Goal: Task Accomplishment & Management: Complete application form

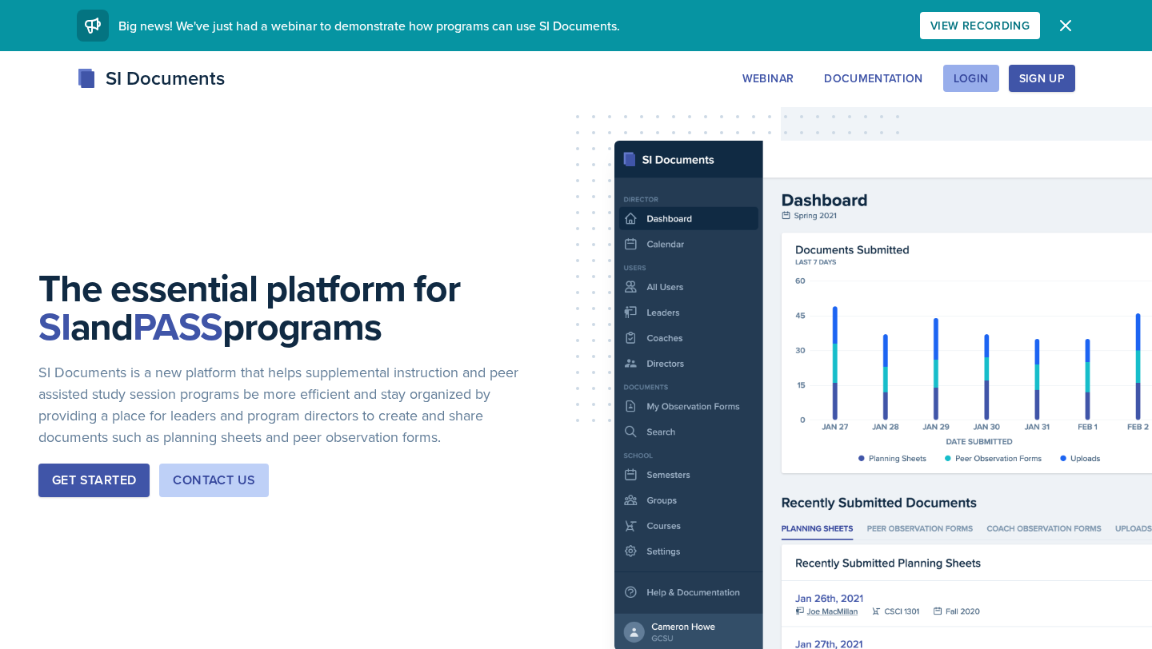
click at [980, 77] on div "Login" at bounding box center [970, 78] width 35 height 13
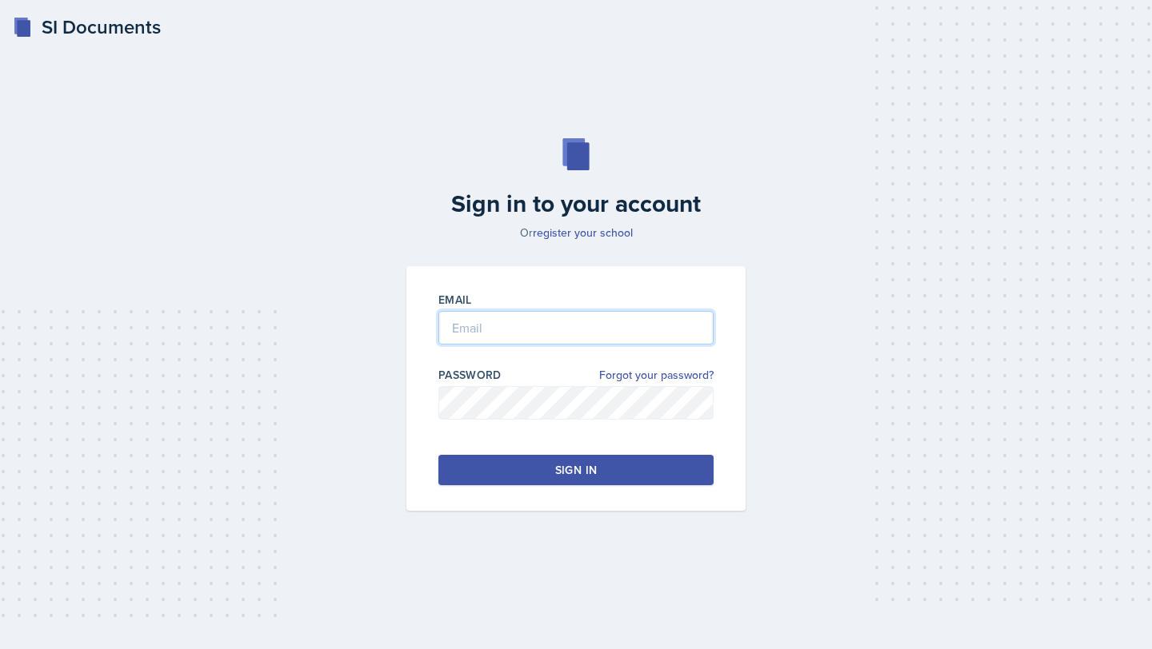
type input "[EMAIL_ADDRESS][DOMAIN_NAME]"
click at [562, 336] on input "[EMAIL_ADDRESS][DOMAIN_NAME]" at bounding box center [575, 328] width 275 height 34
click at [544, 477] on button "Sign in" at bounding box center [575, 470] width 275 height 30
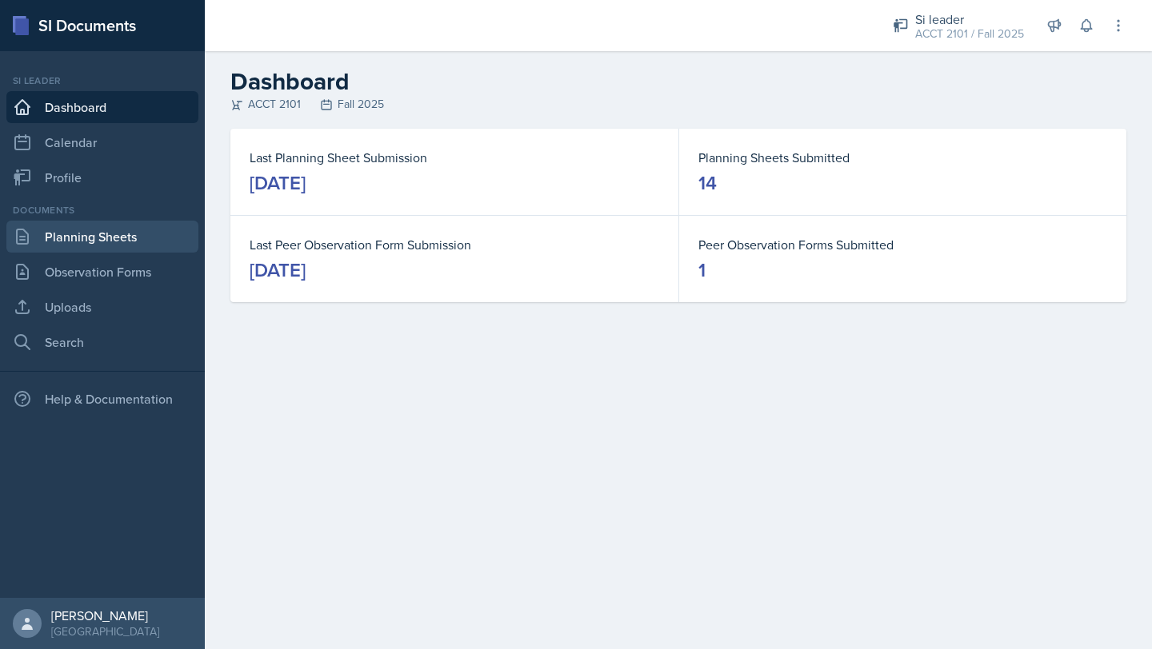
click at [119, 230] on link "Planning Sheets" at bounding box center [102, 237] width 192 height 32
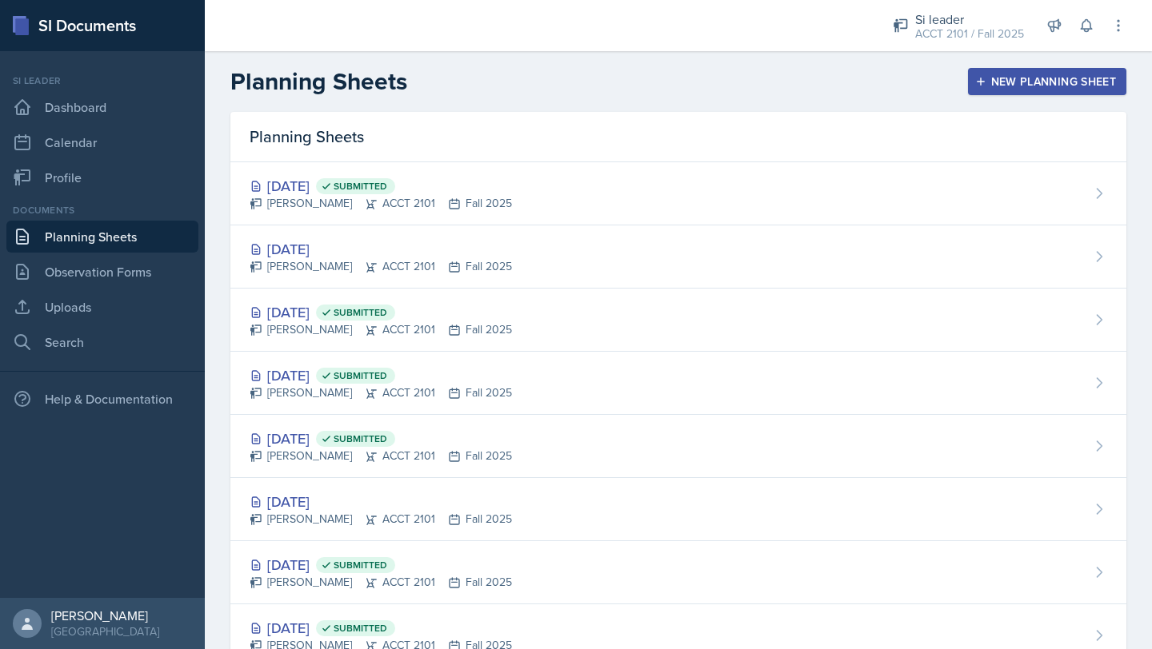
click at [1010, 87] on div "New Planning Sheet" at bounding box center [1047, 81] width 138 height 13
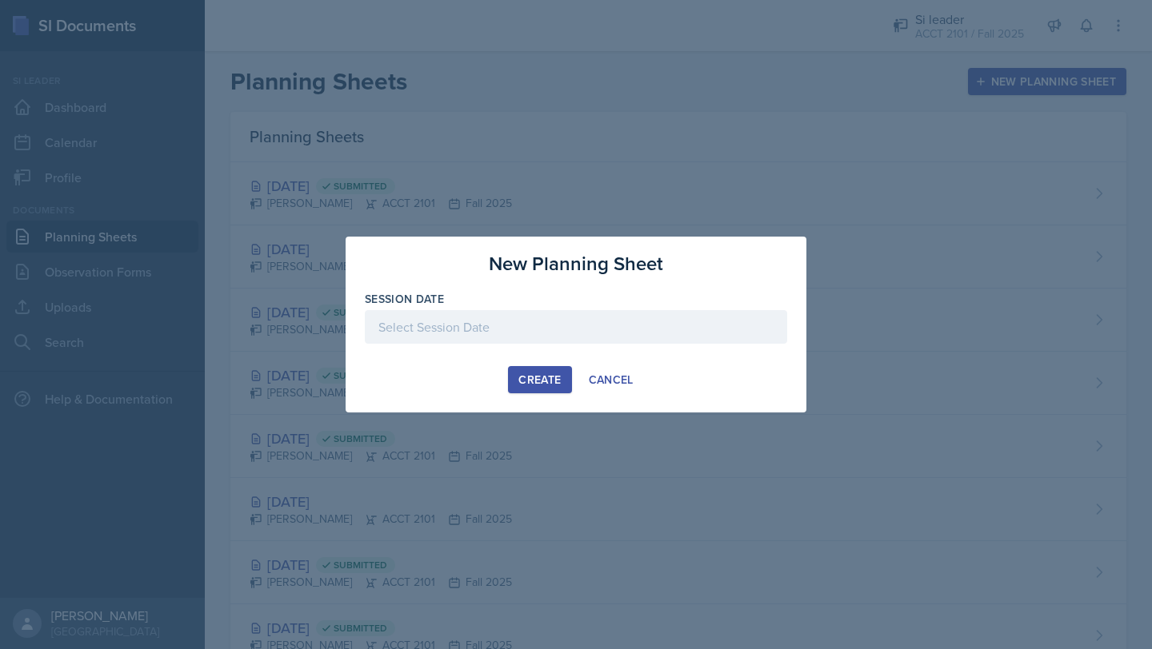
click at [449, 321] on div at bounding box center [576, 327] width 422 height 34
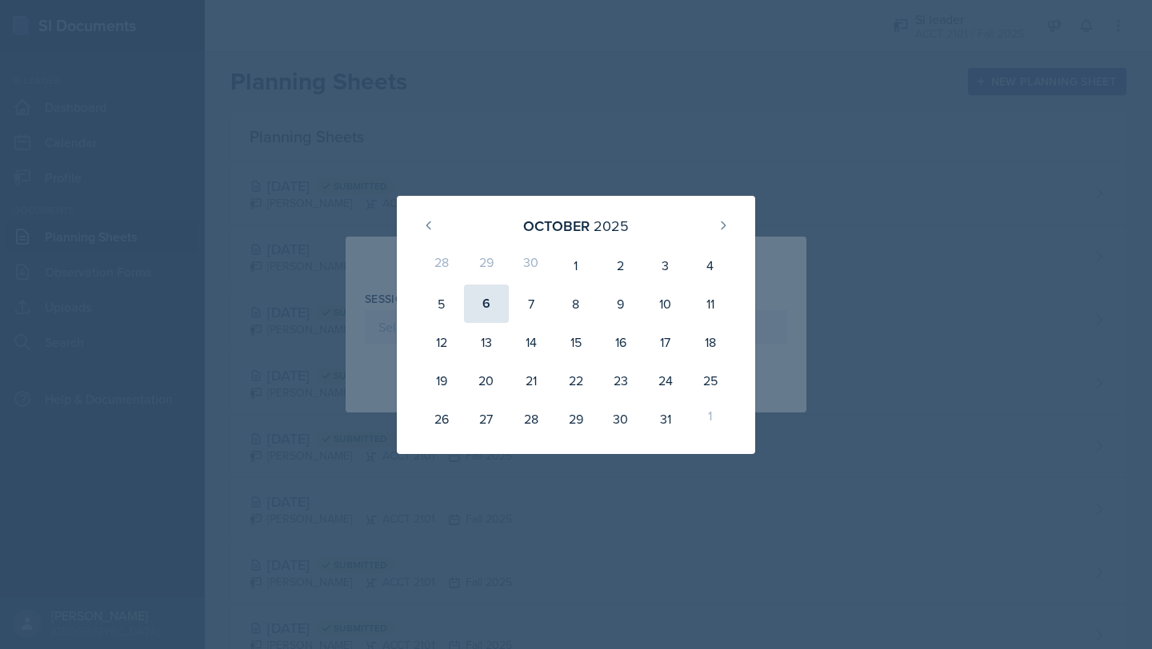
click at [478, 301] on div "6" at bounding box center [486, 304] width 45 height 38
type input "[DATE]"
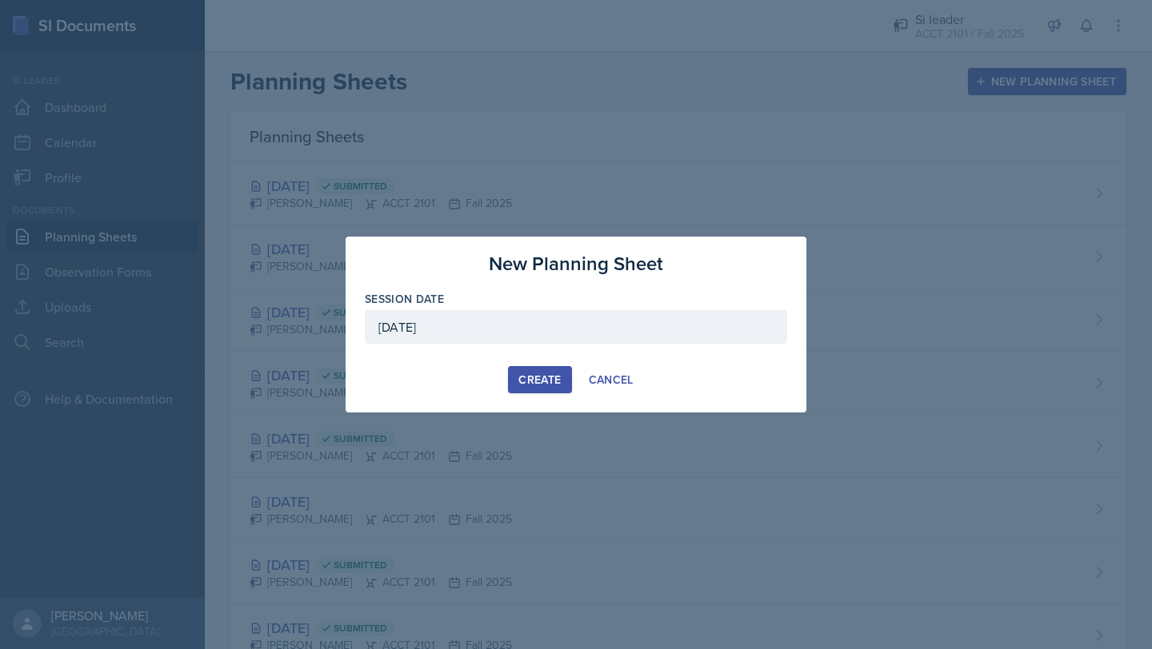
click at [531, 379] on div "Create" at bounding box center [539, 379] width 42 height 13
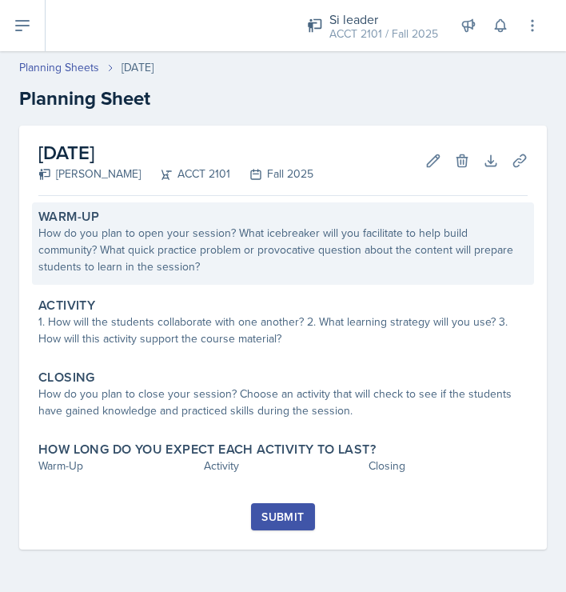
click at [116, 248] on div "How do you plan to open your session? What icebreaker will you facilitate to he…" at bounding box center [282, 250] width 489 height 50
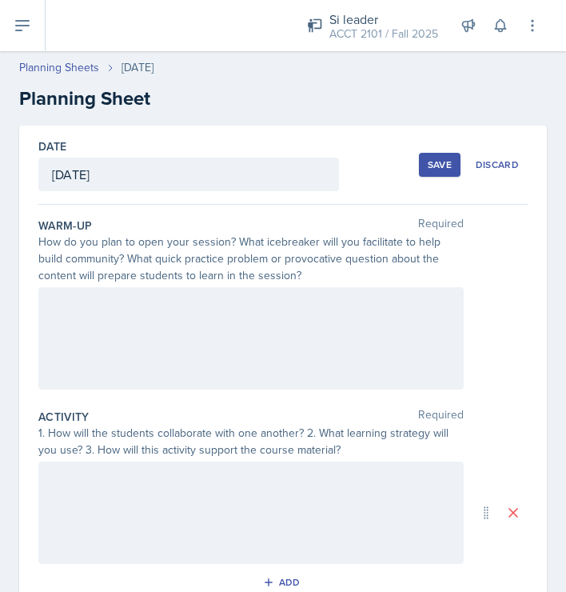
click at [97, 325] on div at bounding box center [250, 338] width 425 height 102
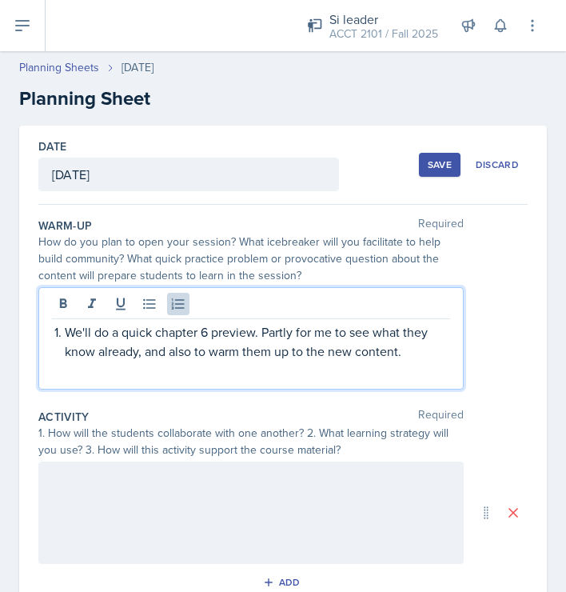
click at [414, 351] on p "We'll do a quick chapter 6 preview. Partly for me to see what they know already…" at bounding box center [257, 341] width 385 height 38
click at [66, 333] on p "We'll do a quick chapter 6 preview. Partly for me to see what they know already…" at bounding box center [257, 341] width 385 height 38
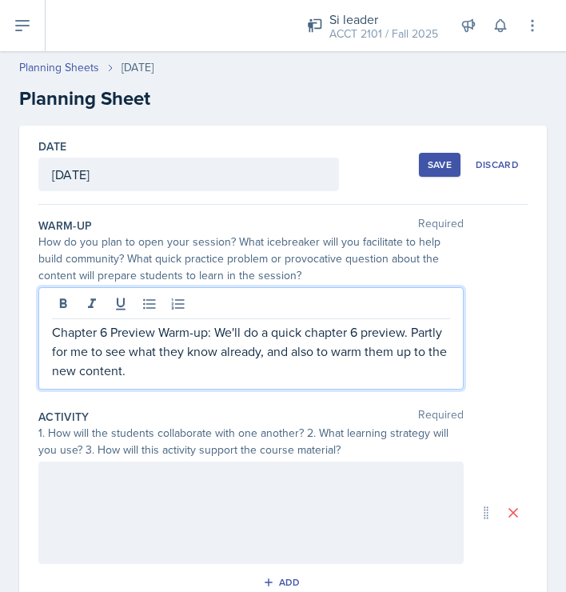
click at [163, 517] on div at bounding box center [250, 512] width 425 height 102
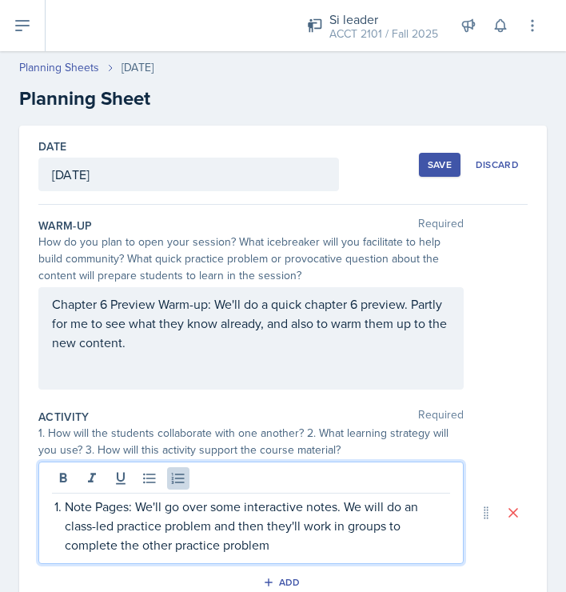
click at [102, 527] on p "Note Pages: We'll go over some interactive notes. We will do an class-led pract…" at bounding box center [257, 526] width 385 height 58
click at [199, 540] on p "Note Pages: We'll go over some interactive notes. We will do a class-led practi…" at bounding box center [257, 526] width 385 height 58
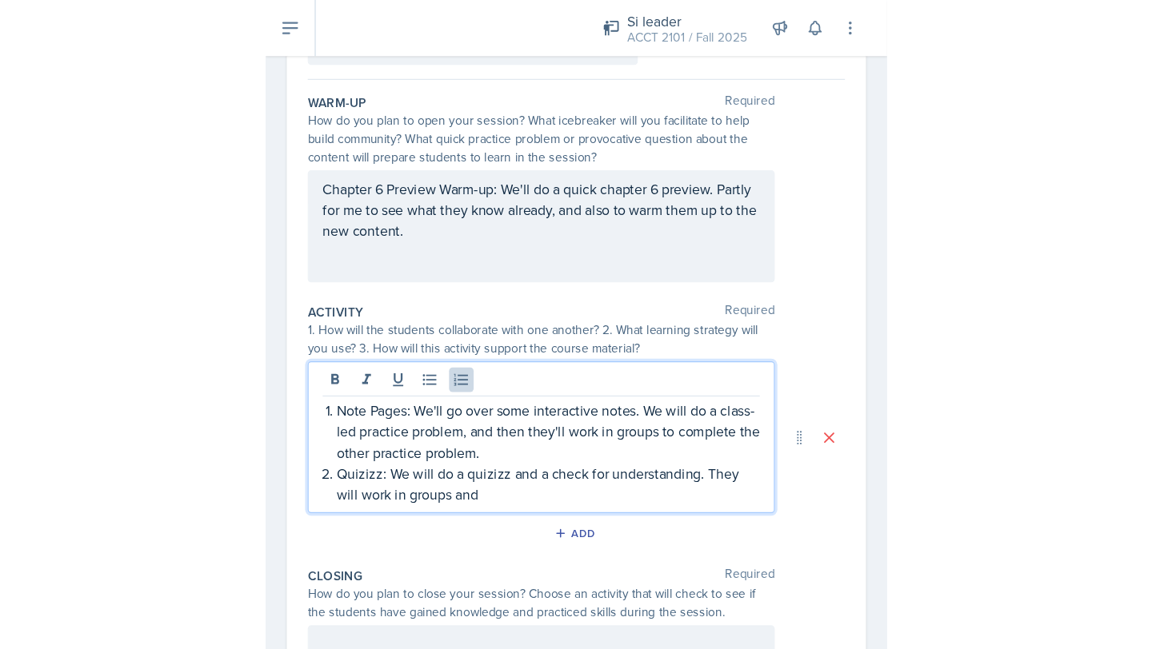
scroll to position [150, 0]
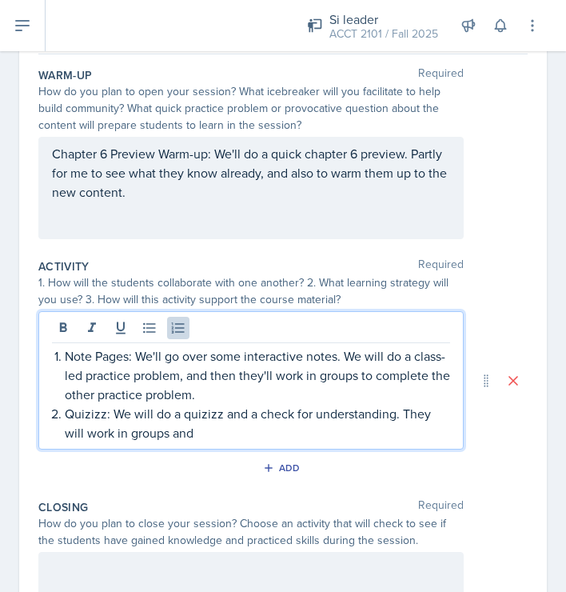
click at [208, 423] on p "Quizizz: We will do a quizizz and a check for understanding. They will work in …" at bounding box center [257, 423] width 385 height 38
click at [208, 418] on p "Quizizz: We will do a quizizz and a check for understanding. They will work in …" at bounding box center [257, 423] width 385 height 38
click at [195, 433] on p "Quizizz: We will do a Quizizz and a check for understanding. They will work in …" at bounding box center [257, 423] width 385 height 38
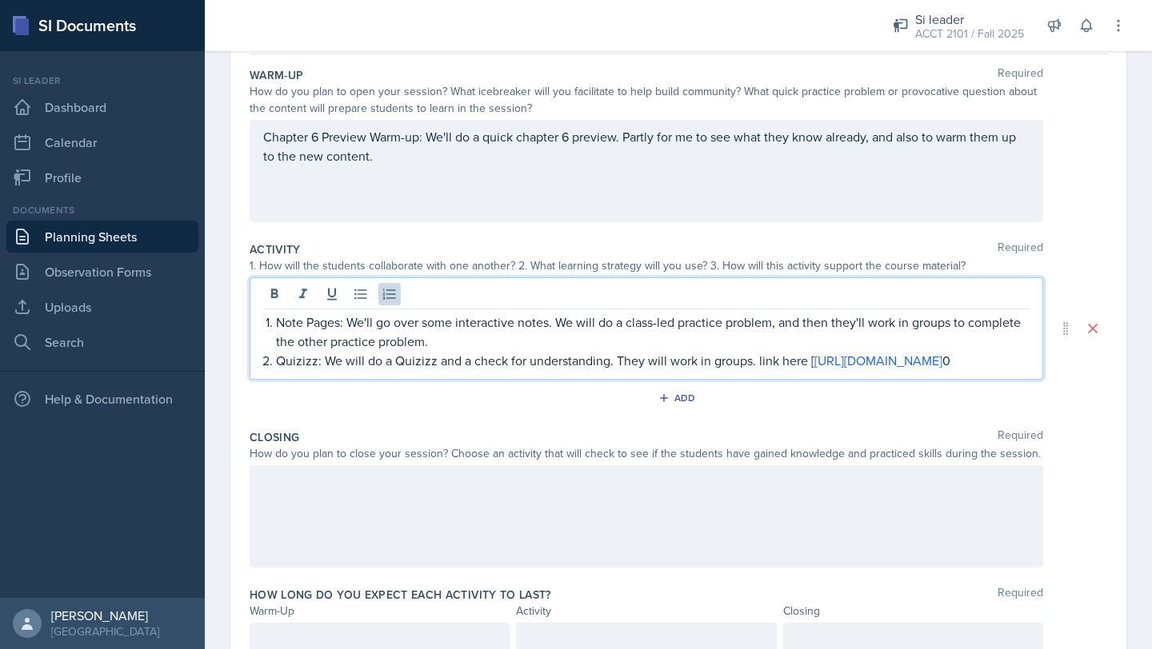
click at [413, 518] on div at bounding box center [646, 516] width 793 height 102
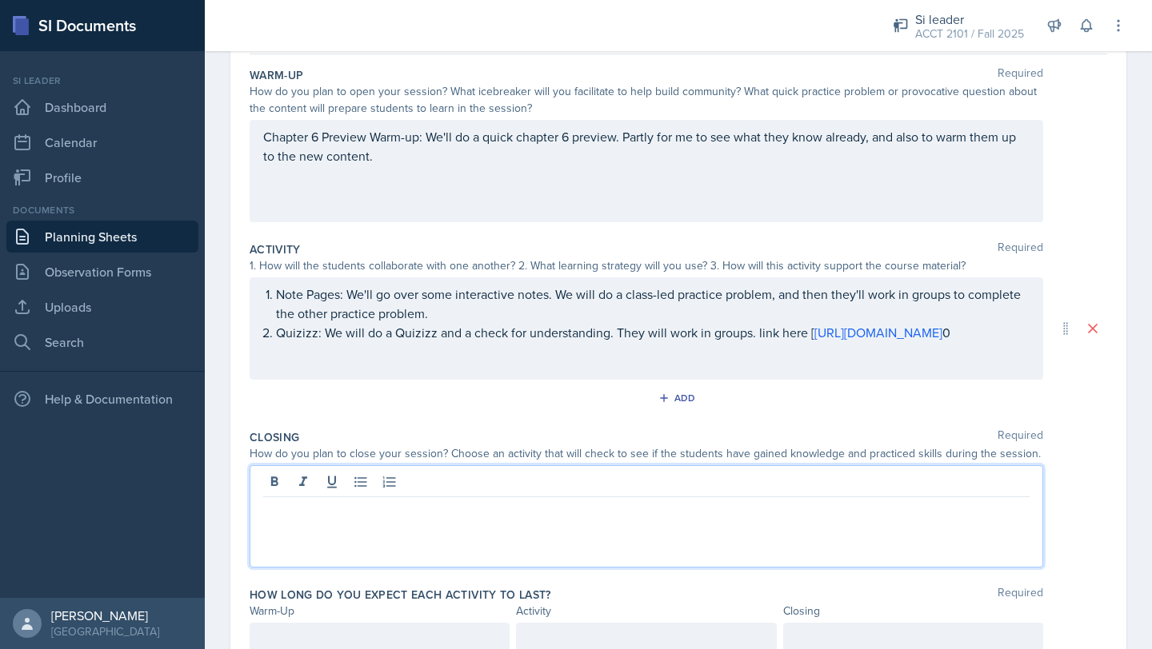
scroll to position [178, 0]
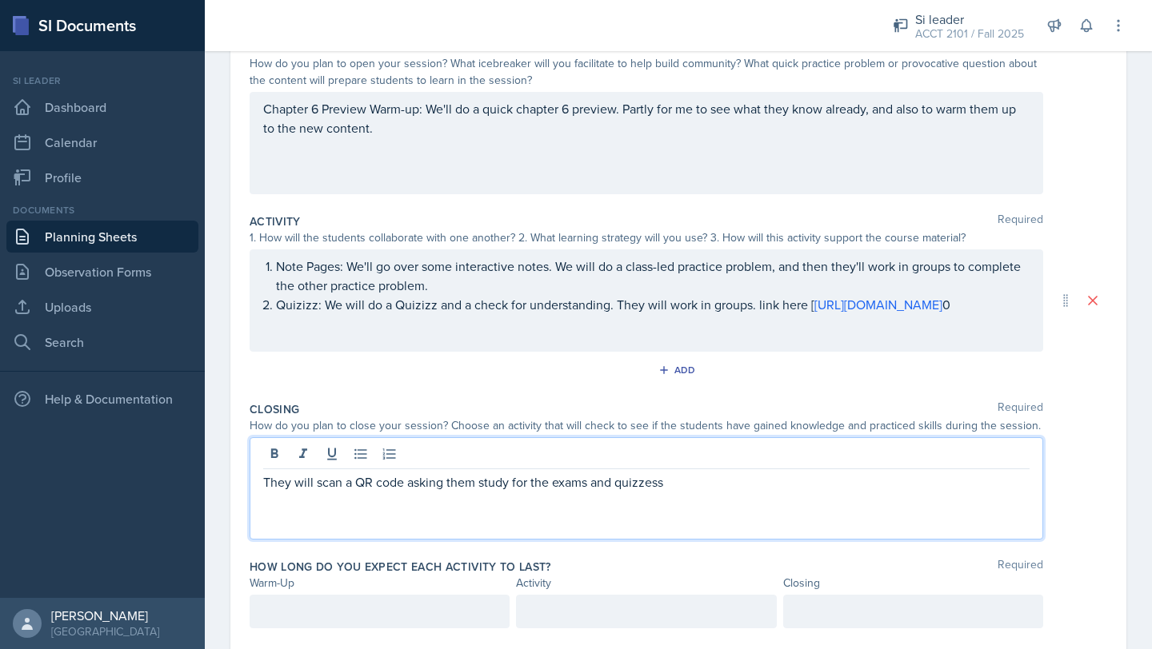
click at [629, 485] on p "They will scan a QR code asking them study for the exams and quizzess" at bounding box center [646, 482] width 766 height 19
click at [662, 485] on p "They will scan a QR code asking them study for the exams and quizzess" at bounding box center [646, 482] width 766 height 19
click at [662, 478] on p "They will scan a QR code asking them study for the exams and quizzes" at bounding box center [646, 482] width 766 height 19
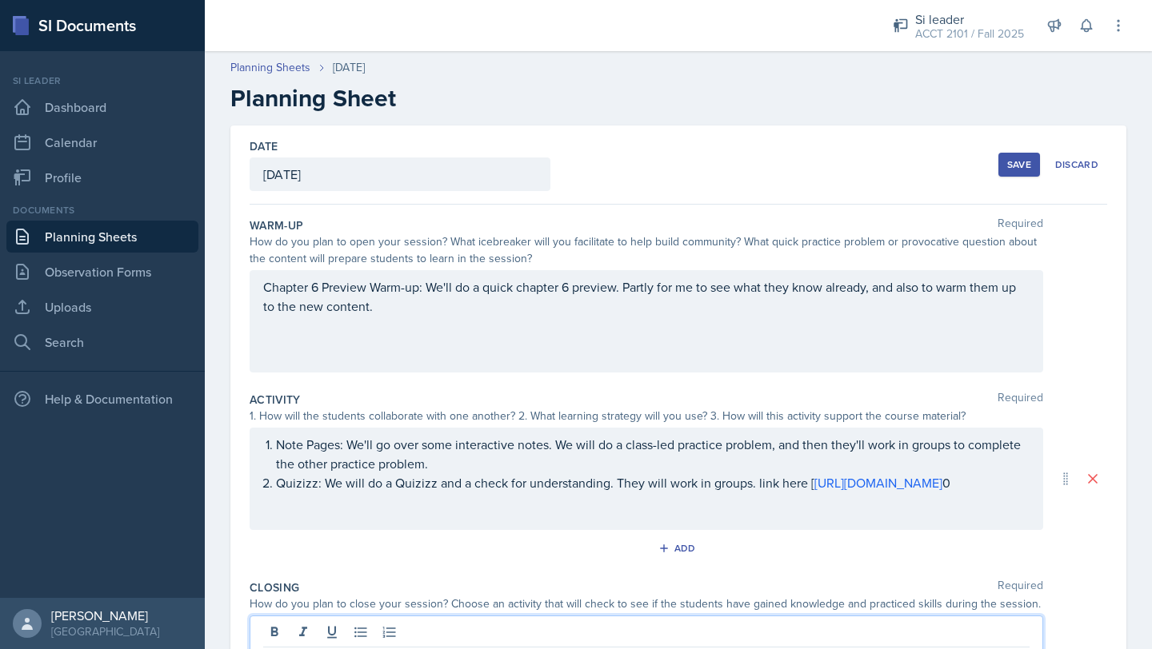
click at [428, 308] on p "Chapter 6 Preview Warm-up: We'll do a quick chapter 6 preview. Partly for me to…" at bounding box center [646, 297] width 766 height 38
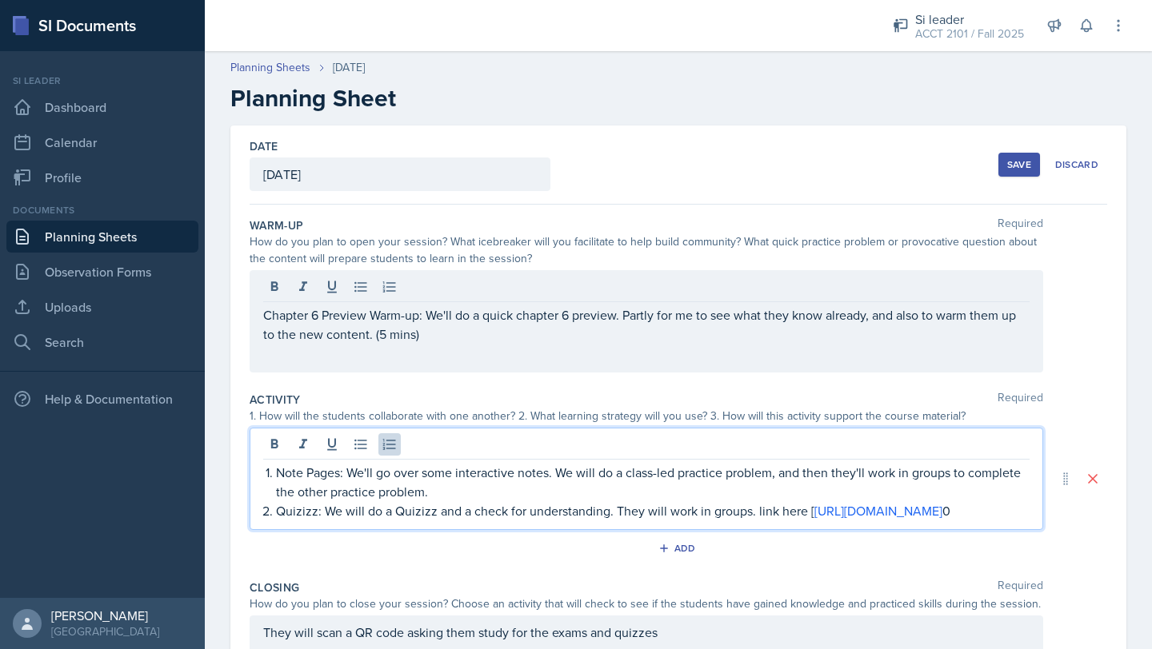
click at [444, 469] on p "Note Pages: We'll go over some interactive notes. We will do a class-led practi…" at bounding box center [652, 482] width 753 height 38
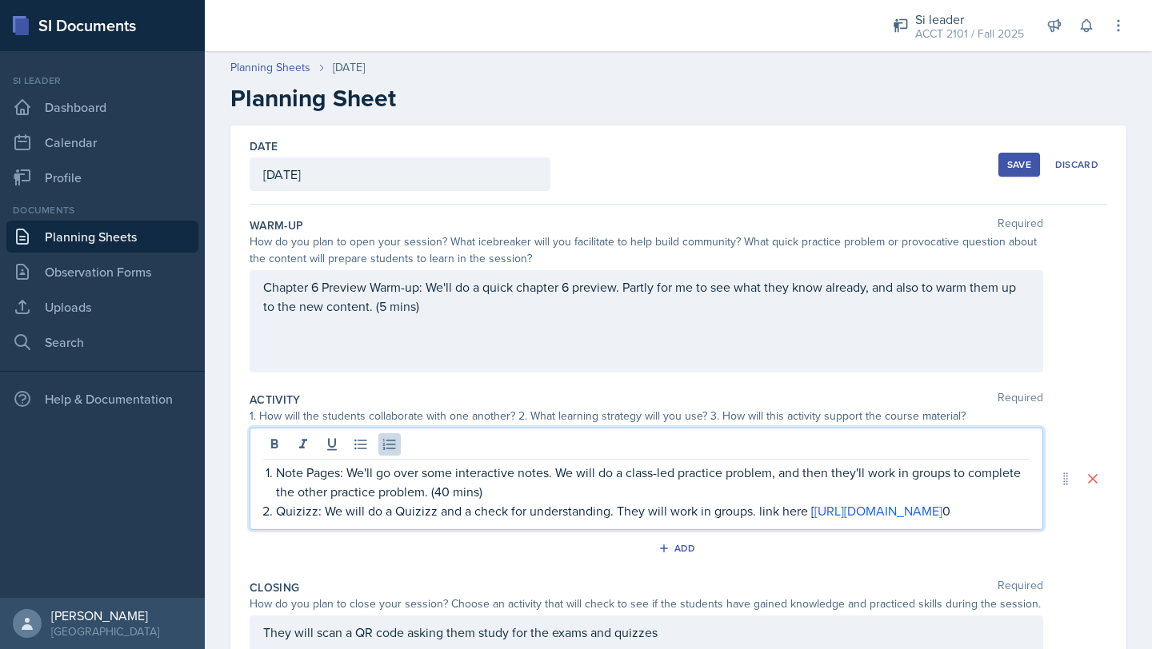
click at [677, 521] on p "Quizizz: We will do a Quizizz and a check for understanding. They will work in …" at bounding box center [652, 510] width 753 height 19
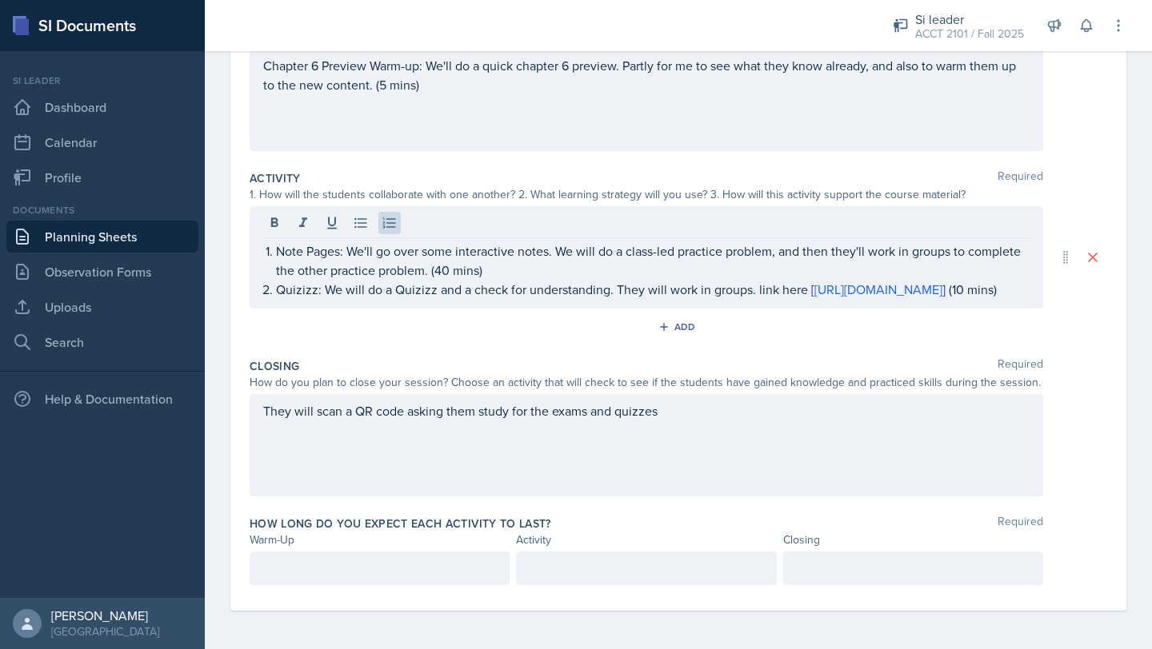
click at [700, 428] on div "They will scan a QR code asking them study for the exams and quizzes" at bounding box center [646, 445] width 793 height 102
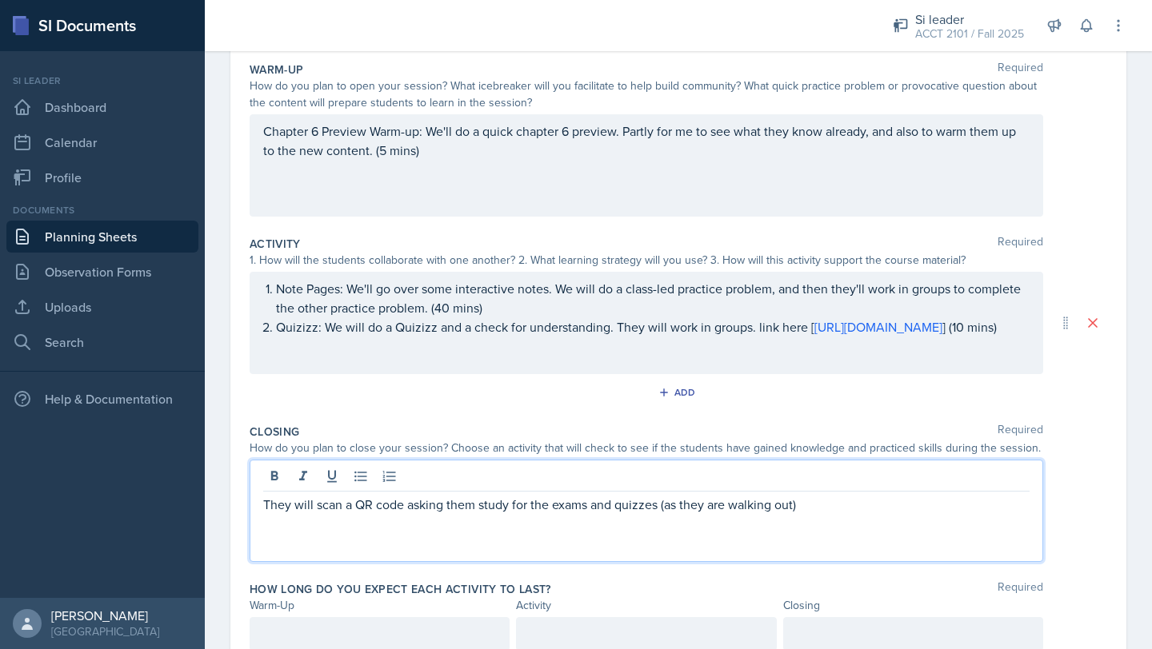
scroll to position [222, 0]
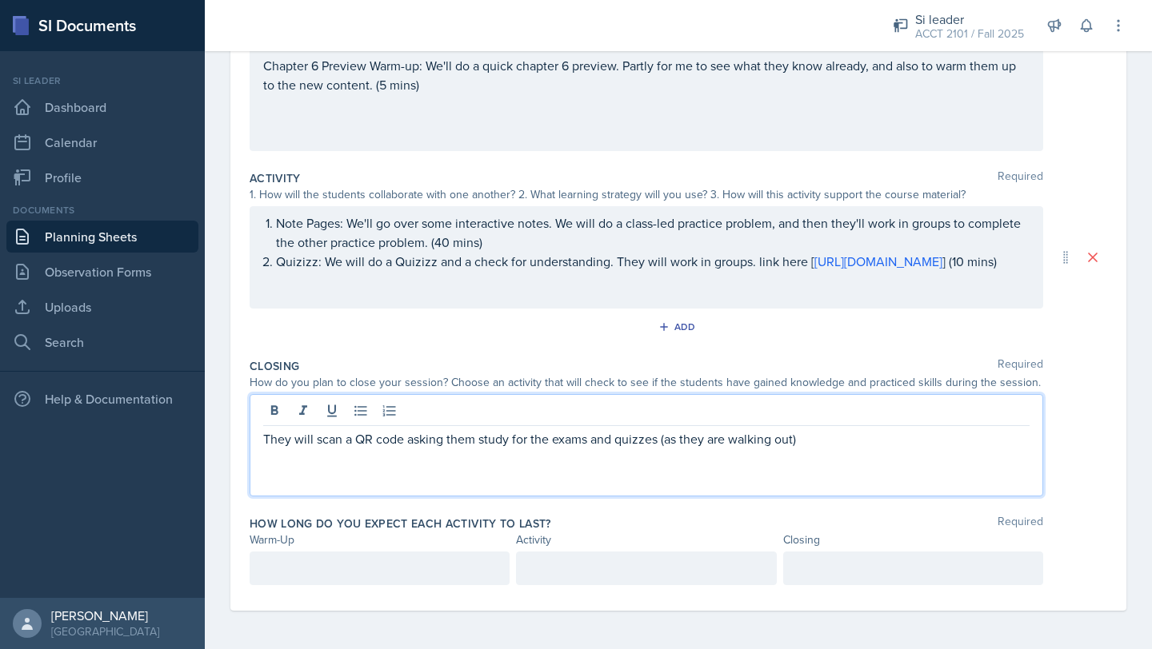
click at [370, 574] on p at bounding box center [379, 568] width 233 height 19
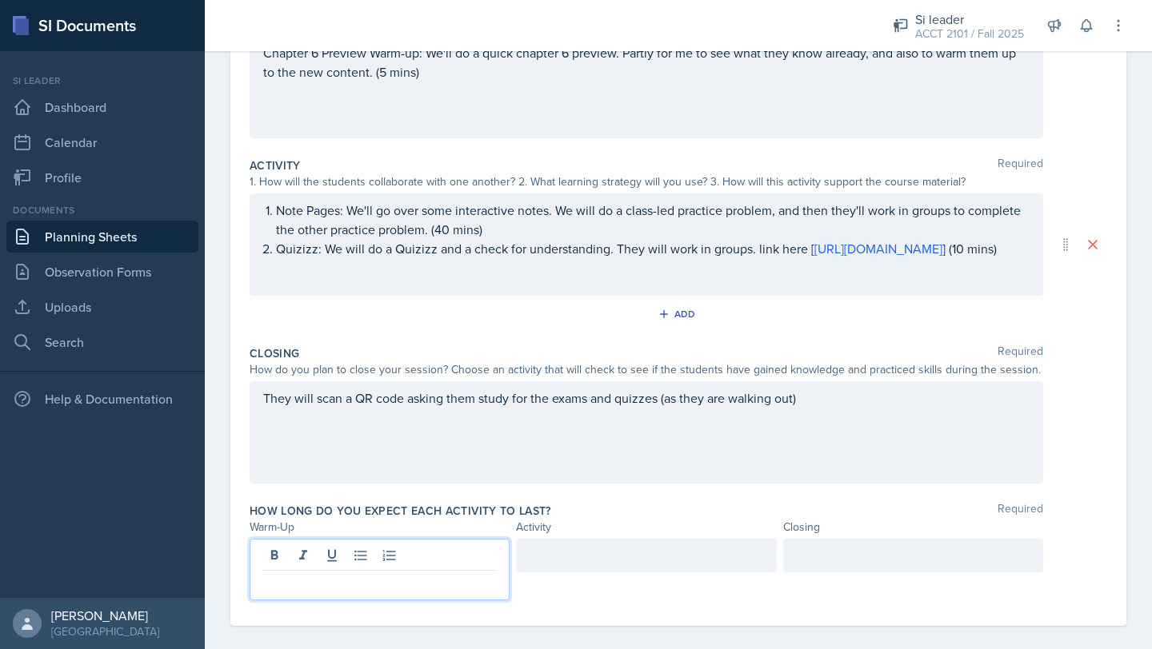
scroll to position [250, 0]
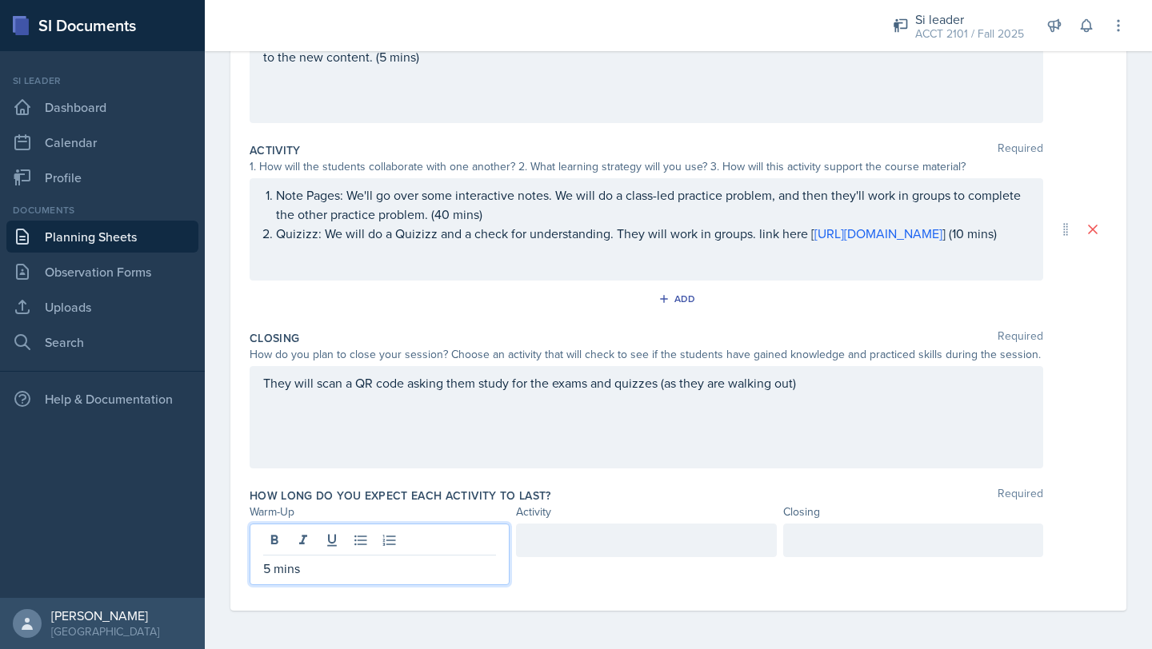
click at [575, 550] on div at bounding box center [646, 541] width 260 height 34
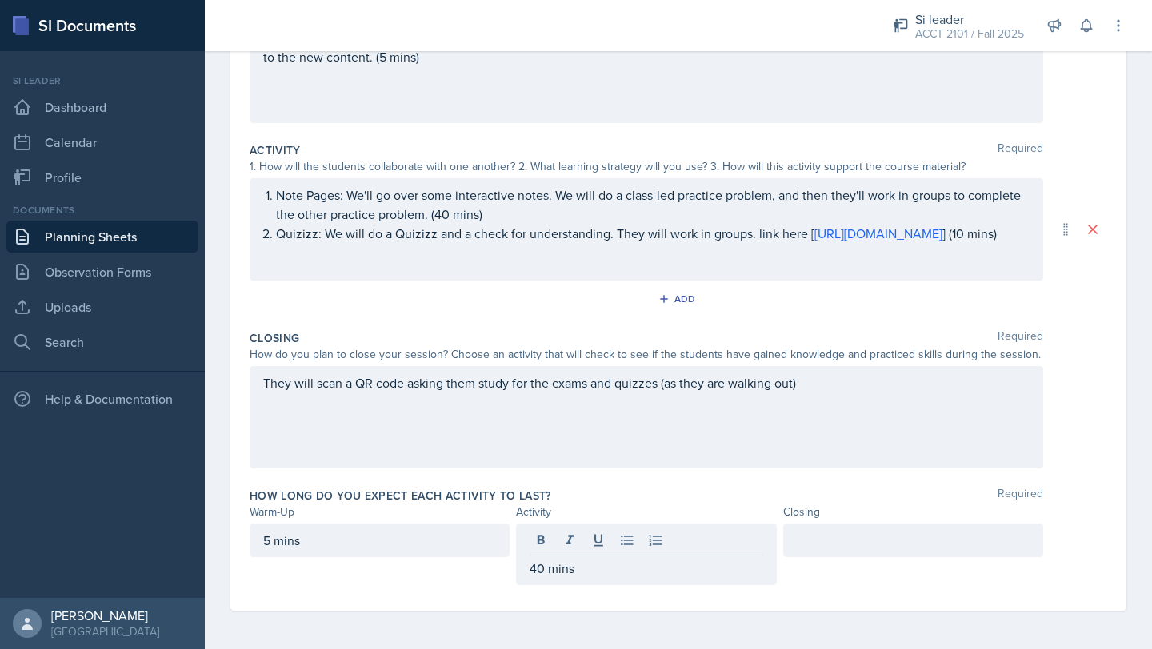
click at [857, 528] on div at bounding box center [913, 541] width 260 height 34
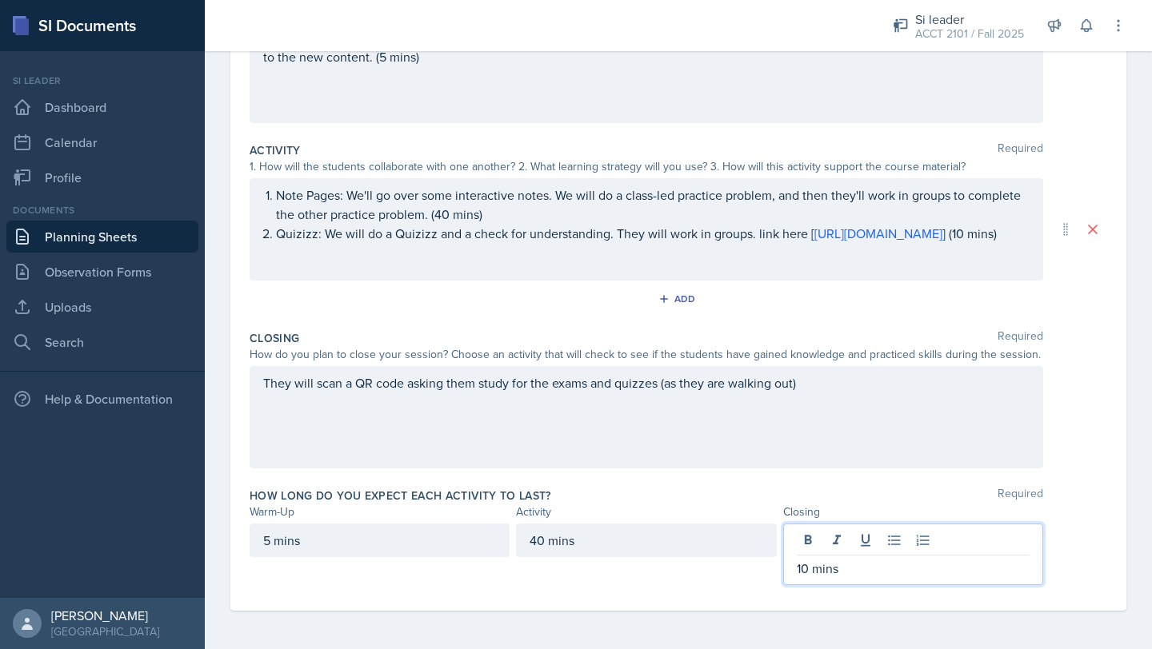
click at [1128, 453] on div "Date [DATE] [DATE] 28 29 30 1 2 3 4 5 6 7 8 9 10 11 12 13 14 15 16 17 18 19 20 …" at bounding box center [678, 262] width 947 height 773
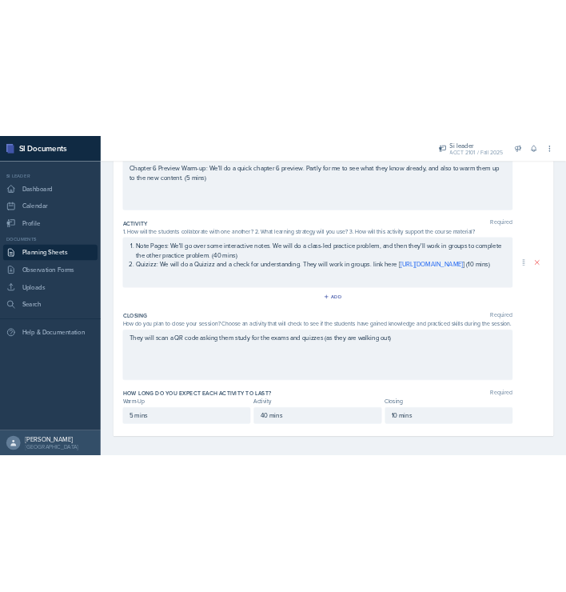
scroll to position [0, 0]
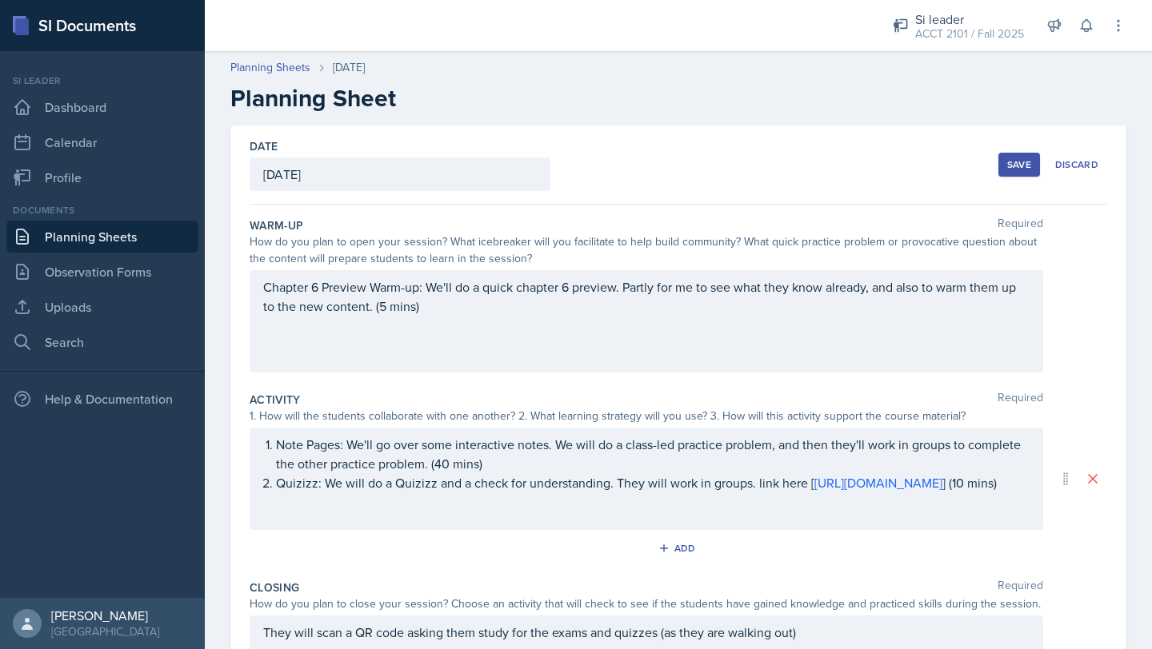
click at [1024, 170] on div "Save" at bounding box center [1019, 164] width 24 height 13
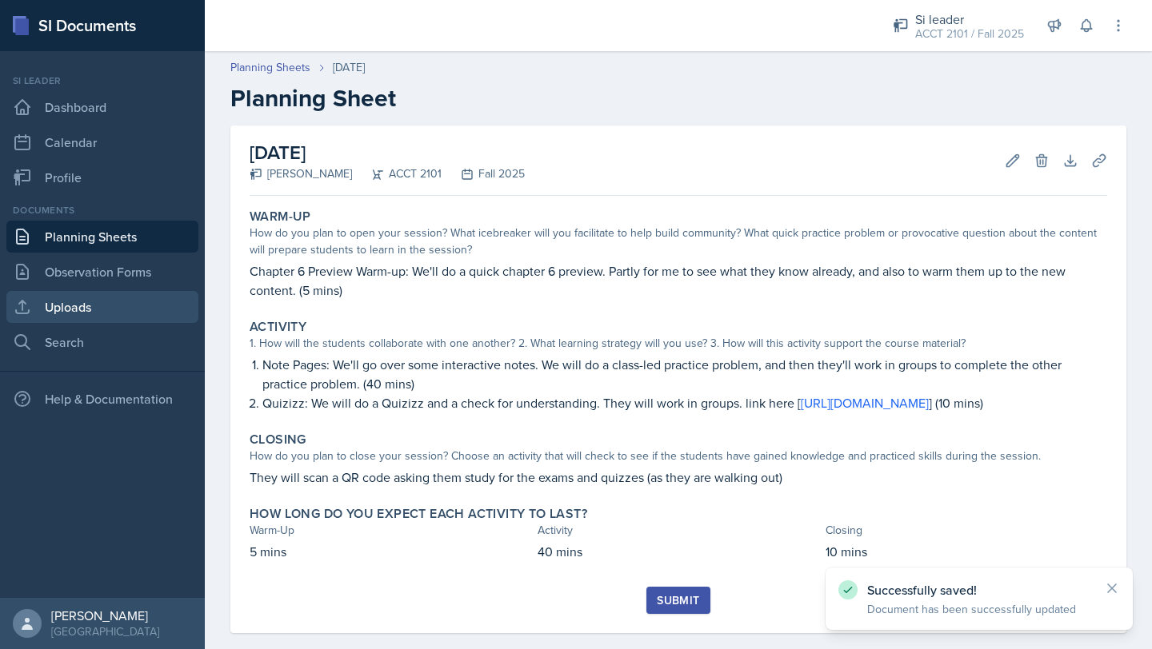
click at [82, 309] on link "Uploads" at bounding box center [102, 307] width 192 height 32
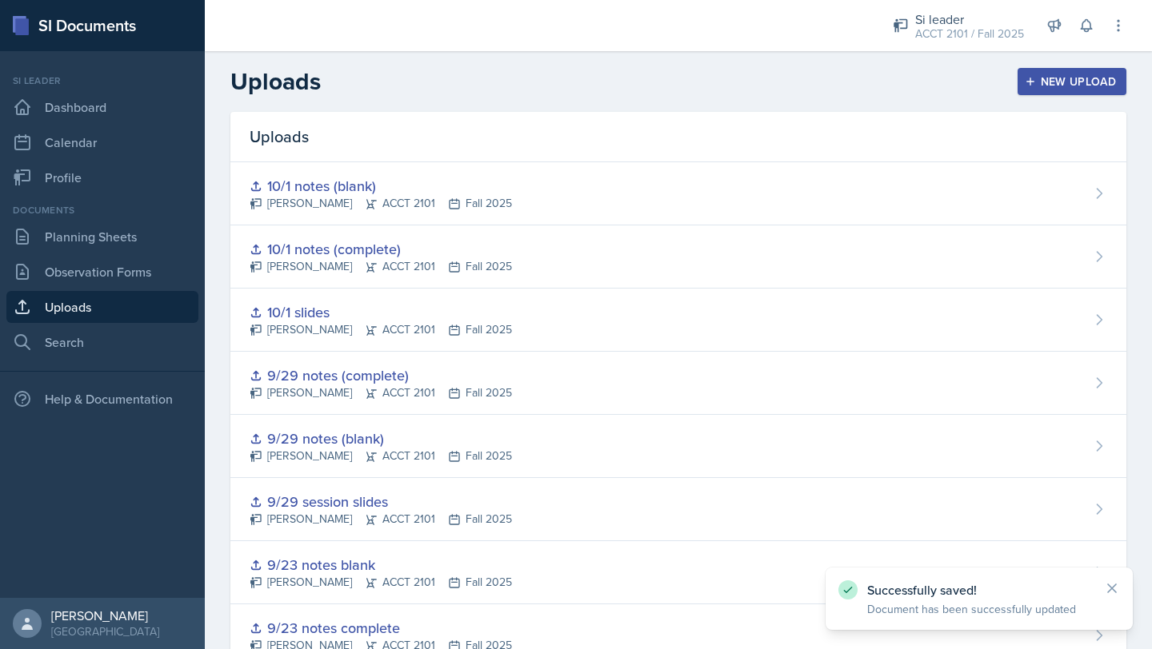
click at [1075, 82] on div "New Upload" at bounding box center [1072, 81] width 89 height 13
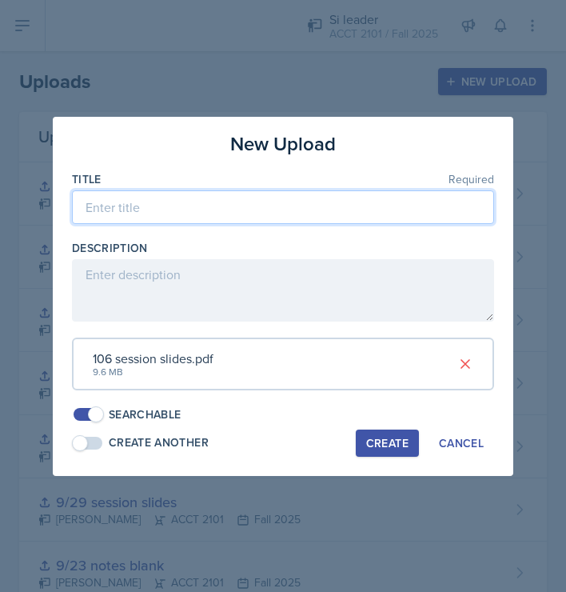
click at [146, 203] on input at bounding box center [283, 207] width 422 height 34
type input "10/6 session slides"
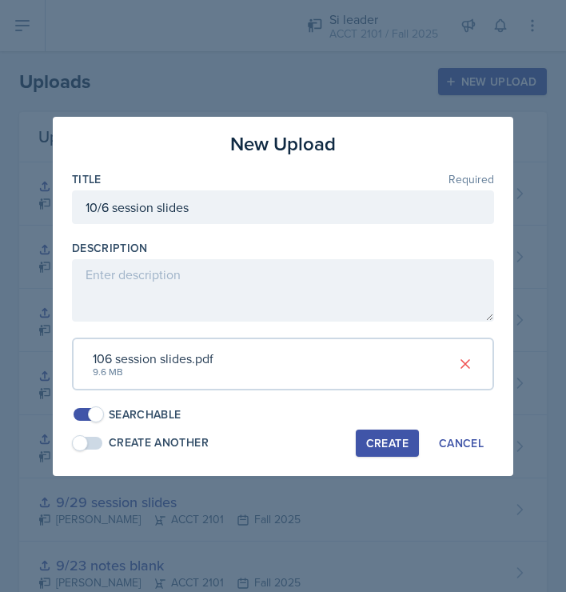
click at [380, 463] on div "New Upload Title Required 10/6 session slides Description 106 session slides.pd…" at bounding box center [283, 296] width 461 height 359
click at [386, 439] on div "Create" at bounding box center [387, 443] width 42 height 13
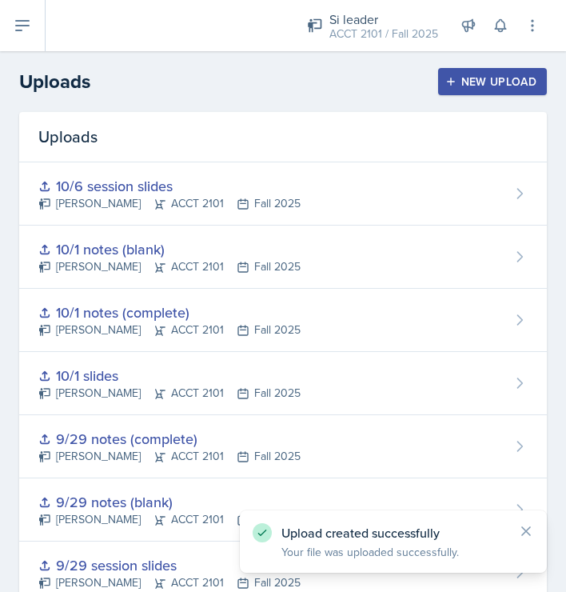
click at [503, 88] on div "New Upload" at bounding box center [493, 81] width 89 height 13
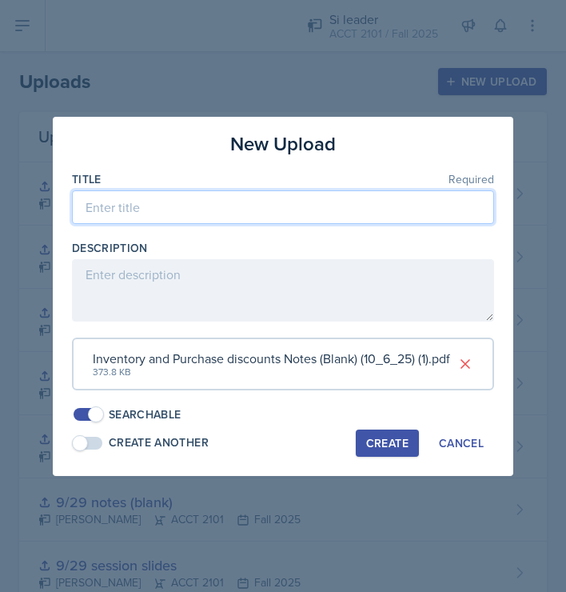
click at [138, 211] on input at bounding box center [283, 207] width 422 height 34
type input "10/8 notes (blank)"
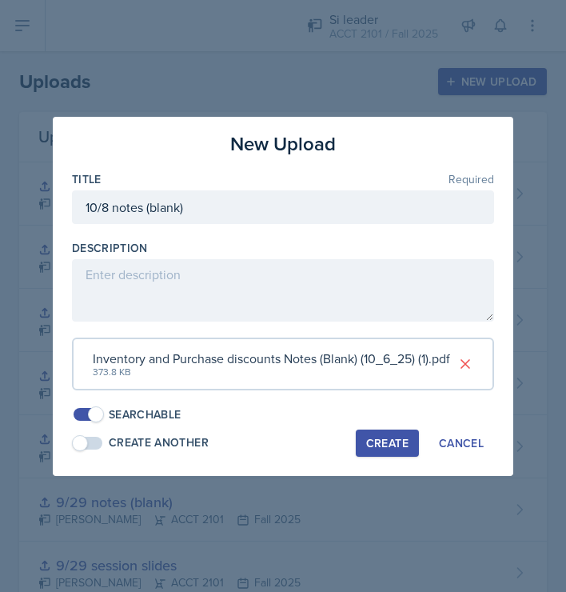
click at [400, 437] on div "Create" at bounding box center [387, 443] width 42 height 13
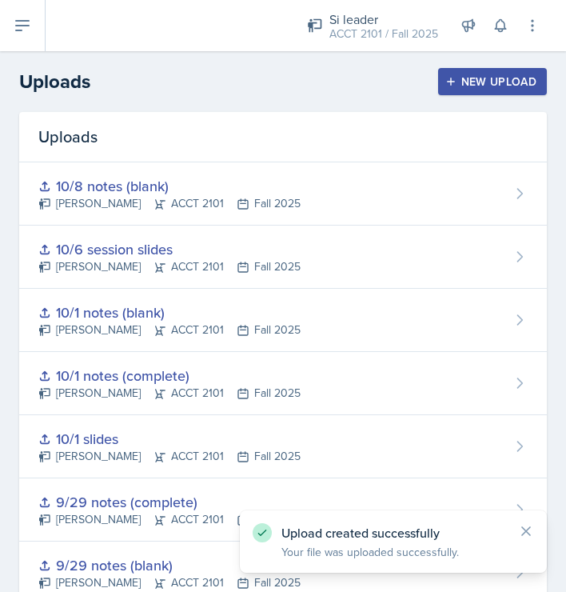
click at [498, 88] on div "New Upload" at bounding box center [493, 81] width 89 height 13
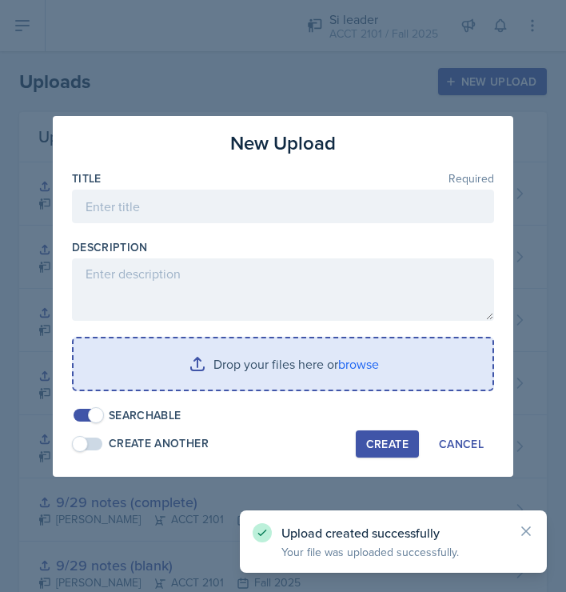
click at [182, 182] on div "Title Required" at bounding box center [283, 178] width 422 height 16
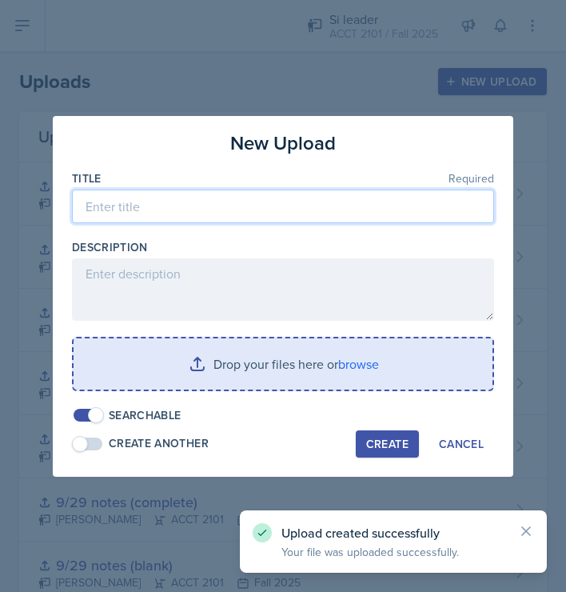
click at [189, 204] on input at bounding box center [283, 207] width 422 height 34
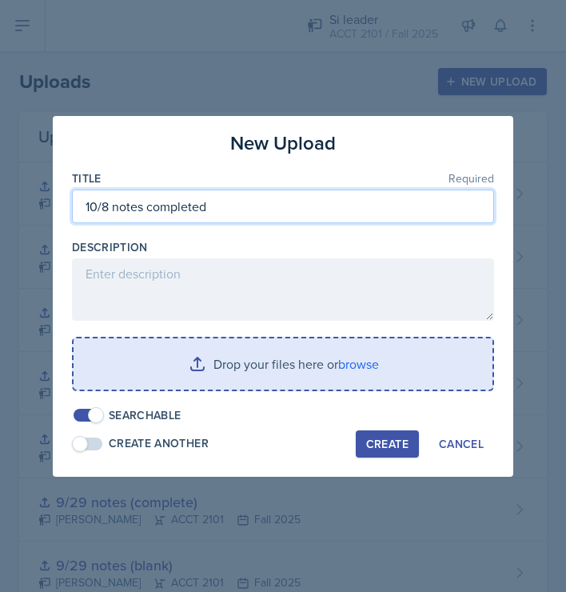
click at [147, 203] on input "10/8 notes completed" at bounding box center [283, 207] width 422 height 34
click at [214, 211] on input "10/8 notes (completed" at bounding box center [283, 207] width 422 height 34
type input "10/8 notes (completed)"
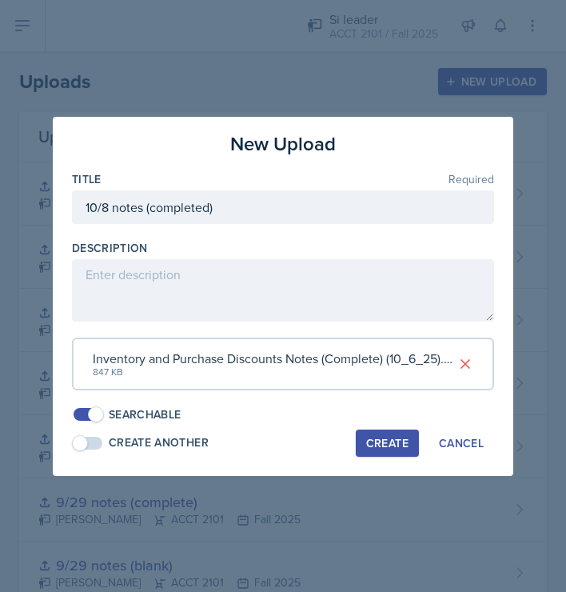
click at [386, 445] on div "Create" at bounding box center [387, 443] width 42 height 13
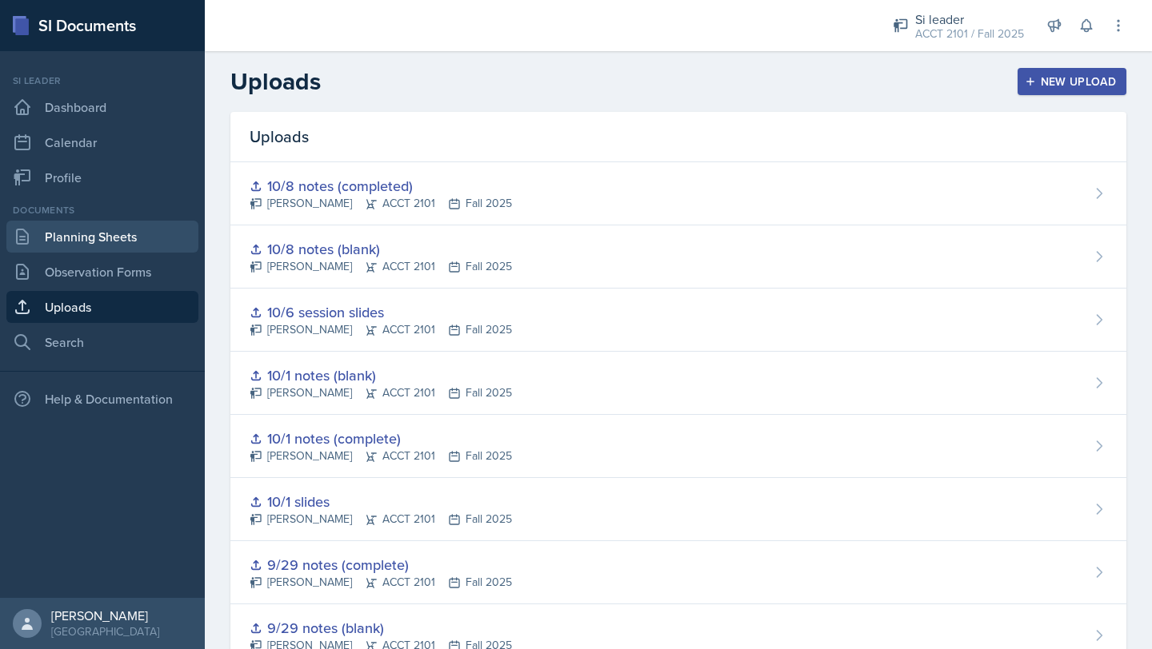
click at [104, 239] on link "Planning Sheets" at bounding box center [102, 237] width 192 height 32
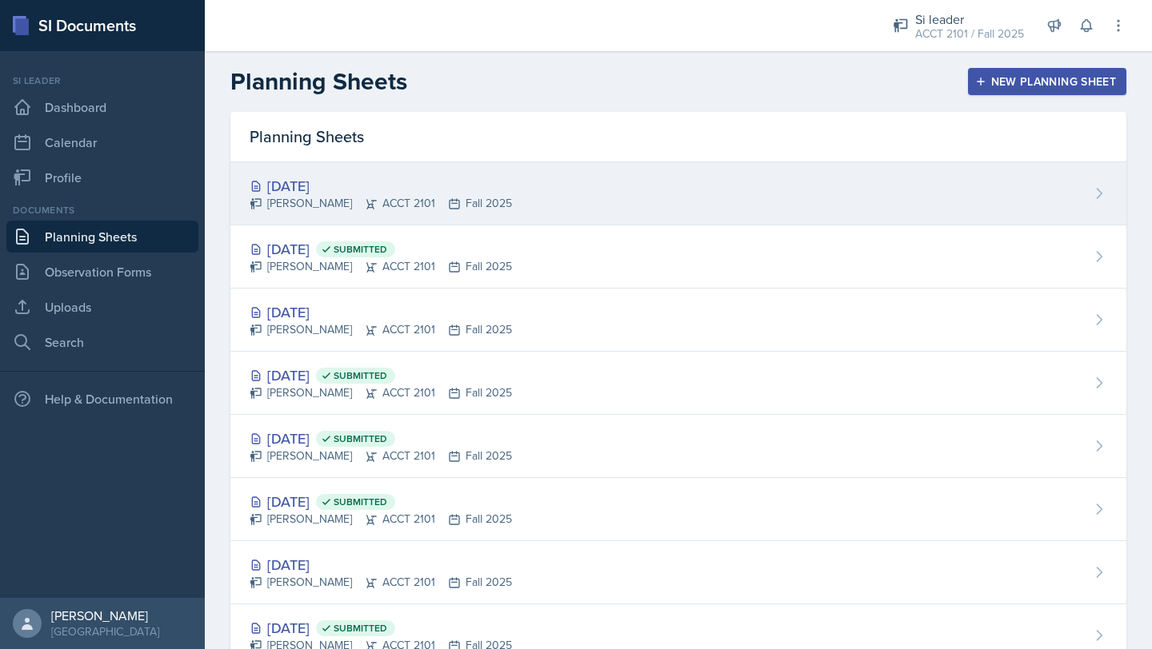
click at [467, 204] on div "[PERSON_NAME] ACCT 2101 Fall 2025" at bounding box center [381, 203] width 262 height 17
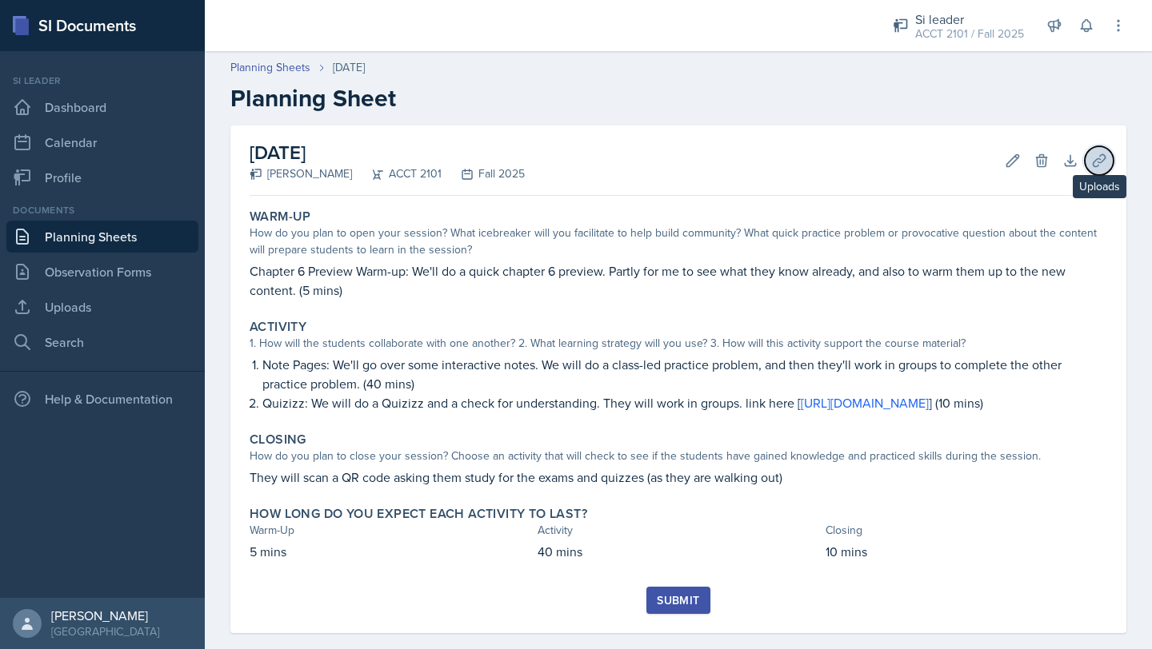
click at [1109, 153] on button "Uploads" at bounding box center [1098, 160] width 29 height 29
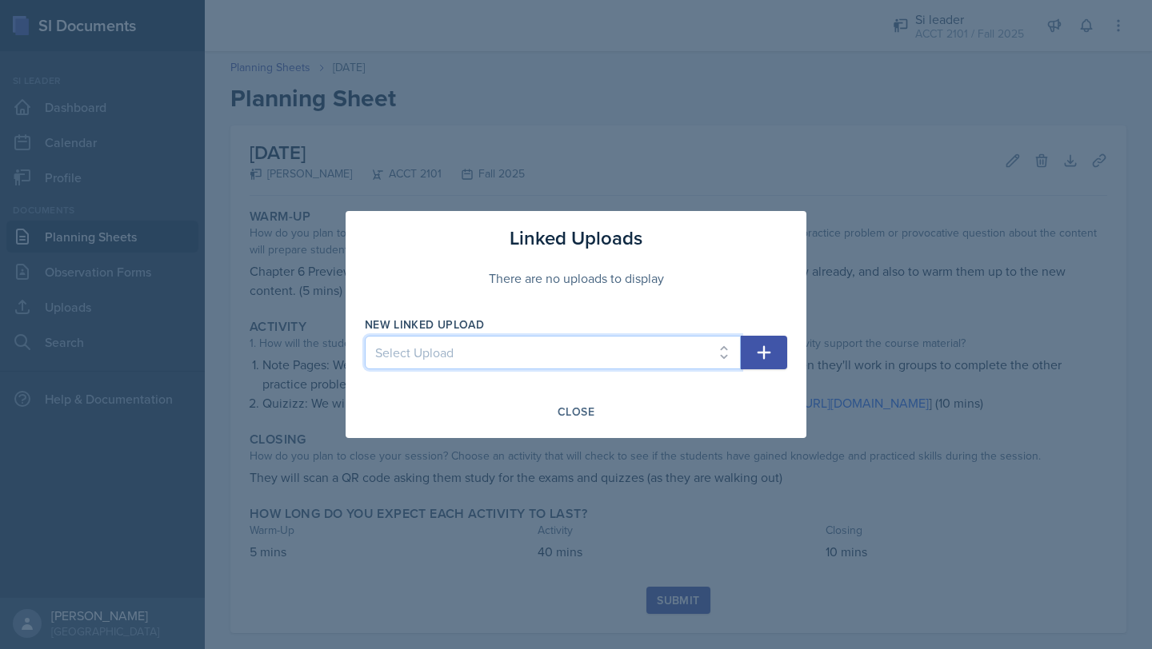
click at [724, 349] on select "Select Upload [DATE] slides (Ch 1a) [DATE] notes (completed) [DATE] notes (blan…" at bounding box center [553, 353] width 376 height 34
select select "101e201e-a7ea-47ac-a691-56f28fc54878"
click at [365, 336] on select "Select Upload [DATE] slides (Ch 1a) [DATE] notes (completed) [DATE] notes (blan…" at bounding box center [553, 353] width 376 height 34
click at [784, 359] on button "button" at bounding box center [764, 353] width 46 height 34
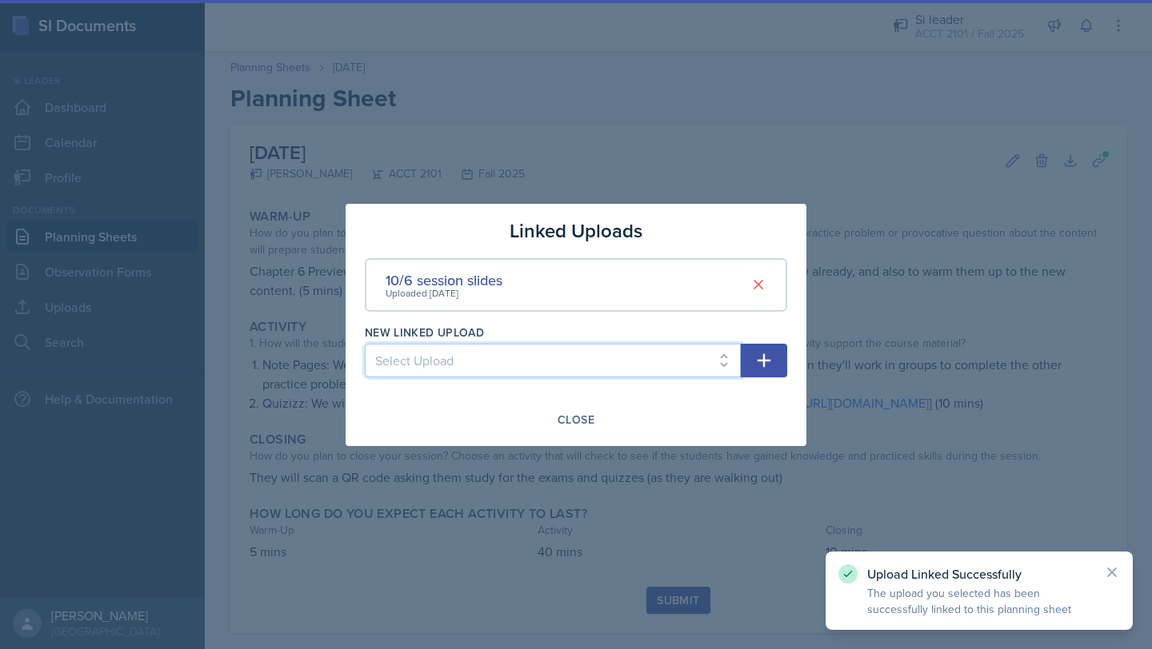
click at [697, 360] on select "Select Upload [DATE] slides (Ch 1a) [DATE] notes (completed) [DATE] notes (blan…" at bounding box center [553, 361] width 376 height 34
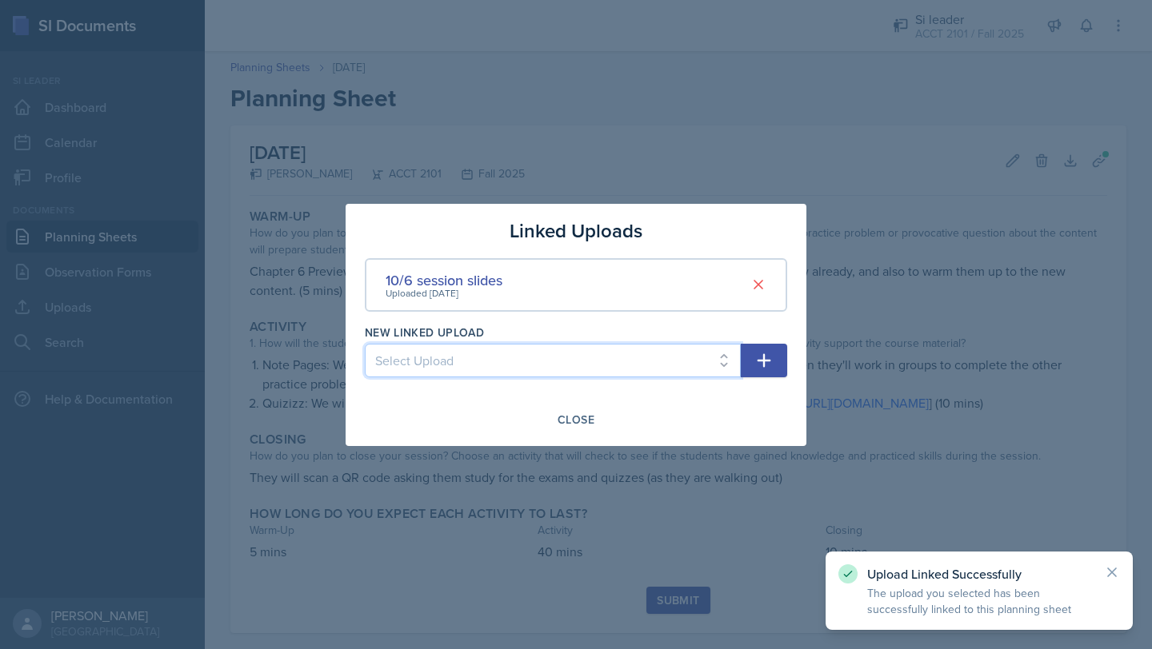
select select "28a93cf1-854f-4dad-ba58-4f444e59243d"
click at [365, 344] on select "Select Upload [DATE] slides (Ch 1a) [DATE] notes (completed) [DATE] notes (blan…" at bounding box center [553, 361] width 376 height 34
click at [758, 373] on button "button" at bounding box center [764, 361] width 46 height 34
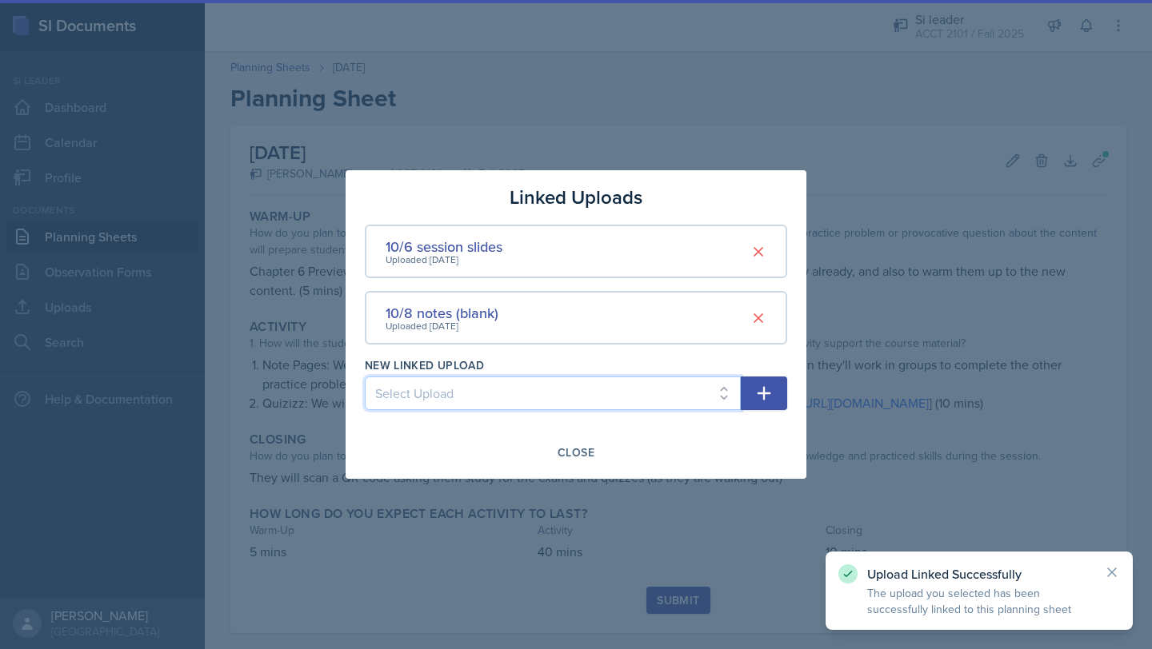
click at [662, 398] on select "Select Upload [DATE] slides (Ch 1a) [DATE] notes (completed) [DATE] notes (blan…" at bounding box center [553, 394] width 376 height 34
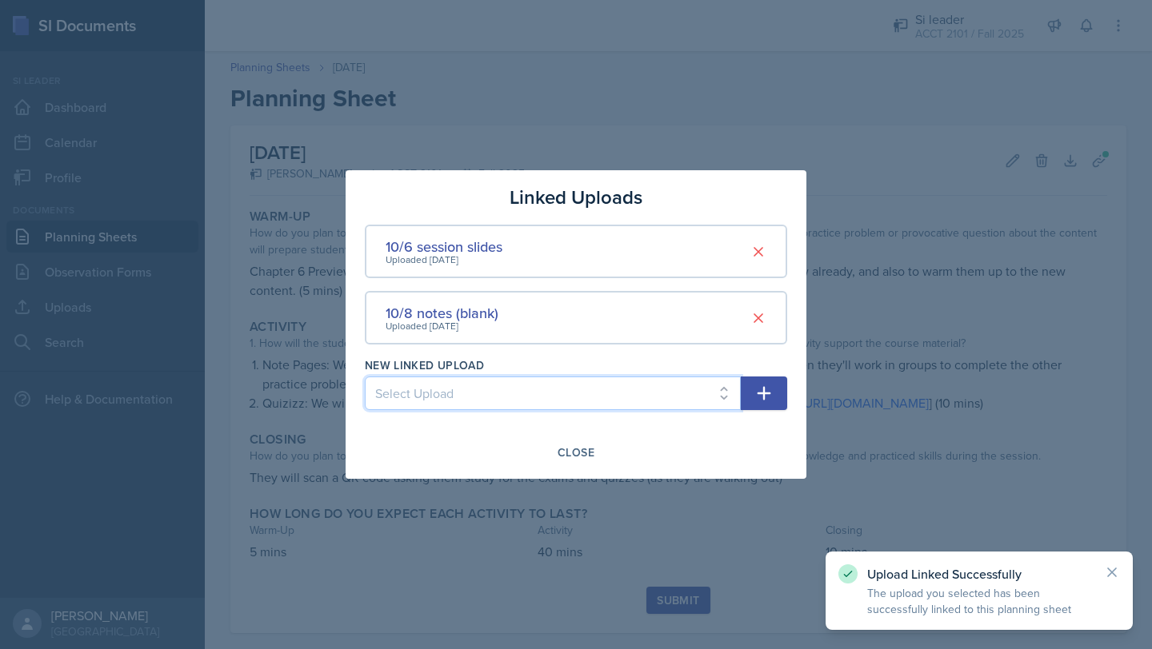
select select "70c4bcc5-dd70-45ed-b735-95cae3d9ba39"
click at [365, 377] on select "Select Upload [DATE] slides (Ch 1a) [DATE] notes (completed) [DATE] notes (blan…" at bounding box center [553, 394] width 376 height 34
click at [787, 388] on div "Linked Uploads 10/6 session slides Uploaded [DATE] 10/8 notes (blank) Uploaded …" at bounding box center [575, 324] width 461 height 309
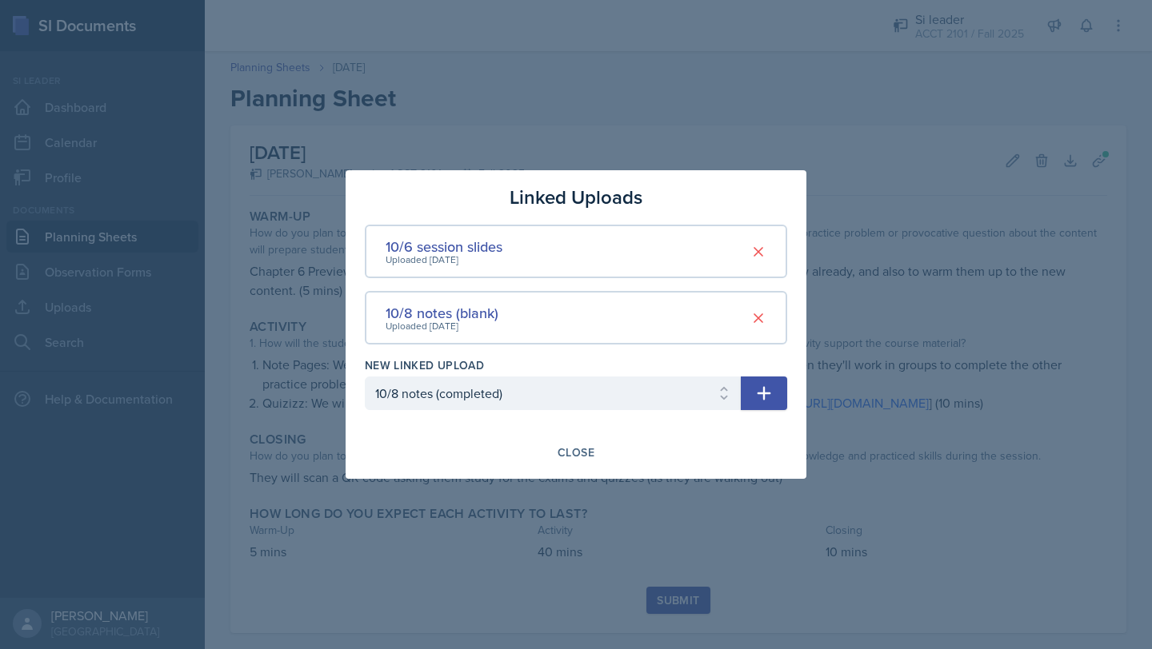
click at [778, 401] on button "button" at bounding box center [764, 394] width 46 height 34
select select
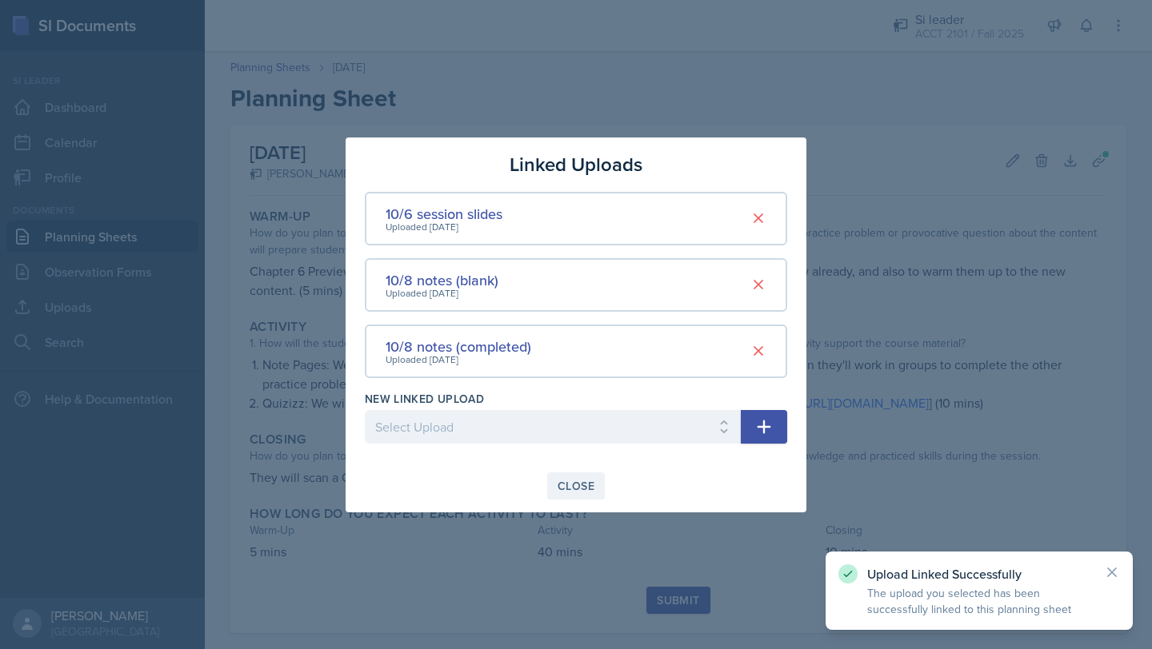
click at [577, 482] on div "Close" at bounding box center [575, 486] width 37 height 13
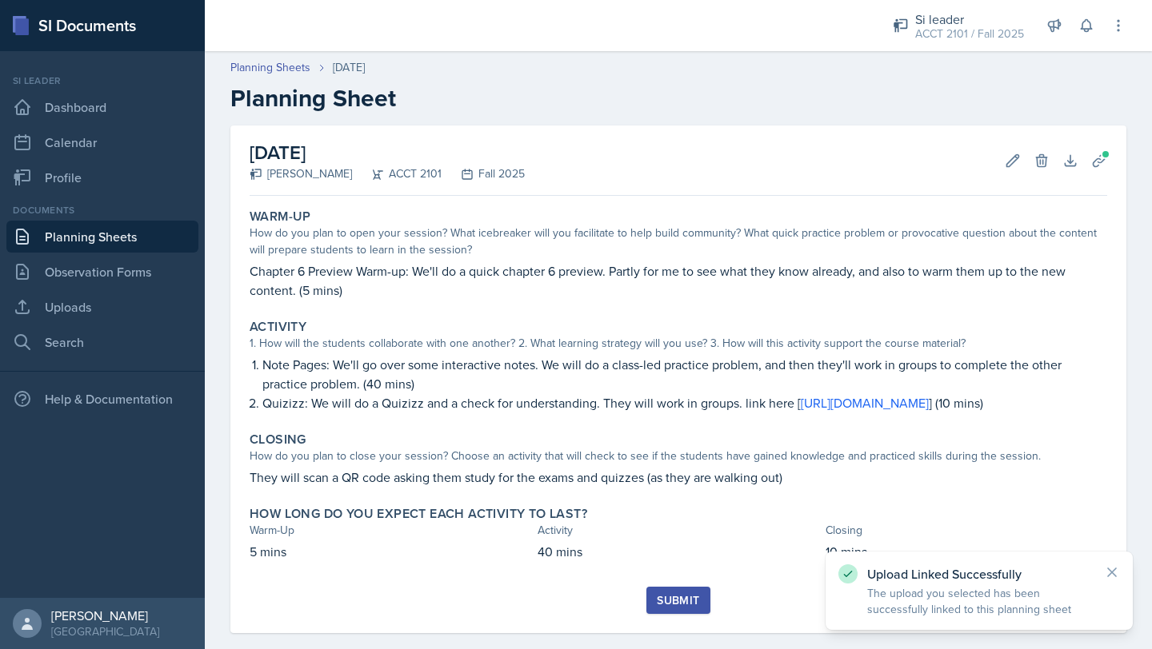
scroll to position [42, 0]
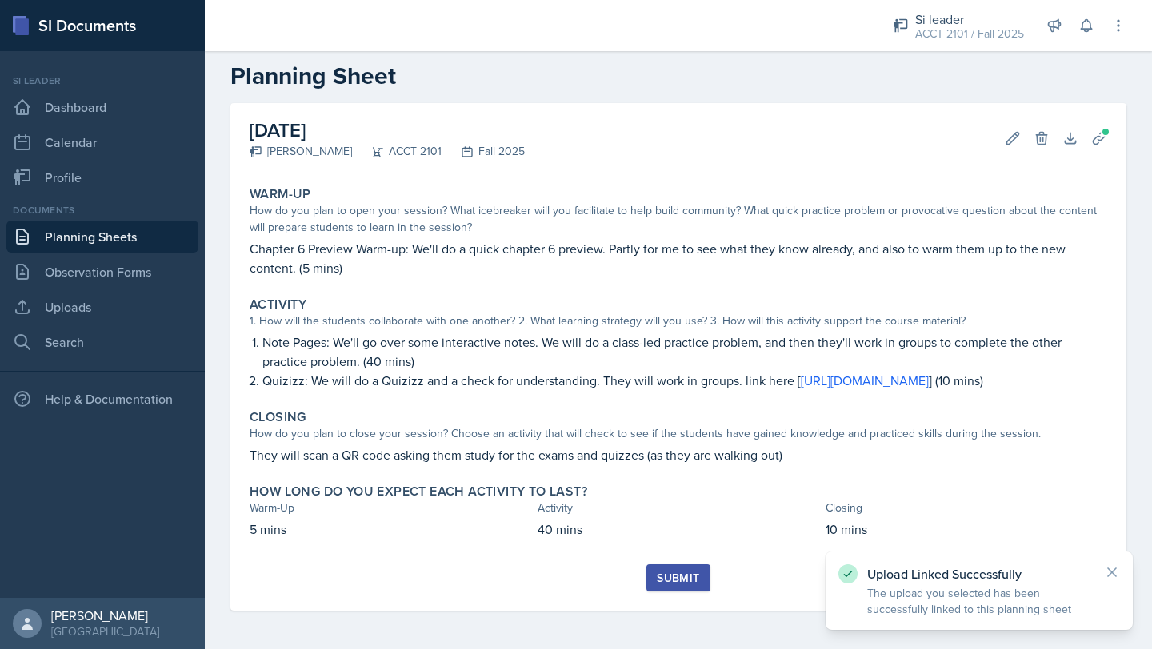
click at [672, 576] on div "Submit" at bounding box center [678, 578] width 42 height 13
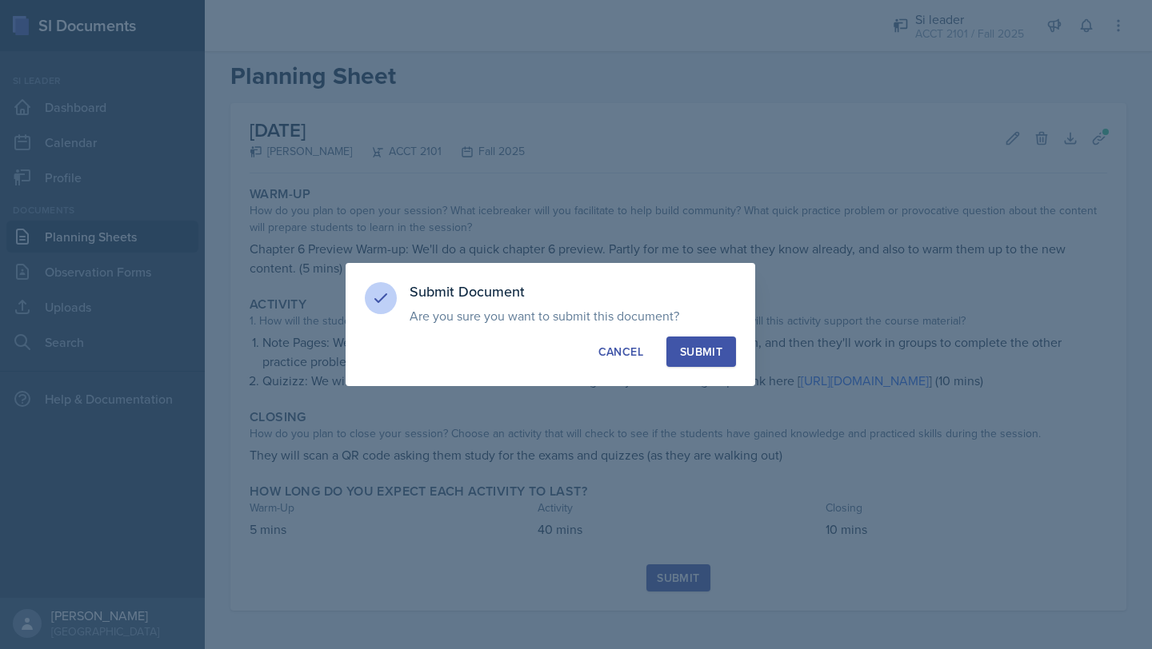
click at [724, 357] on button "Submit" at bounding box center [701, 352] width 70 height 30
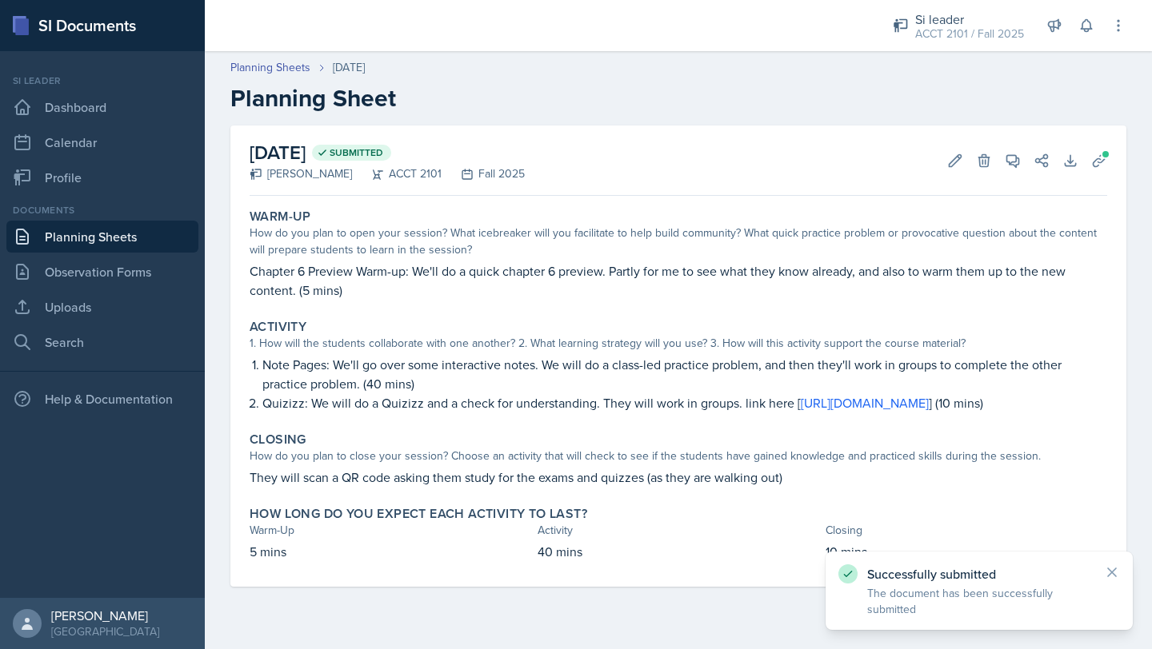
scroll to position [0, 0]
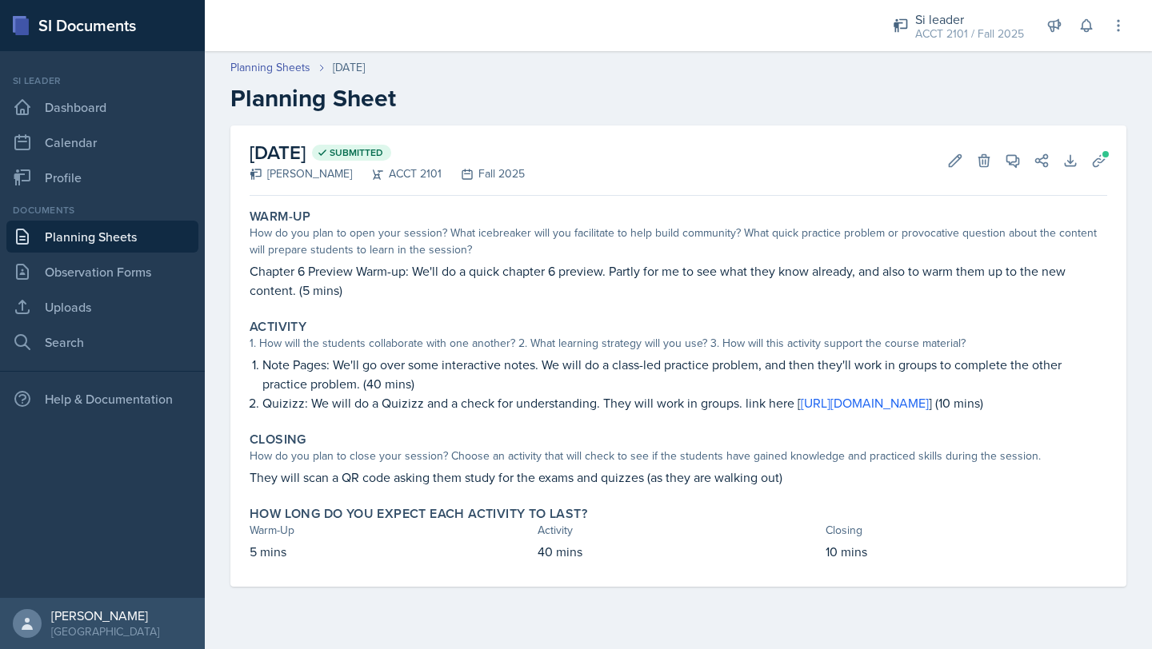
click at [119, 231] on link "Planning Sheets" at bounding box center [102, 237] width 192 height 32
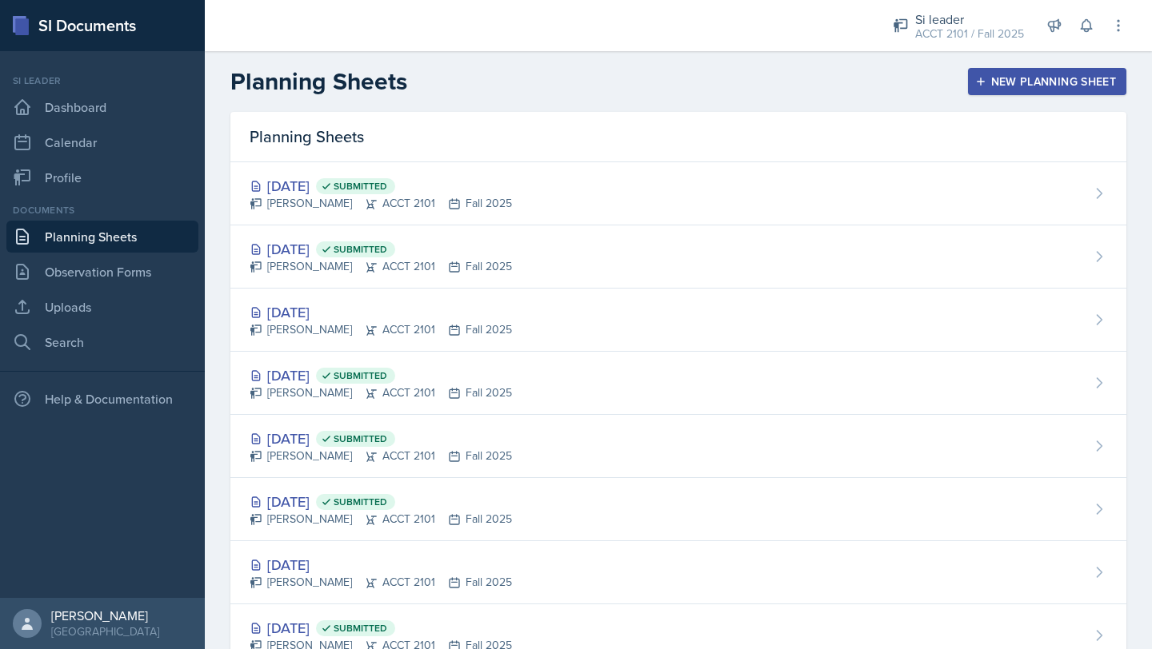
click at [1008, 85] on div "New Planning Sheet" at bounding box center [1047, 81] width 138 height 13
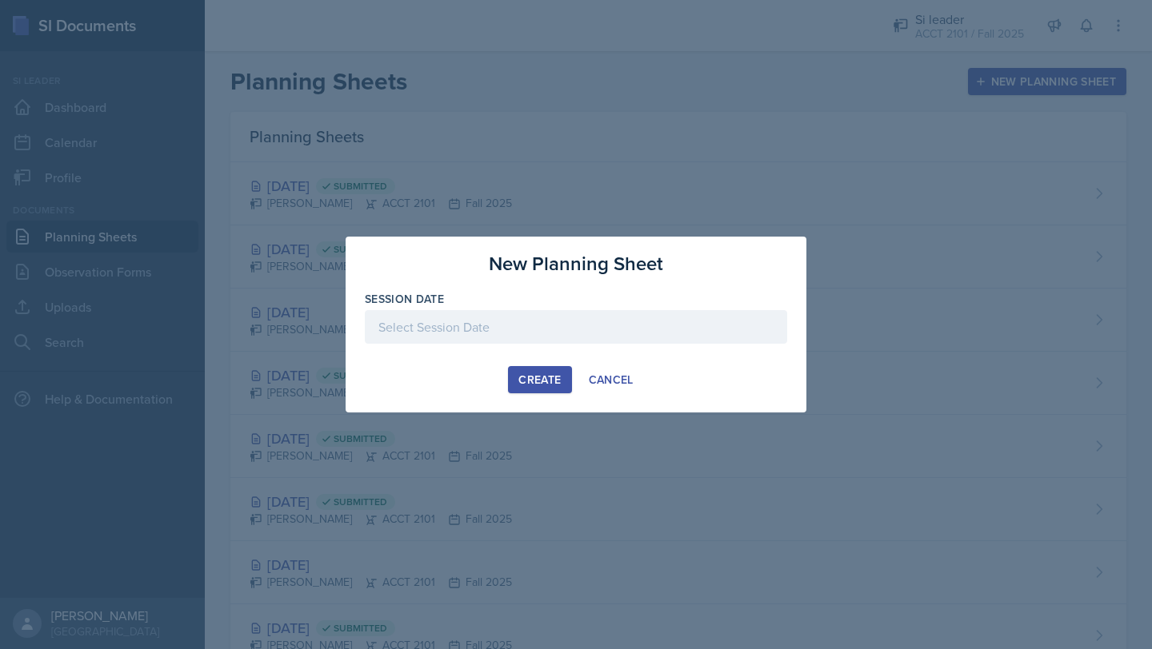
click at [517, 333] on div at bounding box center [576, 327] width 422 height 34
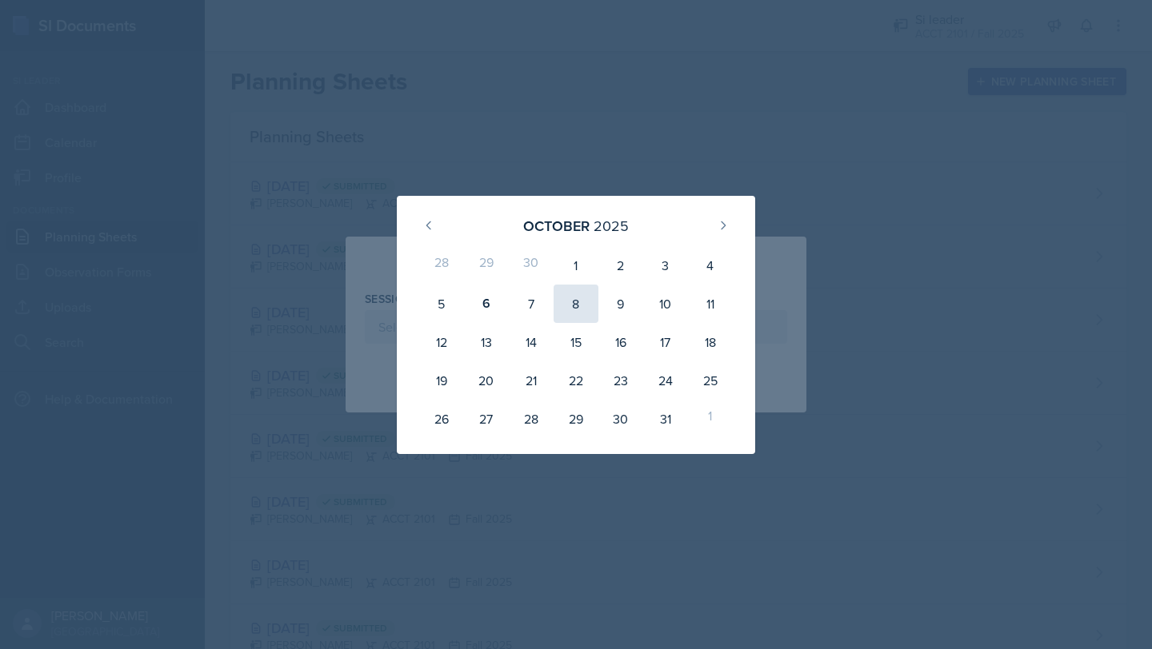
click at [580, 307] on div "8" at bounding box center [575, 304] width 45 height 38
type input "[DATE]"
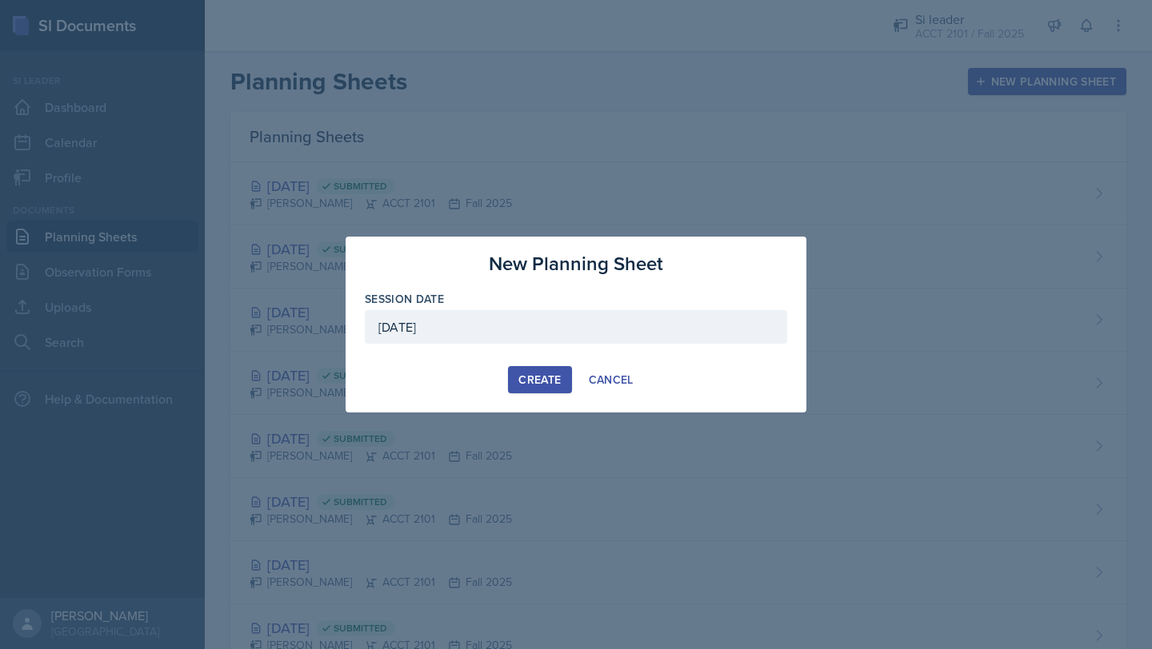
click at [525, 373] on div "Create" at bounding box center [539, 379] width 42 height 13
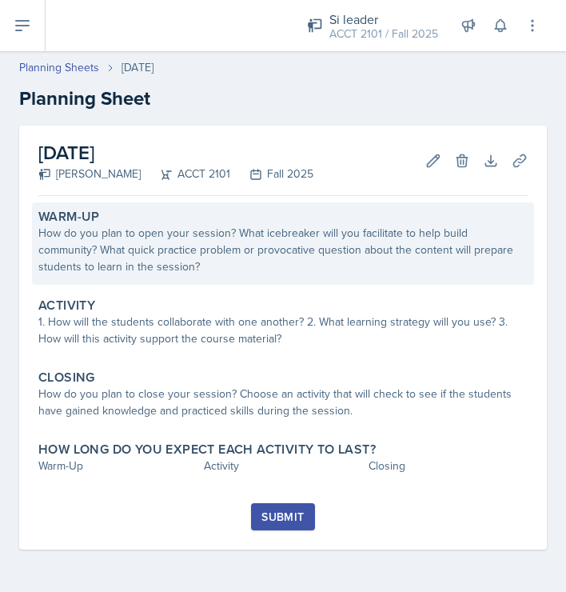
click at [267, 250] on div "How do you plan to open your session? What icebreaker will you facilitate to he…" at bounding box center [282, 250] width 489 height 50
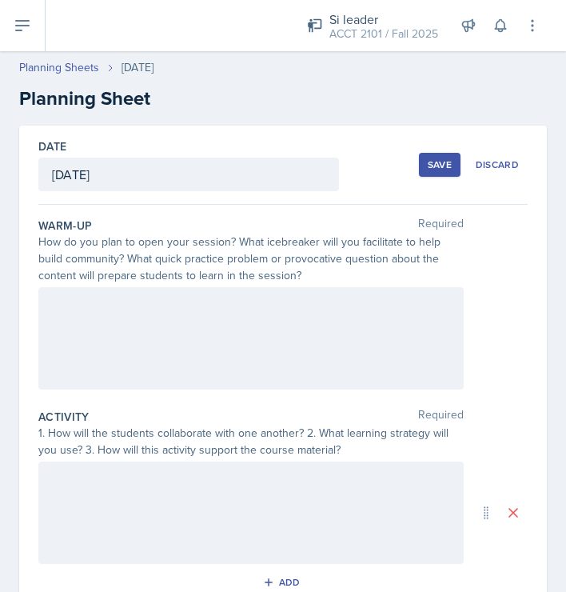
click at [209, 339] on div at bounding box center [250, 338] width 425 height 102
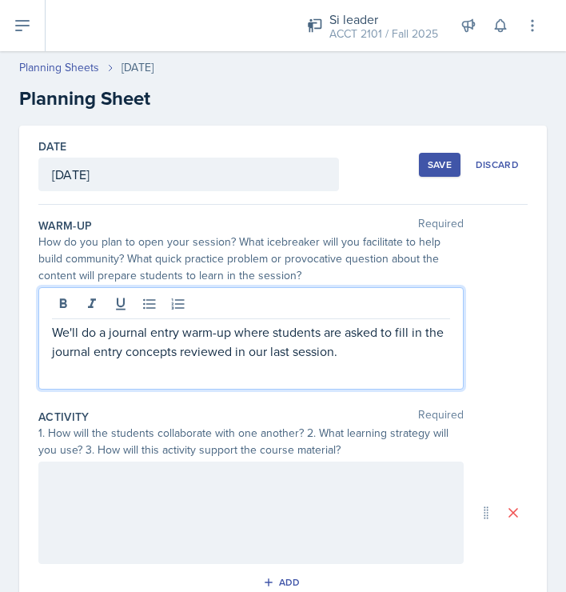
click at [350, 353] on p "We'll do a journal entry warm-up where students are asked to fill in the journa…" at bounding box center [251, 341] width 398 height 38
click at [52, 334] on p "We'll do a journal entry warm-up where students are asked to fill in the journa…" at bounding box center [251, 351] width 398 height 58
click at [119, 381] on div "We'll do a journal entry warm-up where students are asked to fill in the journa…" at bounding box center [250, 338] width 425 height 102
click at [118, 372] on p "We'll do a journal entry warm-up where students are asked to fill in the journa…" at bounding box center [251, 351] width 398 height 58
click at [98, 501] on div at bounding box center [250, 512] width 425 height 102
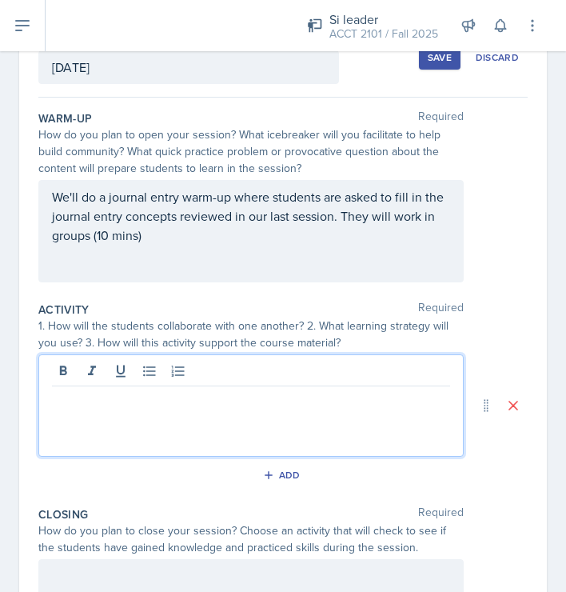
scroll to position [118, 0]
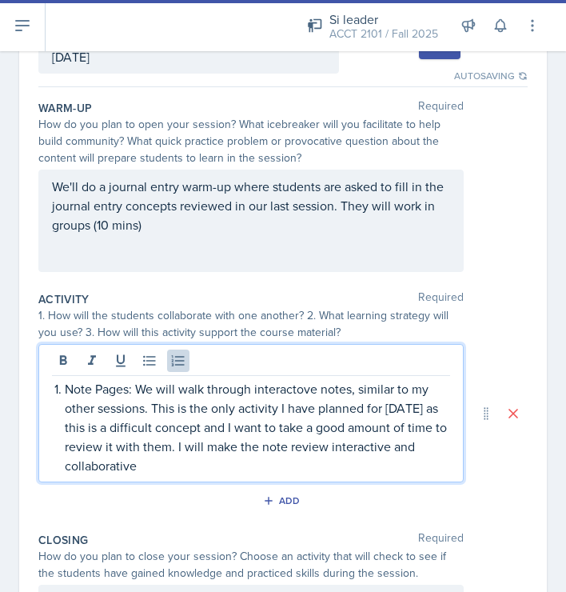
click at [297, 390] on p "Note Pages: We will walk through interactove notes, similar to my other session…" at bounding box center [257, 427] width 385 height 96
click at [174, 477] on div "Note Pages: We will walk through interactive notes, similar to my other session…" at bounding box center [250, 413] width 425 height 138
click at [165, 467] on p "Note Pages: We will walk through interactive notes, similar to my other session…" at bounding box center [257, 427] width 385 height 96
click at [426, 409] on p "Note Pages: We will walk through interactive notes, similar to my other session…" at bounding box center [257, 427] width 385 height 96
click at [147, 460] on p "Note Pages: We will walk through interactive notes, similar to my other session…" at bounding box center [257, 427] width 385 height 96
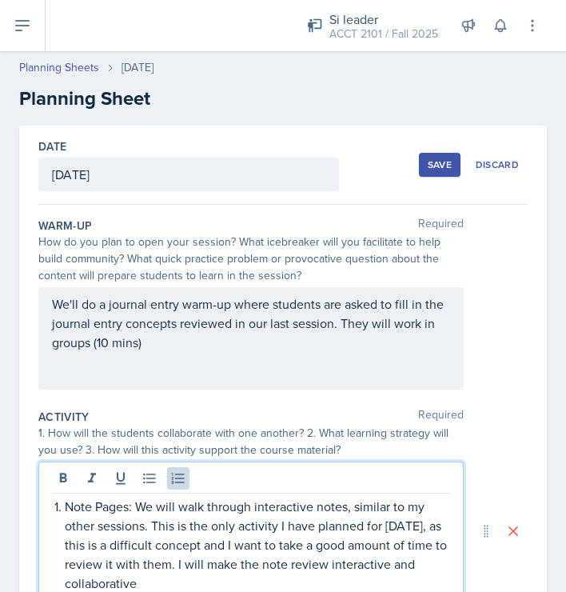
scroll to position [365, 0]
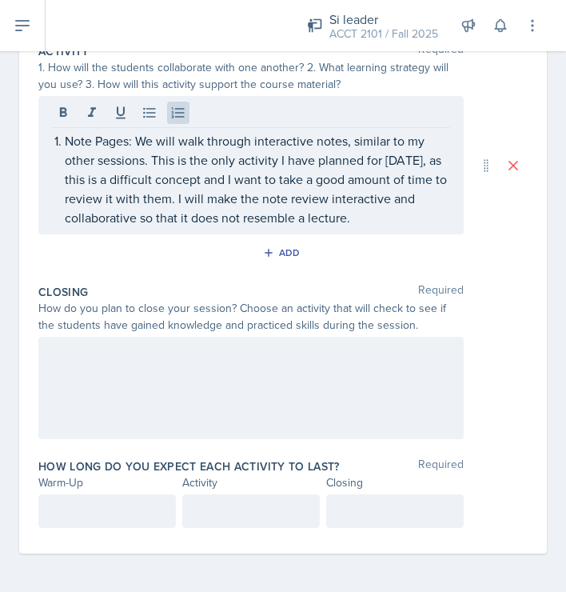
click at [163, 341] on div at bounding box center [250, 388] width 425 height 102
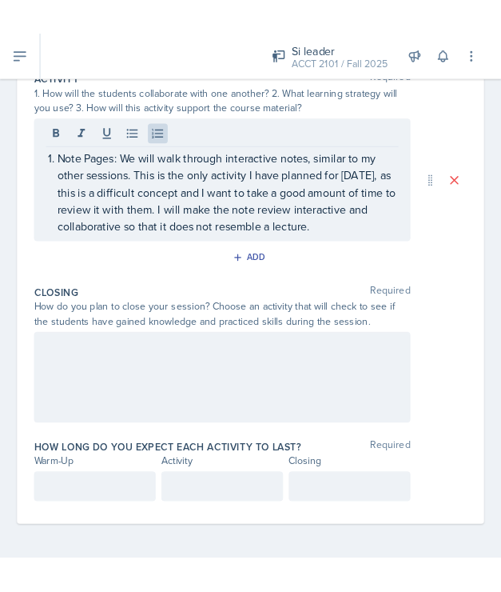
scroll to position [337, 0]
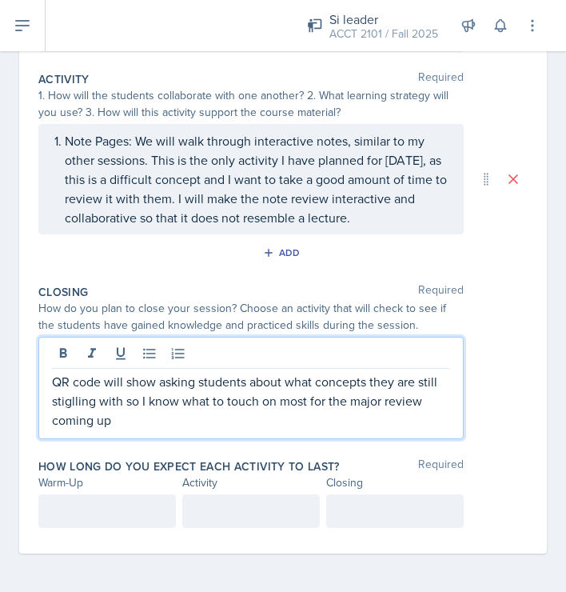
click at [67, 401] on p "QR code will show asking students about what concepts they are still stiglling …" at bounding box center [251, 401] width 398 height 58
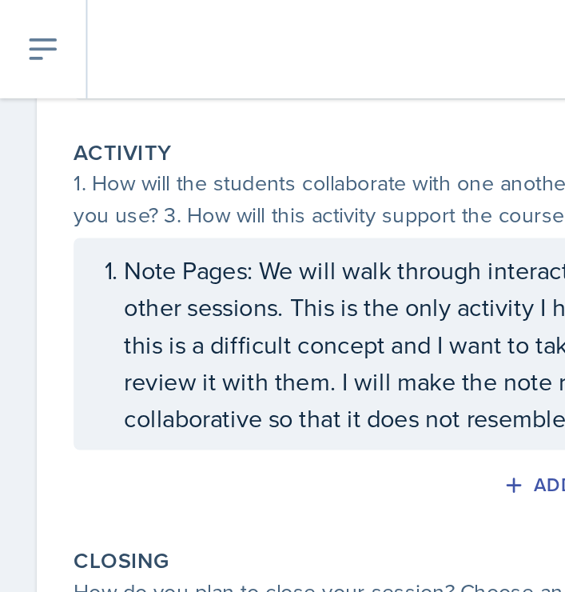
click at [184, 278] on div "Activity Required 1. How will the students collaborate with one another? 2. Wha…" at bounding box center [282, 171] width 489 height 213
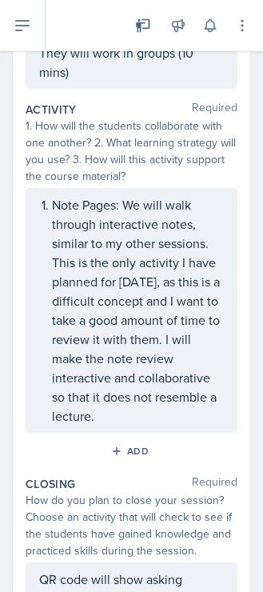
click at [108, 387] on p "Note Pages: We will walk through interactive notes, similar to my other session…" at bounding box center [138, 310] width 172 height 230
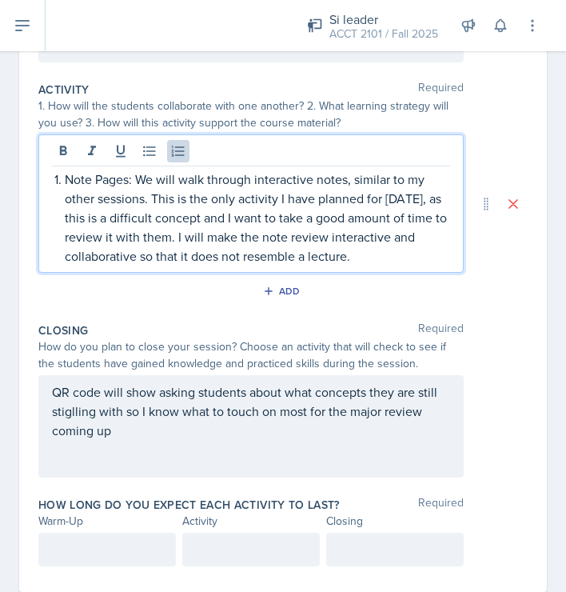
scroll to position [323, 0]
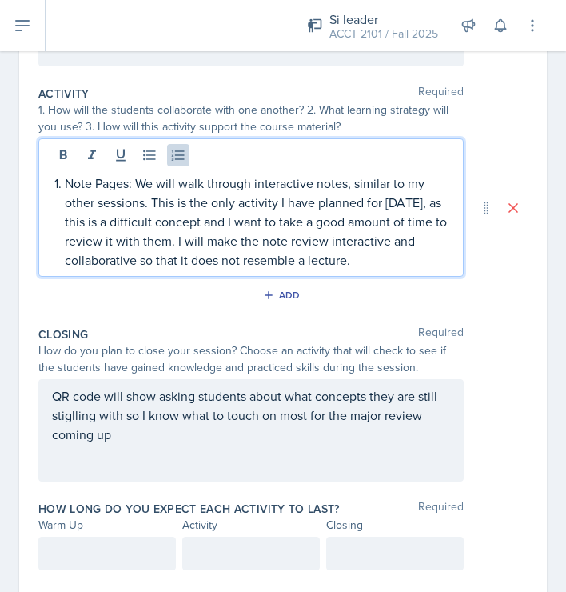
click at [211, 189] on p "Note Pages: We will walk through interactive notes, similar to my other session…" at bounding box center [257, 222] width 385 height 96
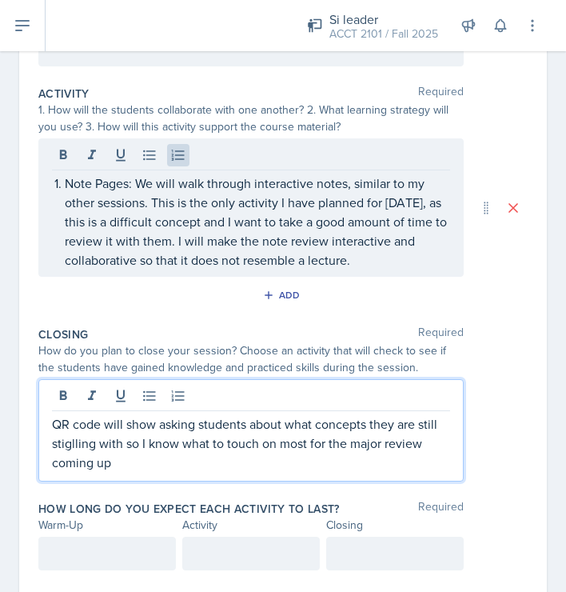
click at [122, 440] on p "QR code will show asking students about what concepts they are still stiglling …" at bounding box center [251, 443] width 398 height 58
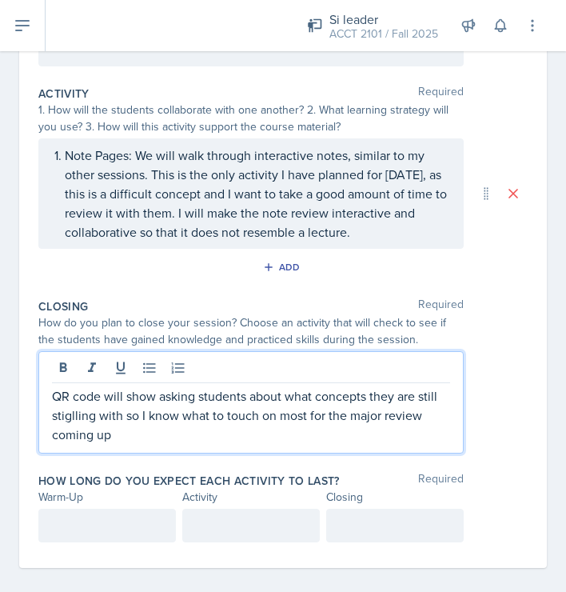
scroll to position [295, 0]
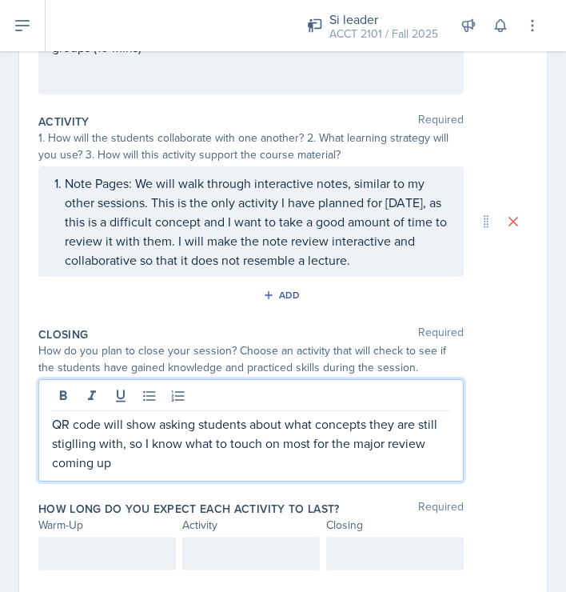
click at [71, 442] on p "QR code will show asking students about what concepts they are still stiglling …" at bounding box center [251, 443] width 398 height 58
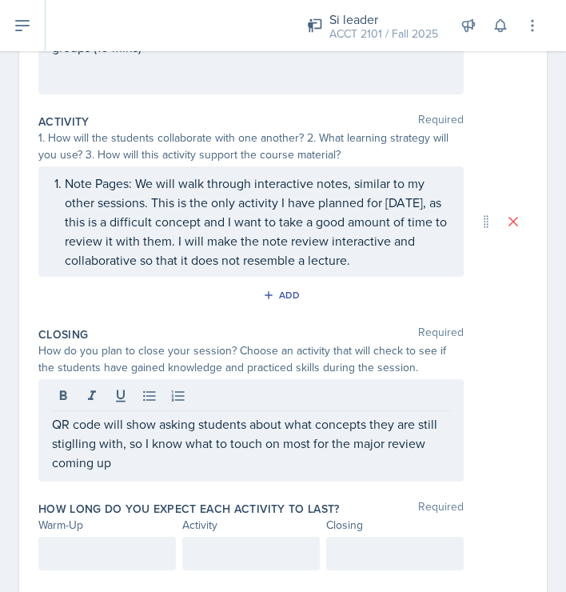
click at [161, 523] on div "Warm-Up" at bounding box center [107, 525] width 138 height 17
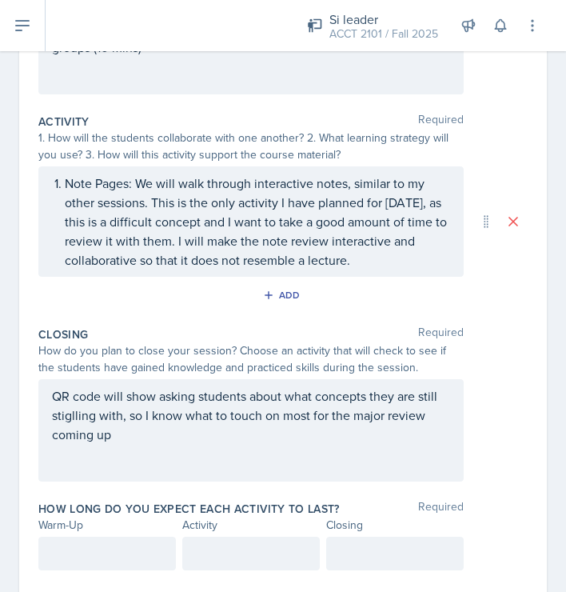
click at [77, 417] on p "QR code will show asking students about what concepts they are still stiglling …" at bounding box center [251, 415] width 398 height 58
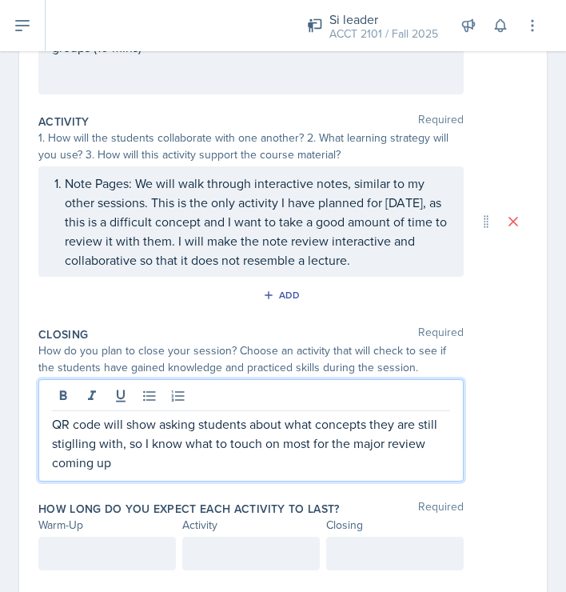
click at [74, 439] on p "QR code will show asking students about what concepts they are still stiglling …" at bounding box center [251, 443] width 398 height 58
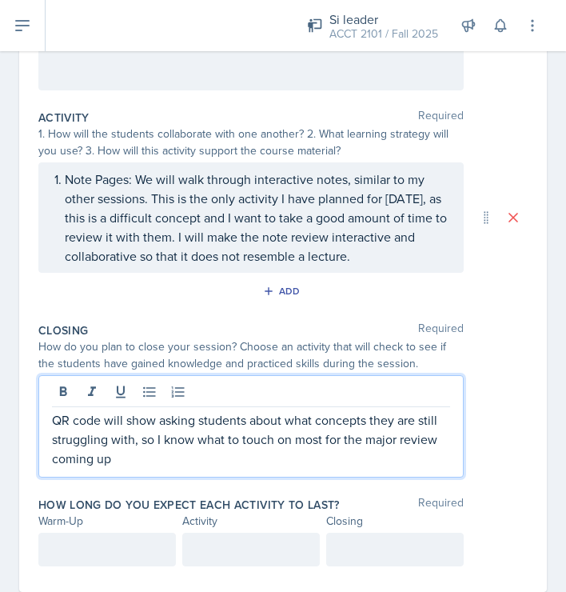
scroll to position [296, 0]
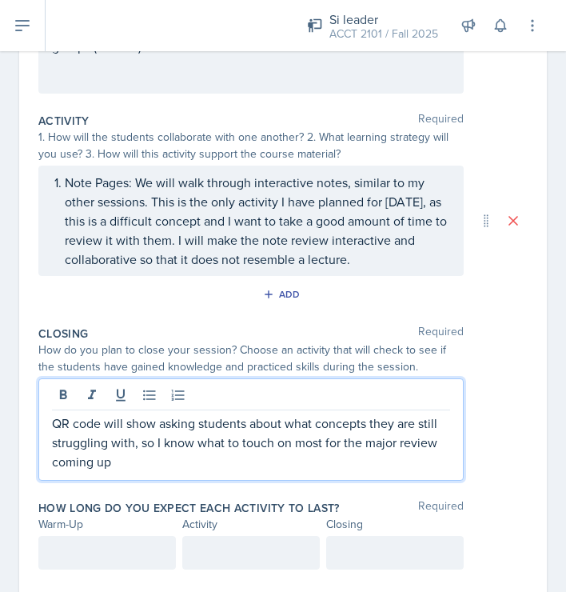
click at [134, 474] on div "QR code will show asking students about what concepts they are still struggling…" at bounding box center [250, 429] width 425 height 102
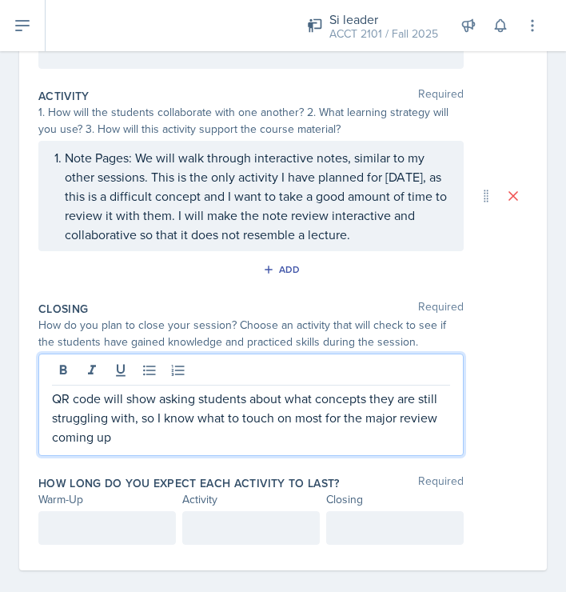
click at [360, 234] on p "Note Pages: We will walk through interactive notes, similar to my other session…" at bounding box center [257, 196] width 385 height 96
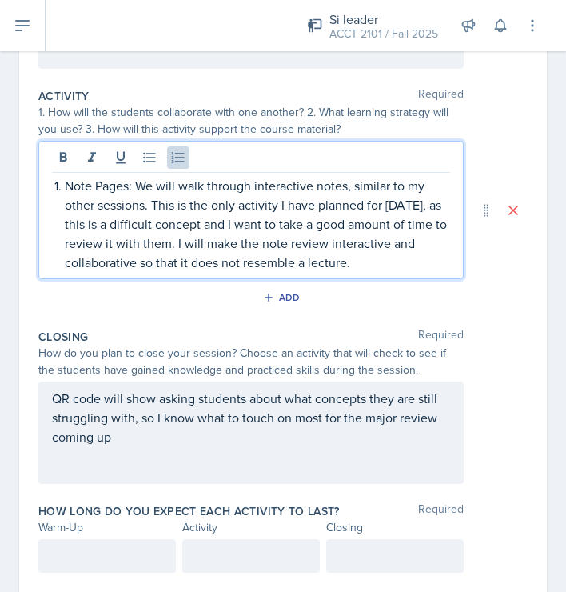
scroll to position [349, 0]
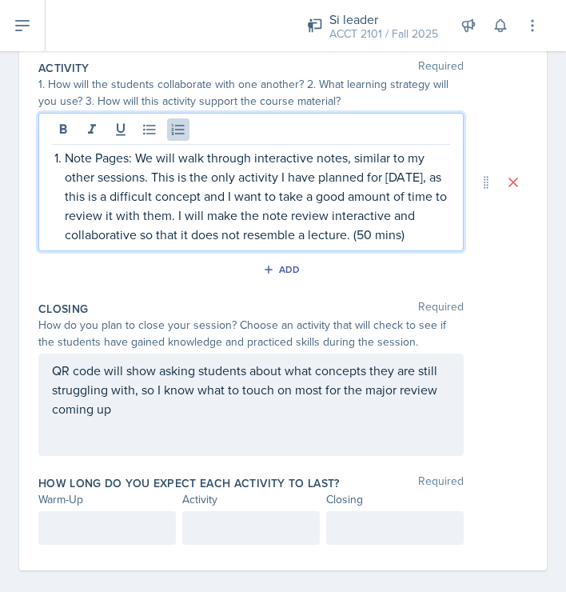
click at [115, 409] on p "QR code will show asking students about what concepts they are still struggling…" at bounding box center [251, 390] width 398 height 58
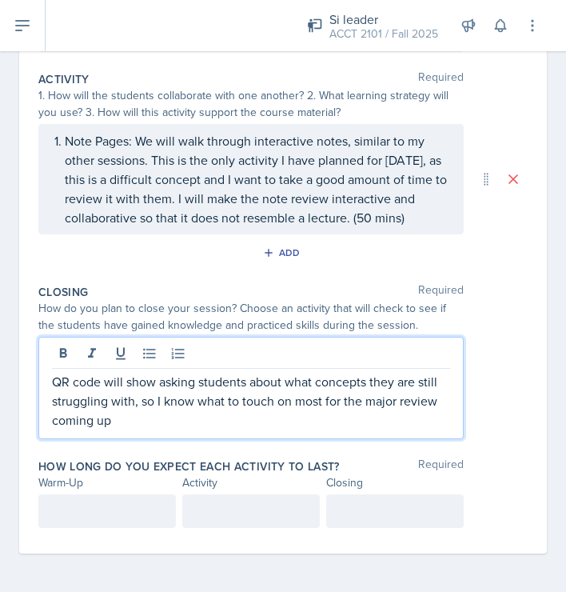
scroll to position [321, 0]
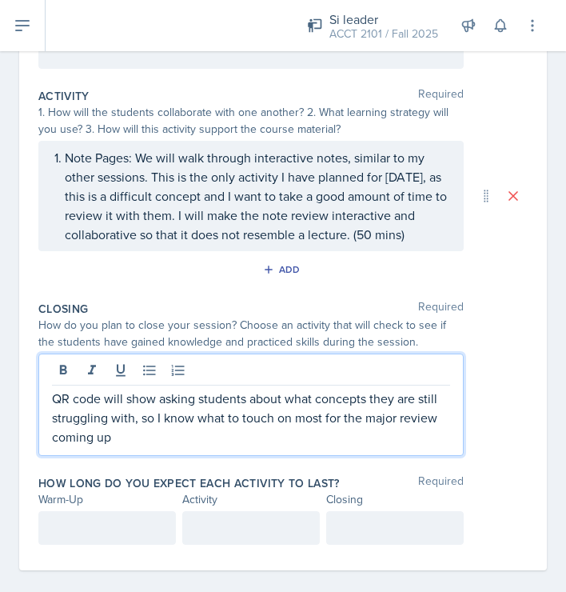
click at [118, 436] on p "QR code will show asking students about what concepts they are still struggling…" at bounding box center [251, 418] width 398 height 58
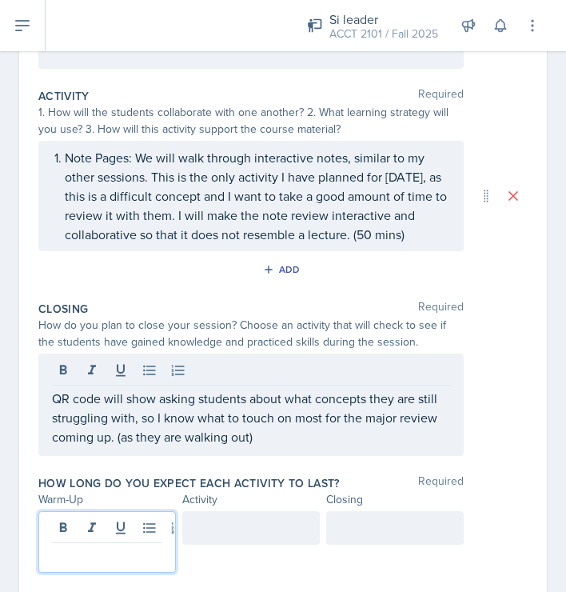
click at [122, 523] on div at bounding box center [107, 542] width 138 height 62
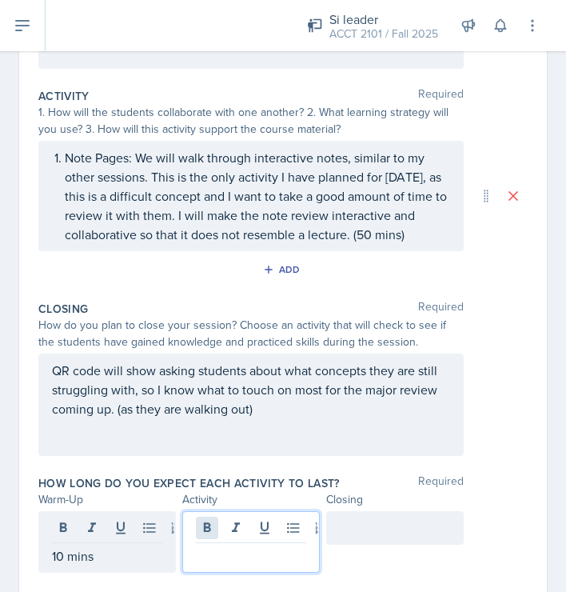
click at [213, 528] on div at bounding box center [251, 542] width 138 height 62
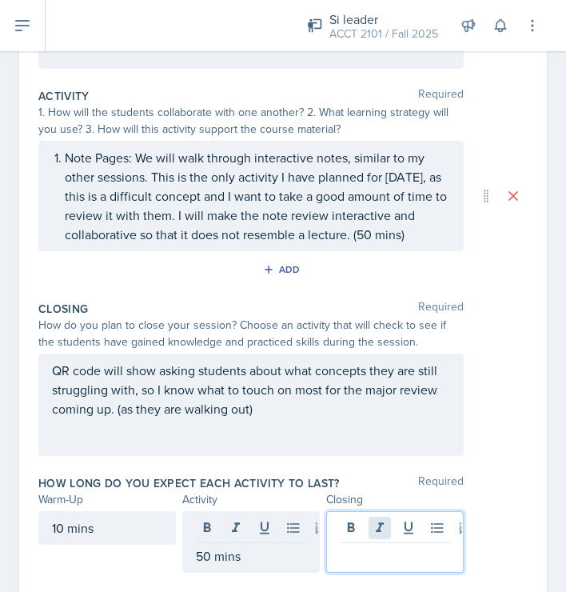
click at [385, 535] on div at bounding box center [395, 542] width 138 height 62
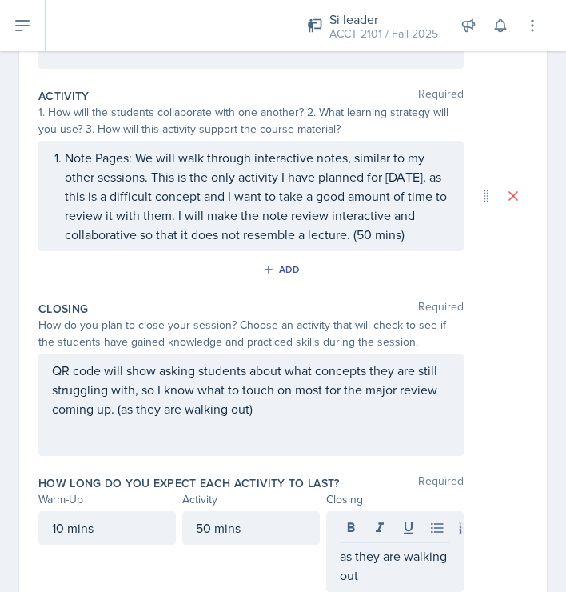
click at [487, 492] on div "Warm-Up Activity Closing" at bounding box center [282, 499] width 489 height 17
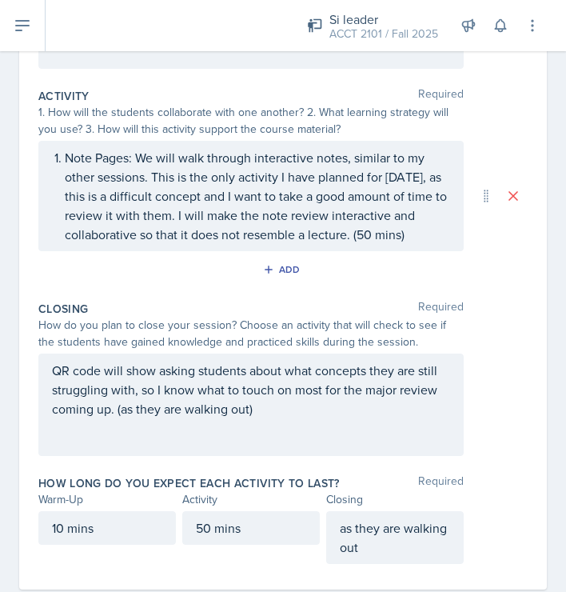
scroll to position [0, 0]
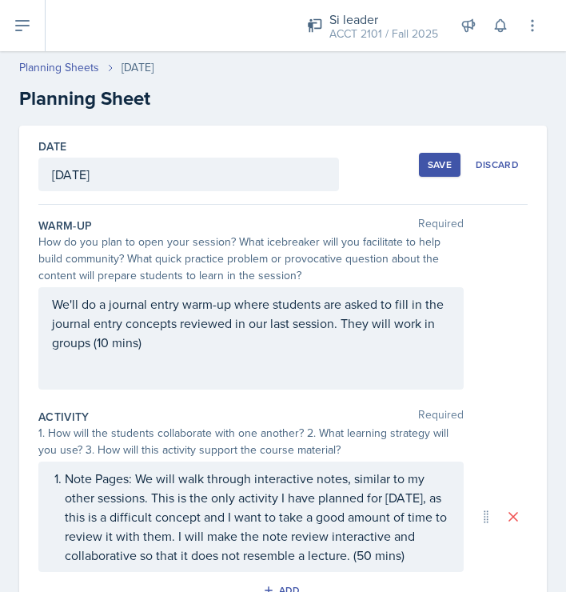
click at [441, 163] on div "Save" at bounding box center [440, 164] width 24 height 13
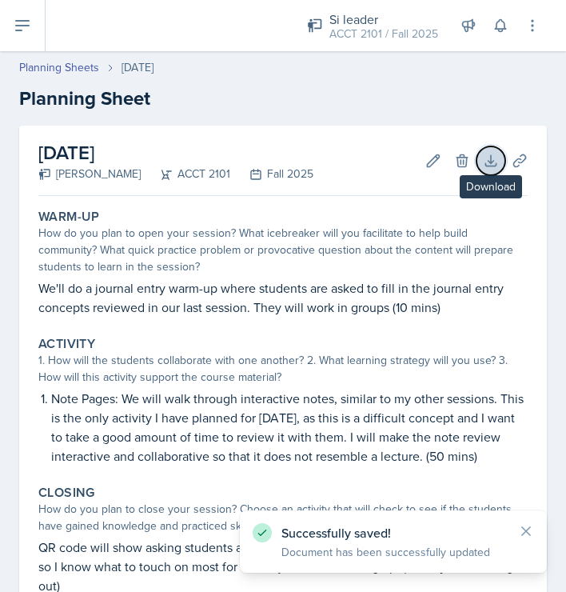
click at [479, 158] on button "Download" at bounding box center [491, 160] width 29 height 29
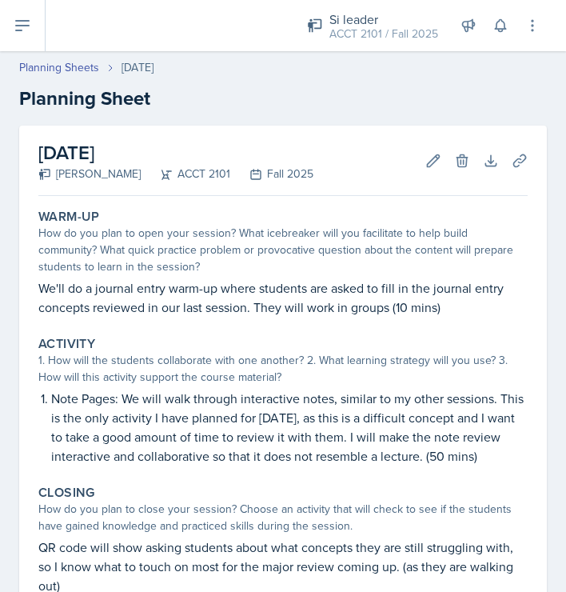
click at [178, 88] on h2 "Planning Sheet" at bounding box center [283, 98] width 528 height 29
click at [33, 29] on button at bounding box center [23, 25] width 46 height 51
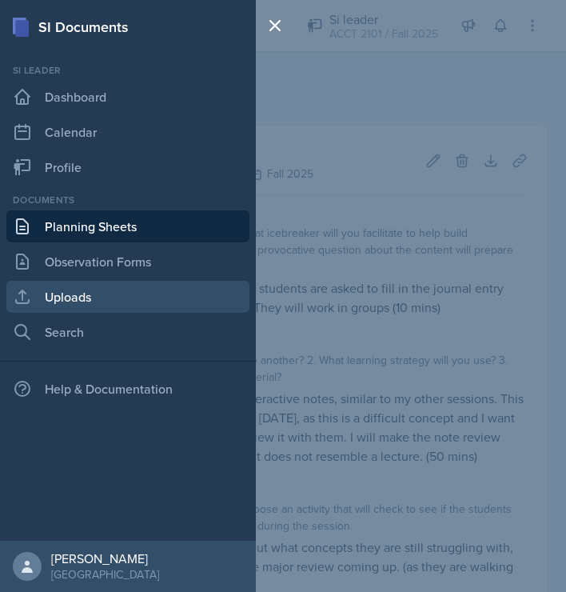
click at [101, 290] on link "Uploads" at bounding box center [127, 297] width 243 height 32
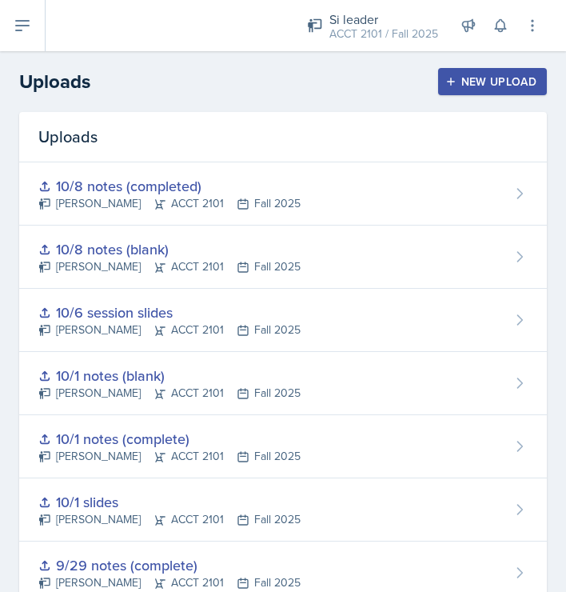
click at [521, 82] on div "New Upload" at bounding box center [493, 81] width 89 height 13
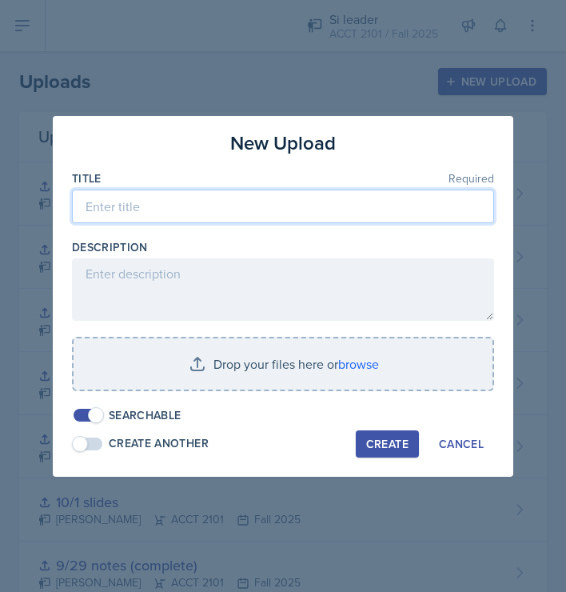
click at [359, 198] on input at bounding box center [283, 207] width 422 height 34
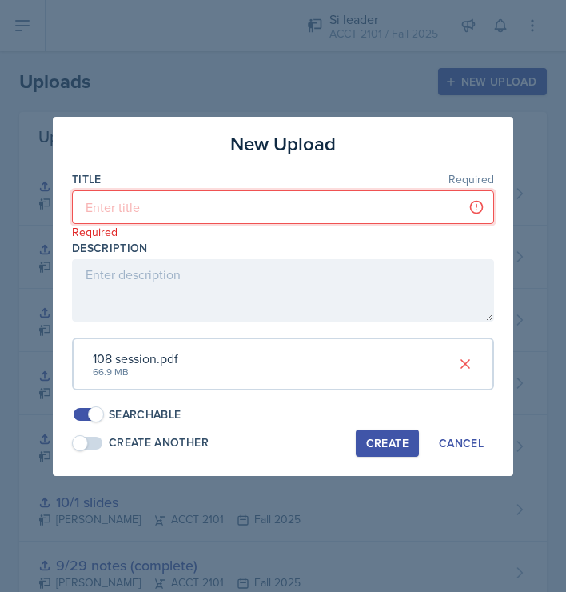
click at [208, 197] on input at bounding box center [283, 207] width 422 height 34
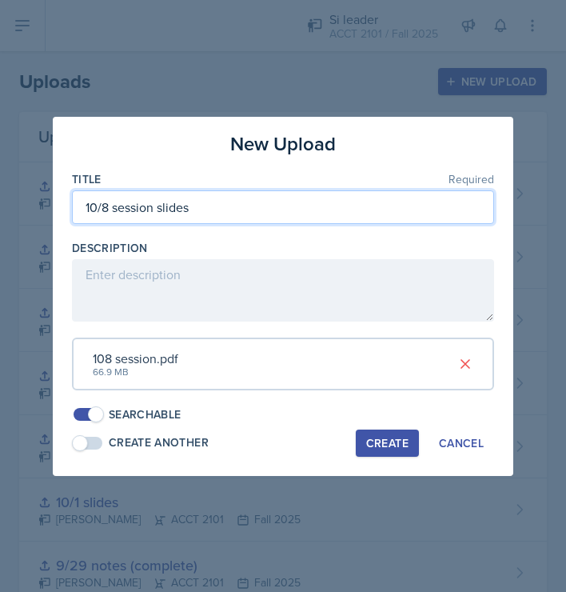
type input "10/8 session slides"
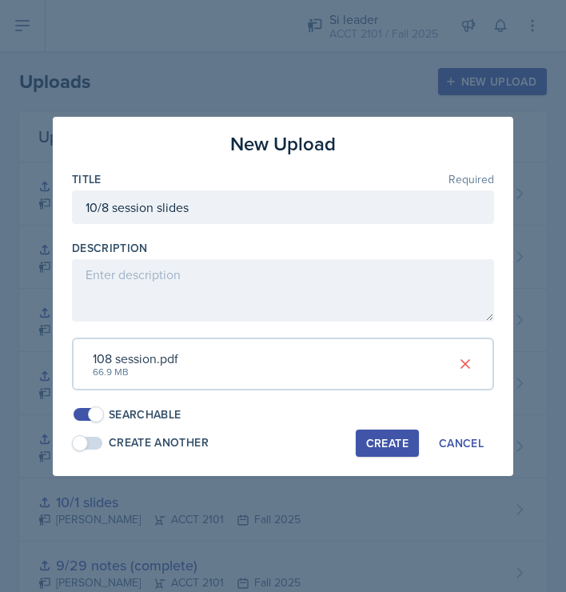
click at [403, 439] on div "Create" at bounding box center [387, 443] width 42 height 13
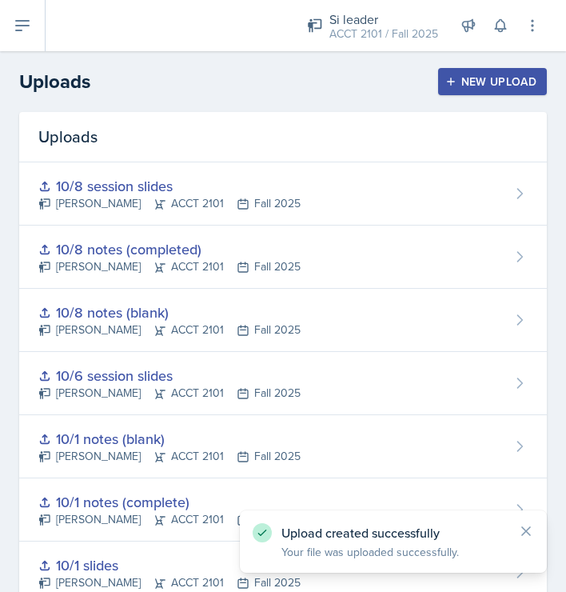
click at [479, 80] on div "New Upload" at bounding box center [493, 81] width 89 height 13
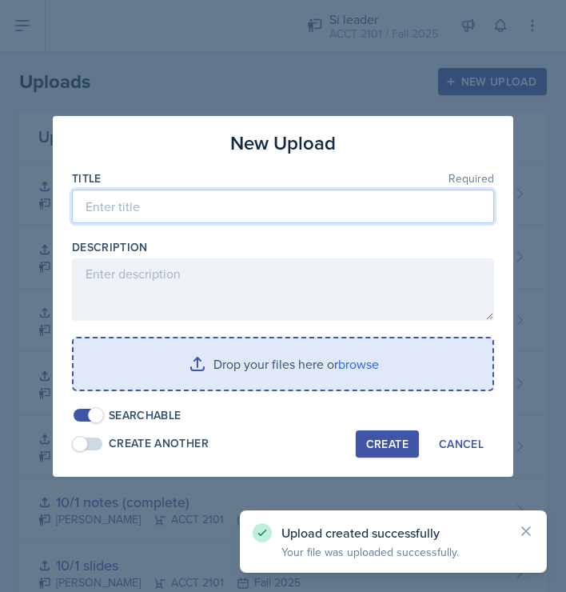
click at [282, 197] on input at bounding box center [283, 207] width 422 height 34
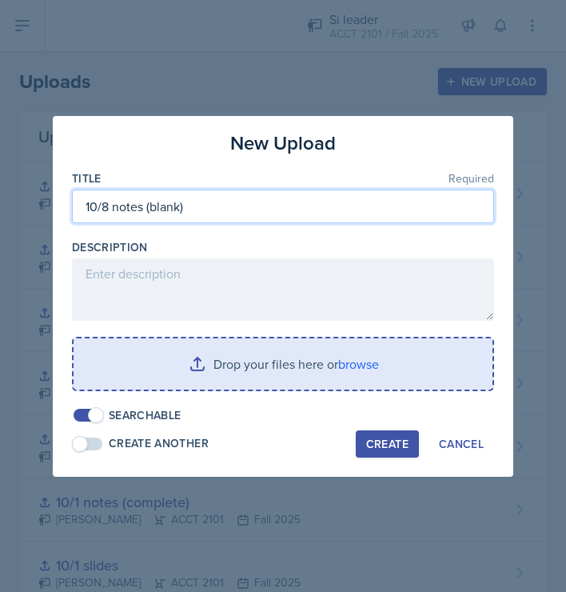
type input "10/8 notes (blank)"
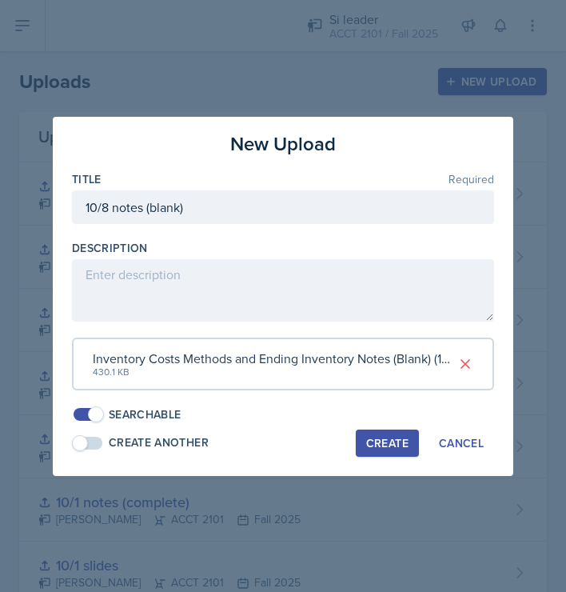
click at [400, 445] on div "Create" at bounding box center [387, 443] width 42 height 13
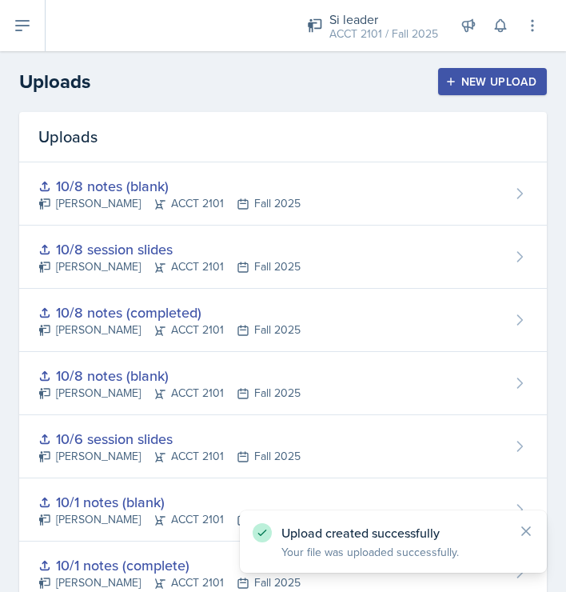
click at [501, 78] on div "New Upload" at bounding box center [493, 81] width 89 height 13
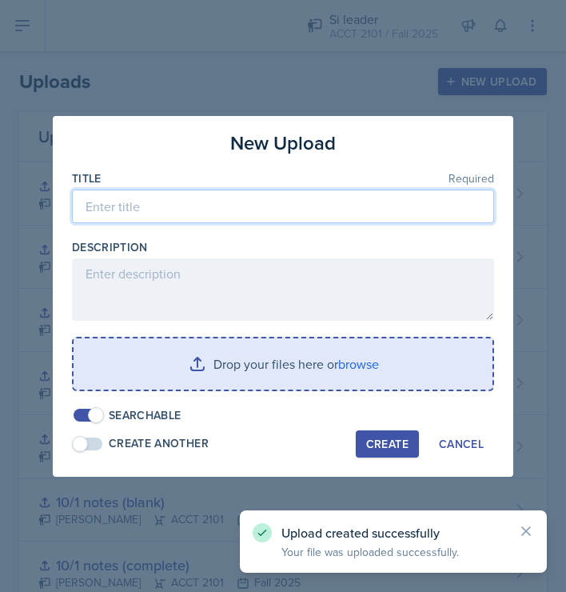
click at [318, 192] on input at bounding box center [283, 207] width 422 height 34
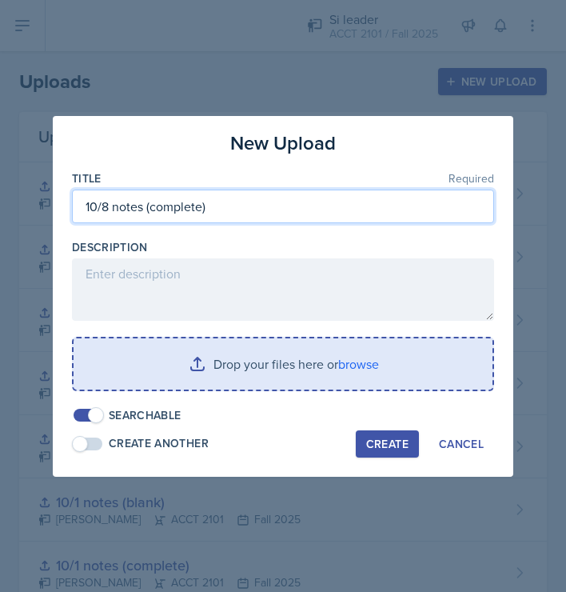
type input "10/8 notes (complete)"
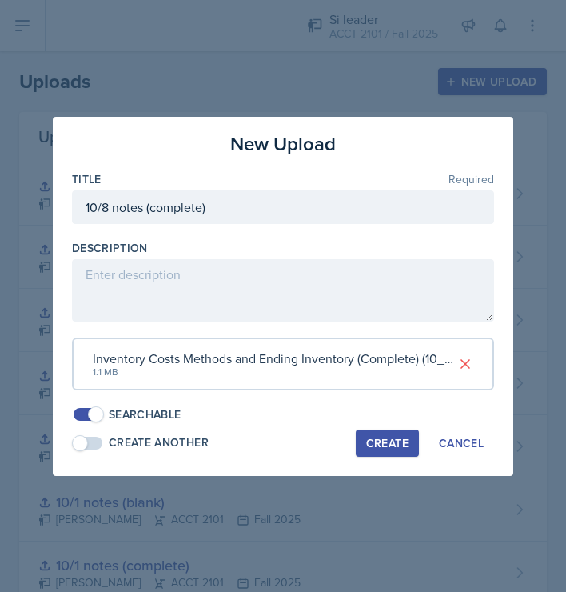
click at [389, 440] on div "Create" at bounding box center [387, 443] width 42 height 13
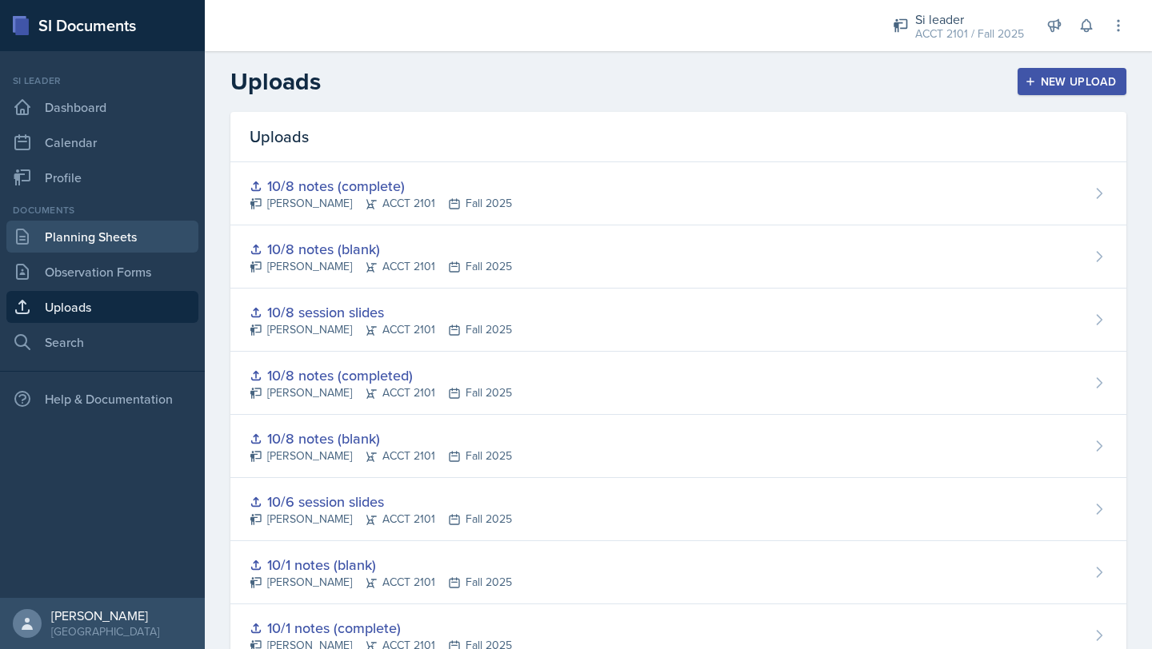
click at [114, 251] on link "Planning Sheets" at bounding box center [102, 237] width 192 height 32
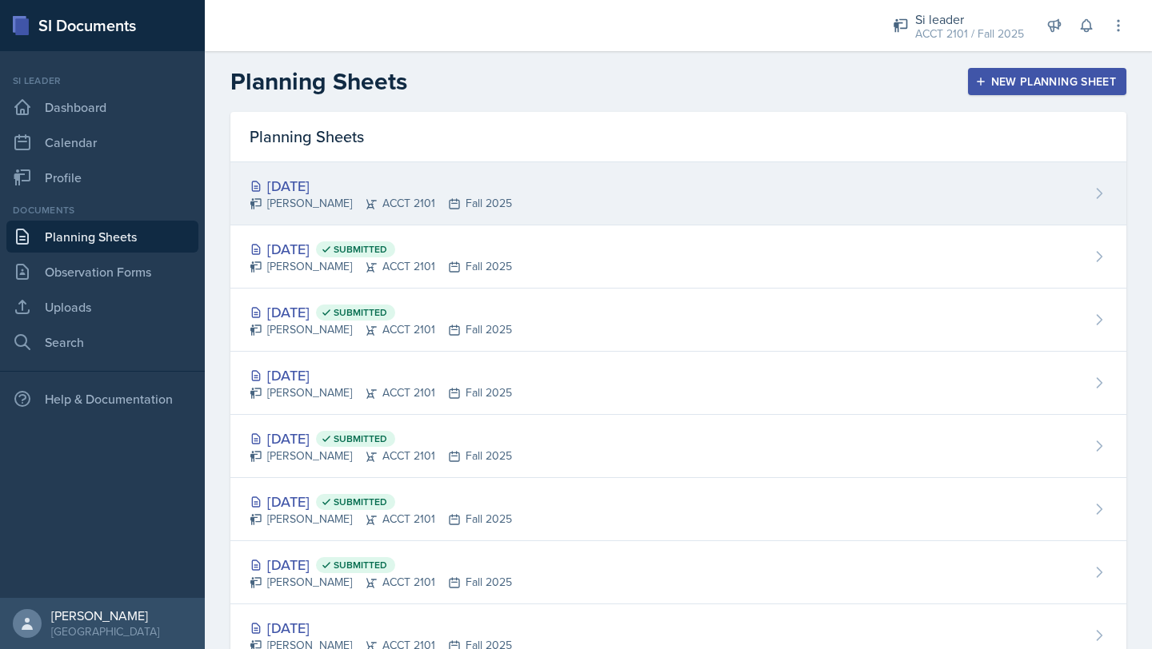
click at [748, 193] on div "[DATE] [PERSON_NAME] ACCT 2101 Fall 2025" at bounding box center [678, 193] width 896 height 63
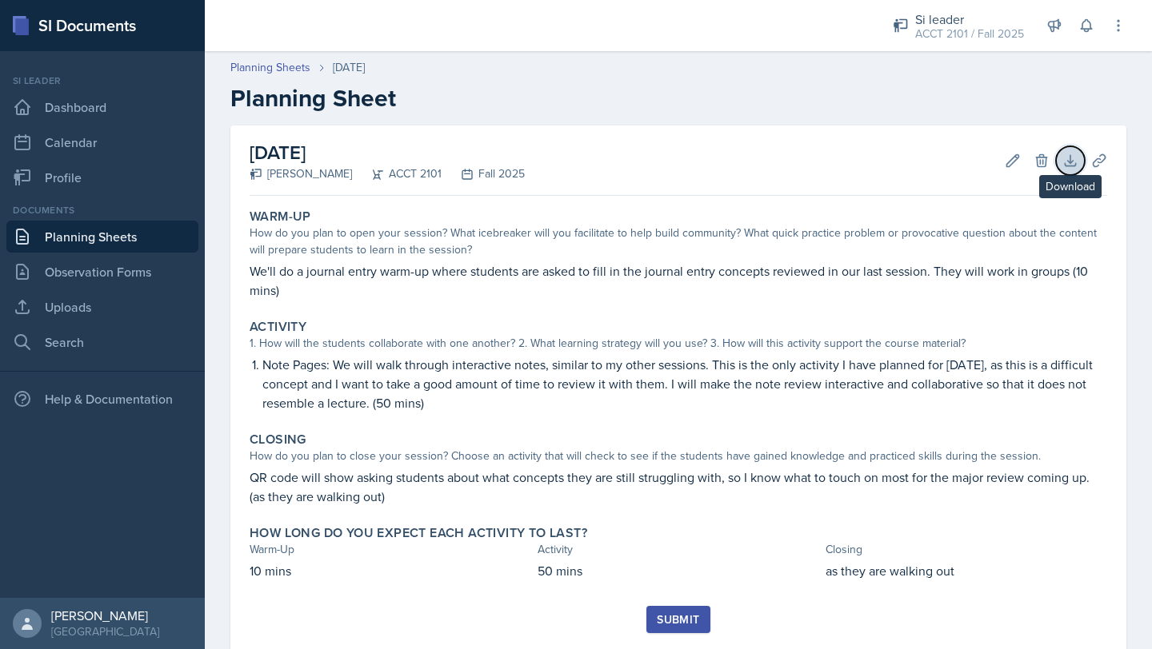
click at [1074, 162] on icon at bounding box center [1070, 161] width 16 height 16
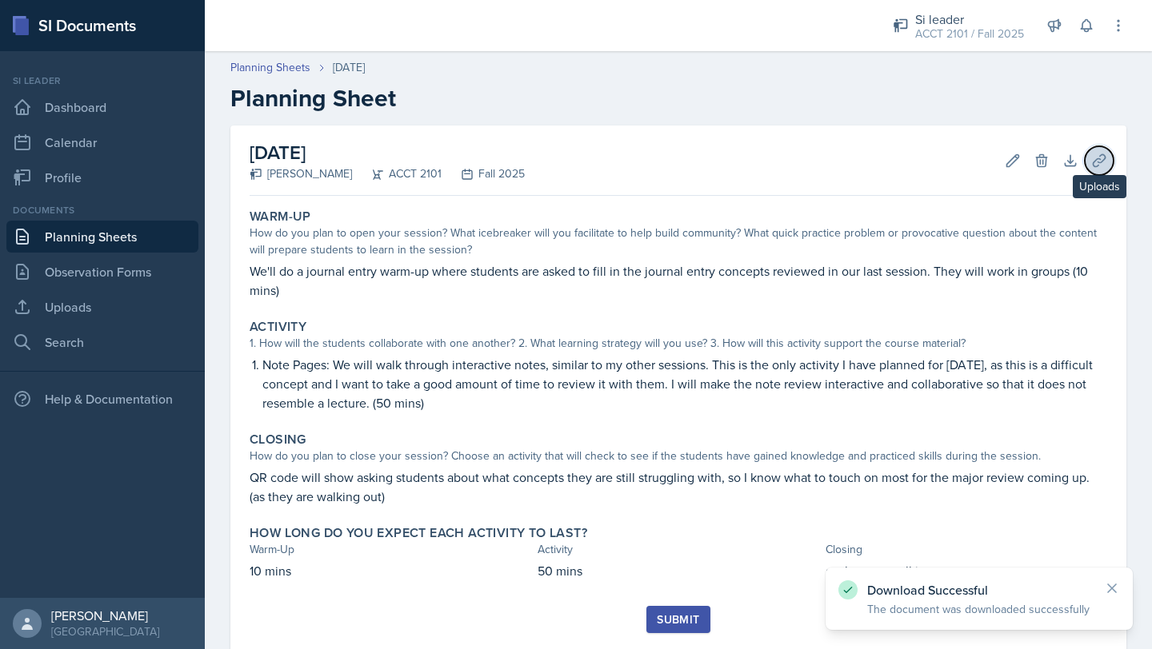
click at [1092, 162] on icon at bounding box center [1098, 160] width 12 height 12
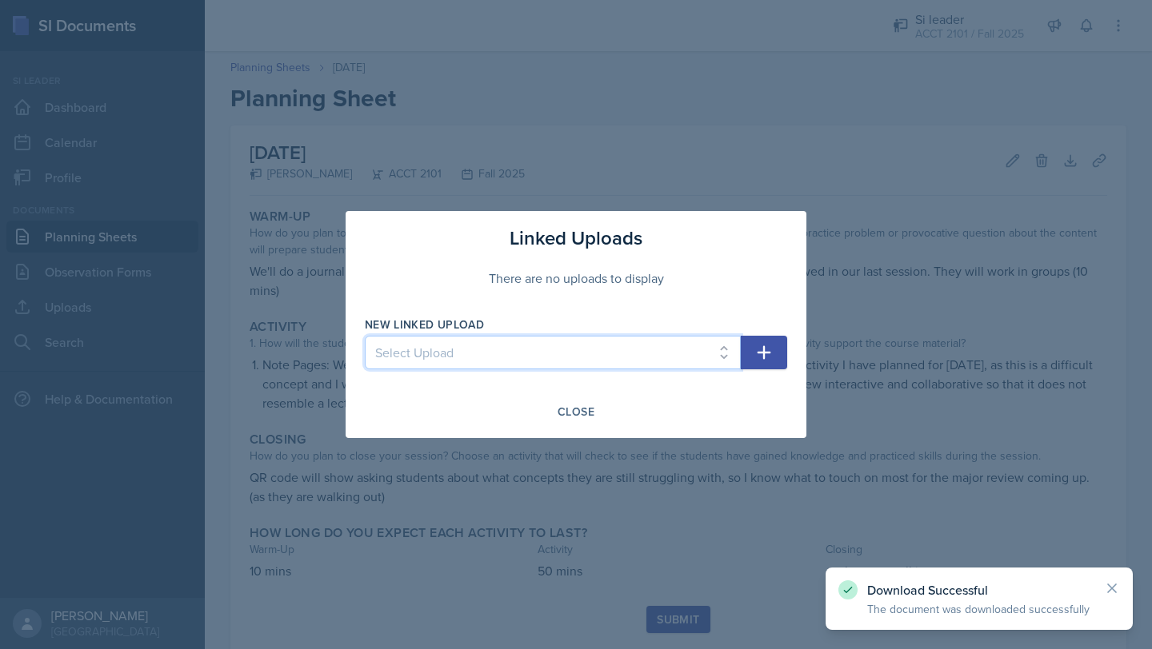
click at [736, 355] on select "Select Upload [DATE] slides (Ch 1a) [DATE] notes (completed) [DATE] notes (blan…" at bounding box center [553, 353] width 376 height 34
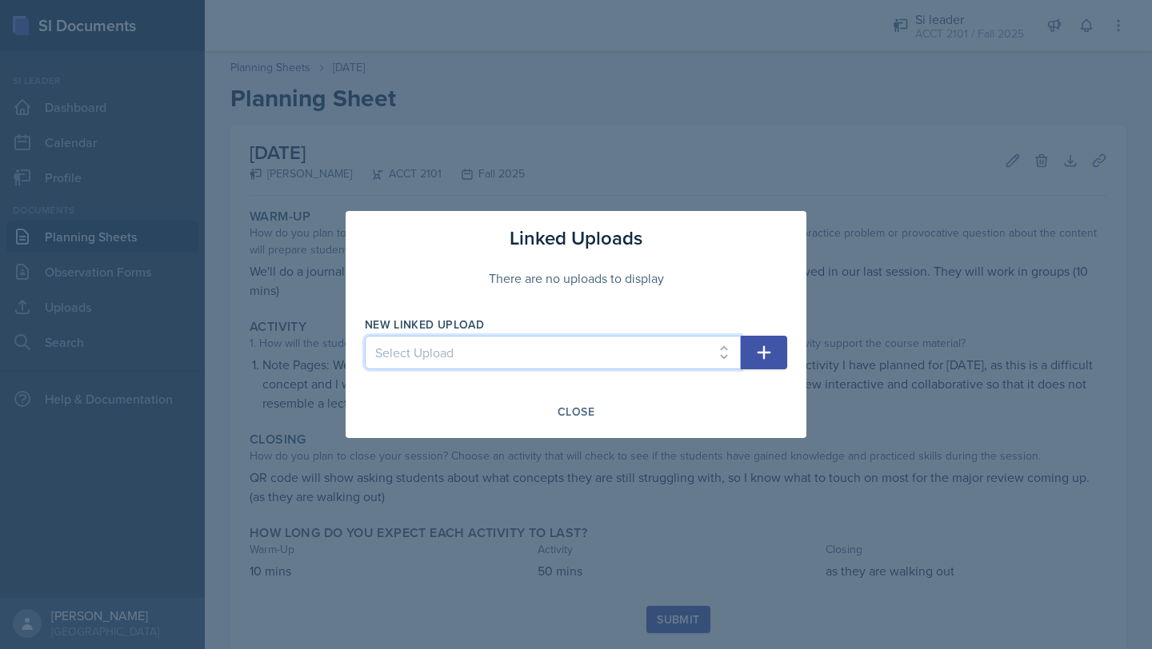
click at [683, 356] on select "Select Upload [DATE] slides (Ch 1a) [DATE] notes (completed) [DATE] notes (blan…" at bounding box center [553, 353] width 376 height 34
select select "40c2319a-a075-4b32-a7be-1160a58a72cc"
click at [365, 336] on select "Select Upload [DATE] slides (Ch 1a) [DATE] notes (completed) [DATE] notes (blan…" at bounding box center [553, 353] width 376 height 34
click at [747, 367] on button "button" at bounding box center [764, 353] width 46 height 34
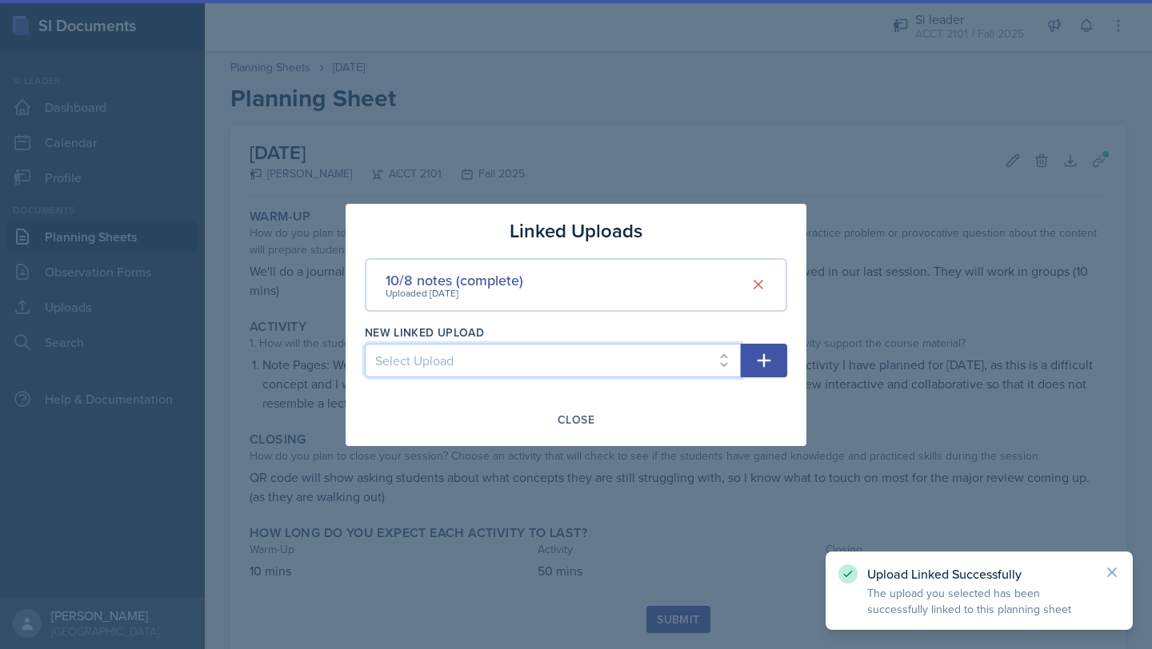
click at [697, 365] on select "Select Upload [DATE] slides (Ch 1a) [DATE] notes (completed) [DATE] notes (blan…" at bounding box center [553, 361] width 376 height 34
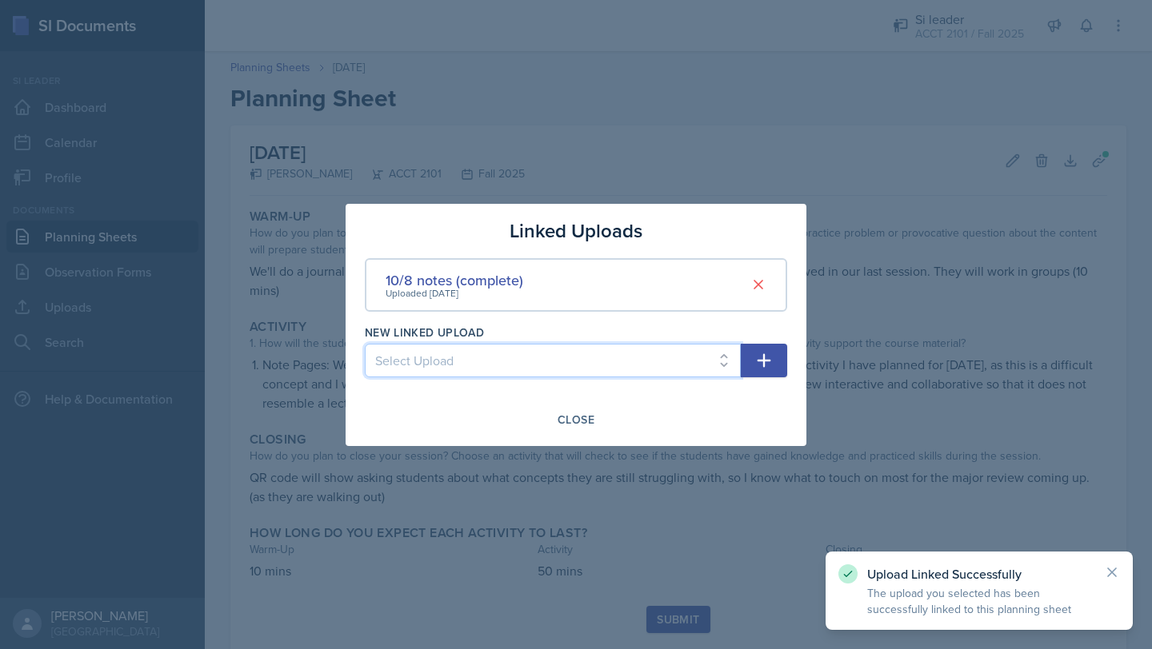
select select "28a93cf1-854f-4dad-ba58-4f444e59243d"
click at [365, 344] on select "Select Upload [DATE] slides (Ch 1a) [DATE] notes (completed) [DATE] notes (blan…" at bounding box center [553, 361] width 376 height 34
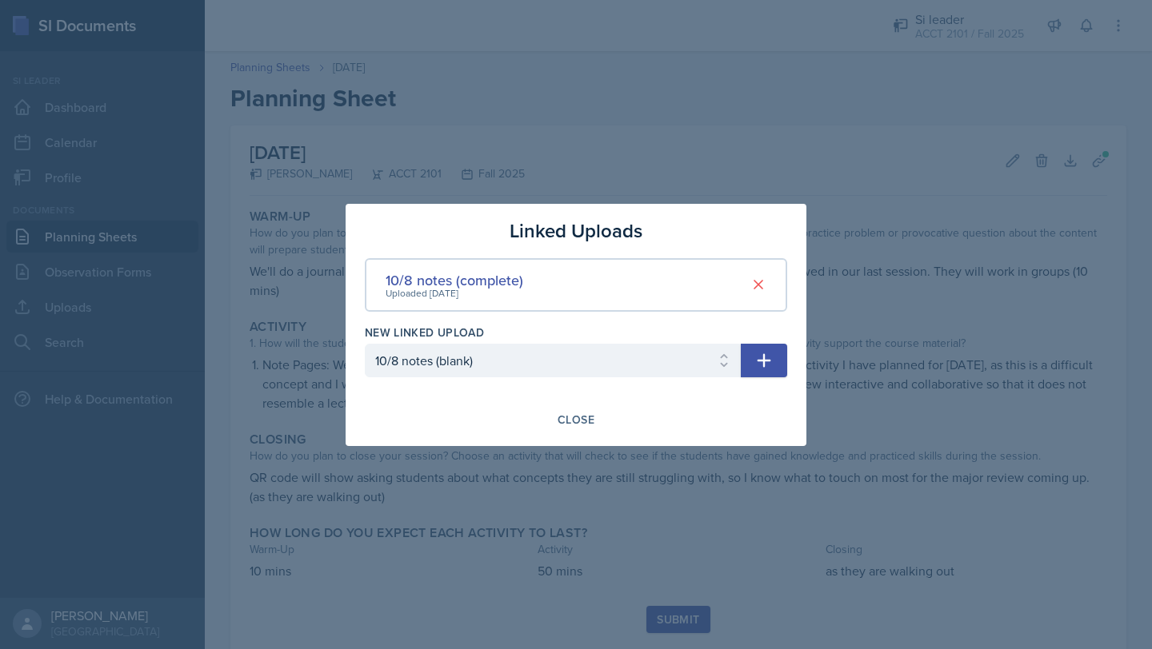
click at [769, 364] on icon "button" at bounding box center [763, 360] width 19 height 19
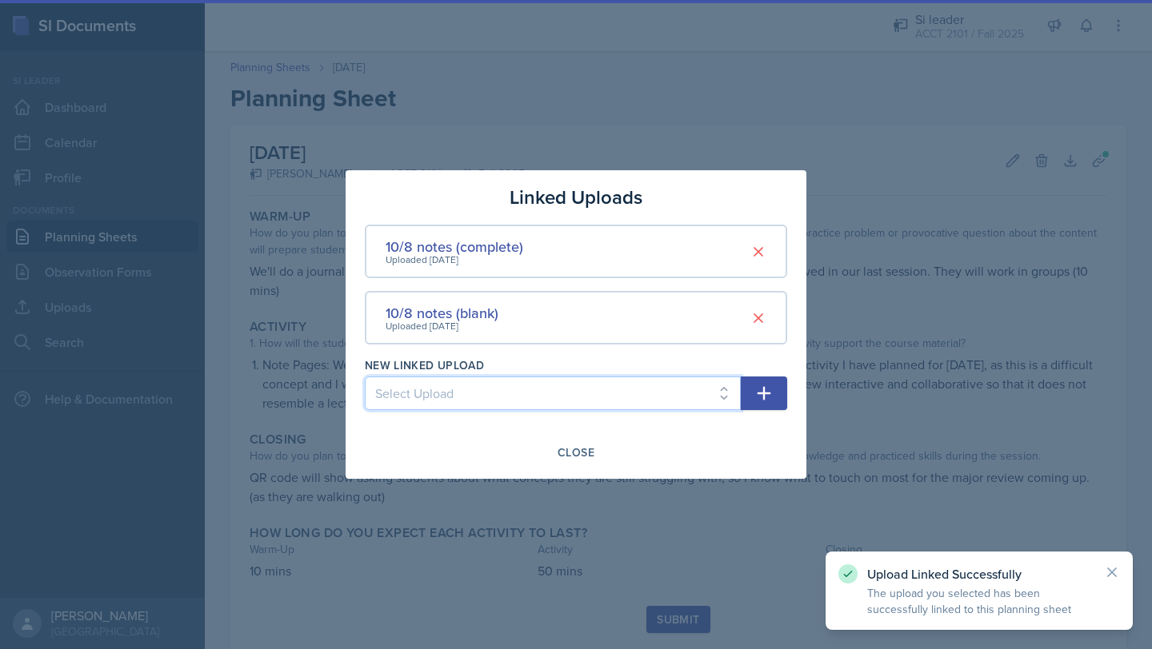
click at [677, 401] on select "Select Upload [DATE] slides (Ch 1a) [DATE] notes (completed) [DATE] notes (blan…" at bounding box center [553, 394] width 376 height 34
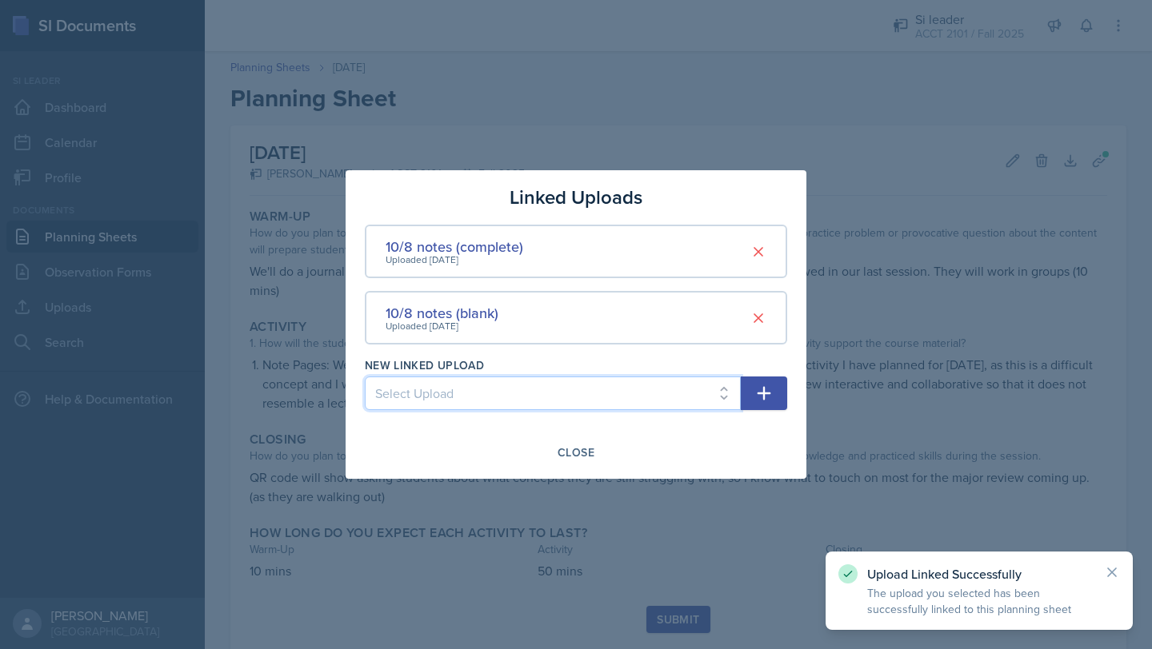
select select "6087bcc2-8bf8-4d3c-9dc9-c19991f002f2"
click at [365, 377] on select "Select Upload [DATE] slides (Ch 1a) [DATE] notes (completed) [DATE] notes (blan…" at bounding box center [553, 394] width 376 height 34
click at [777, 388] on button "button" at bounding box center [764, 394] width 46 height 34
select select
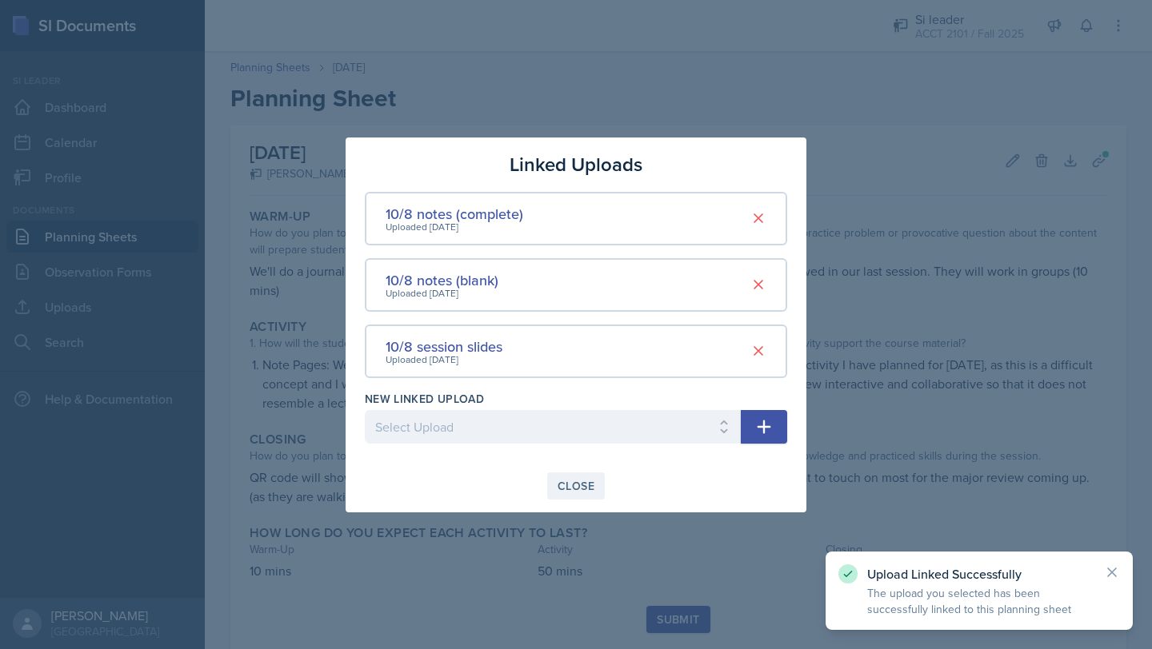
click at [581, 480] on div "Close" at bounding box center [575, 486] width 37 height 13
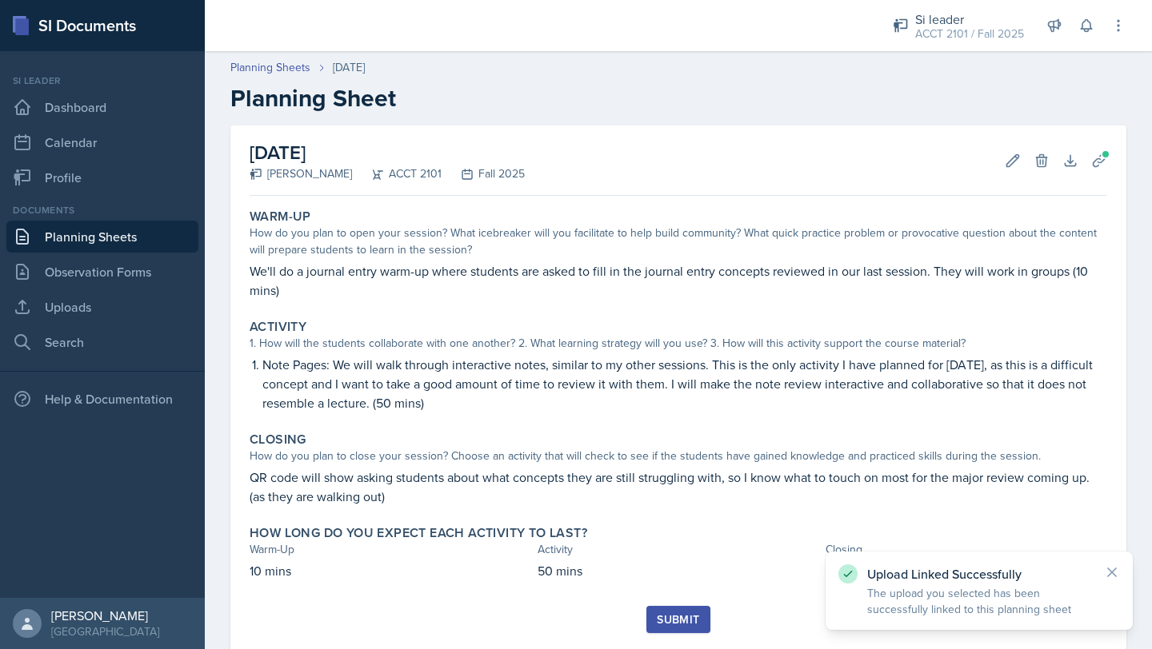
scroll to position [42, 0]
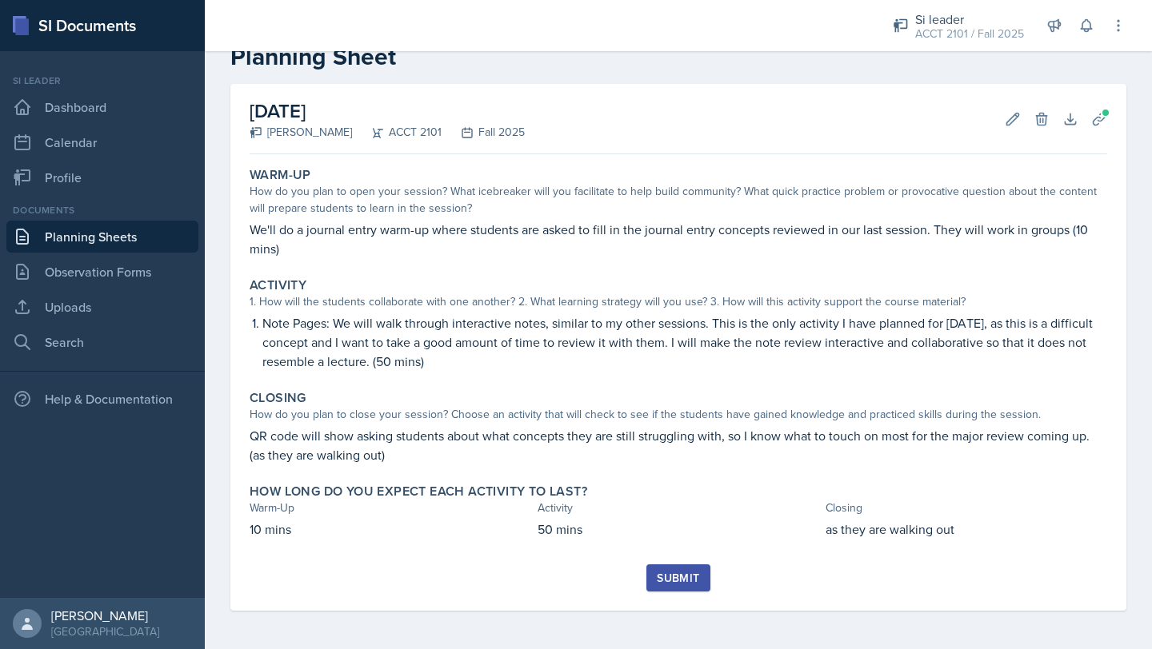
click at [682, 583] on div "Submit" at bounding box center [678, 578] width 42 height 13
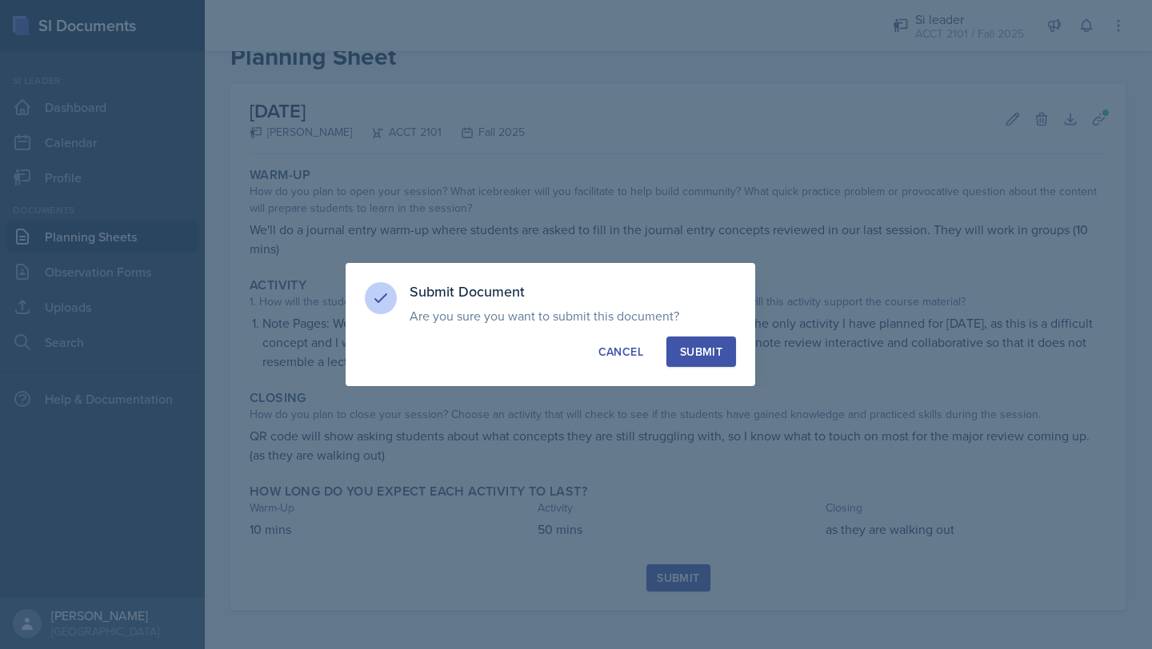
click at [689, 335] on div "Submit Document Are you sure you want to submit this document? This document wi…" at bounding box center [549, 324] width 409 height 123
click at [705, 359] on div "Submit" at bounding box center [701, 352] width 42 height 16
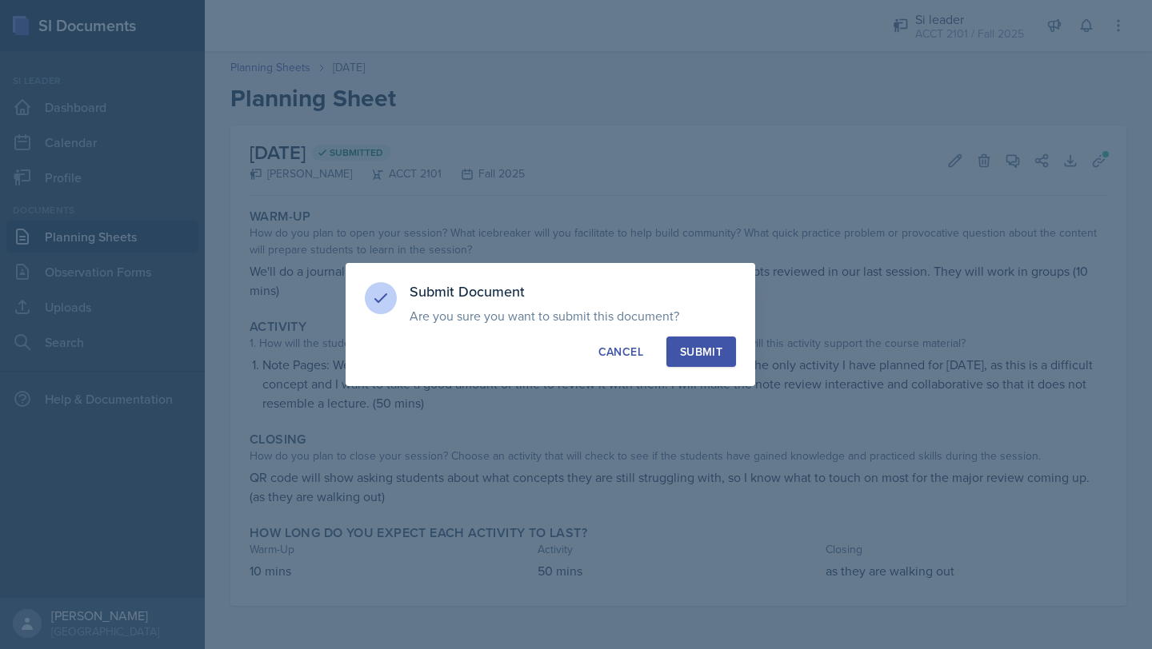
scroll to position [0, 0]
